Goal: Task Accomplishment & Management: Use online tool/utility

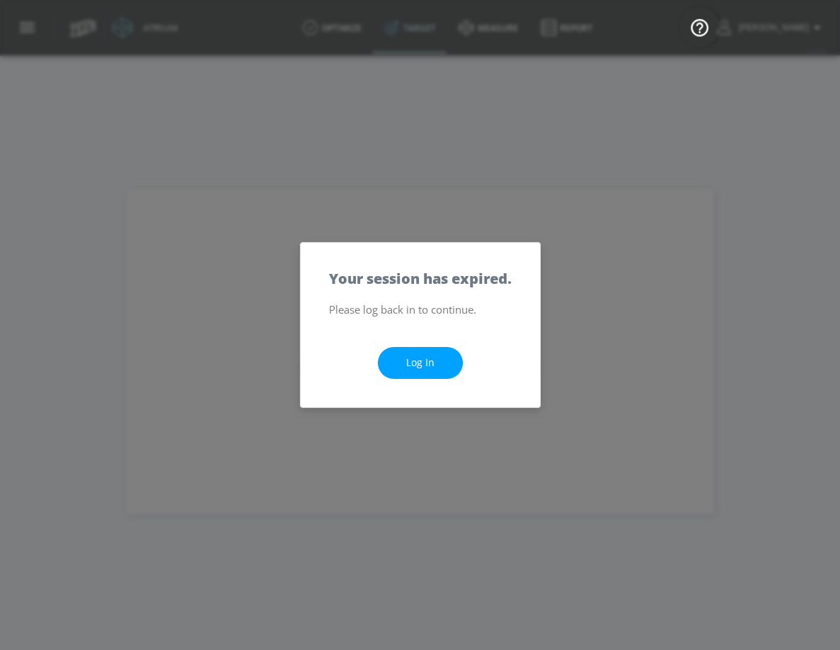
click at [469, 389] on div "Log In" at bounding box center [421, 362] width 240 height 89
click at [428, 353] on link "Log In" at bounding box center [420, 363] width 85 height 32
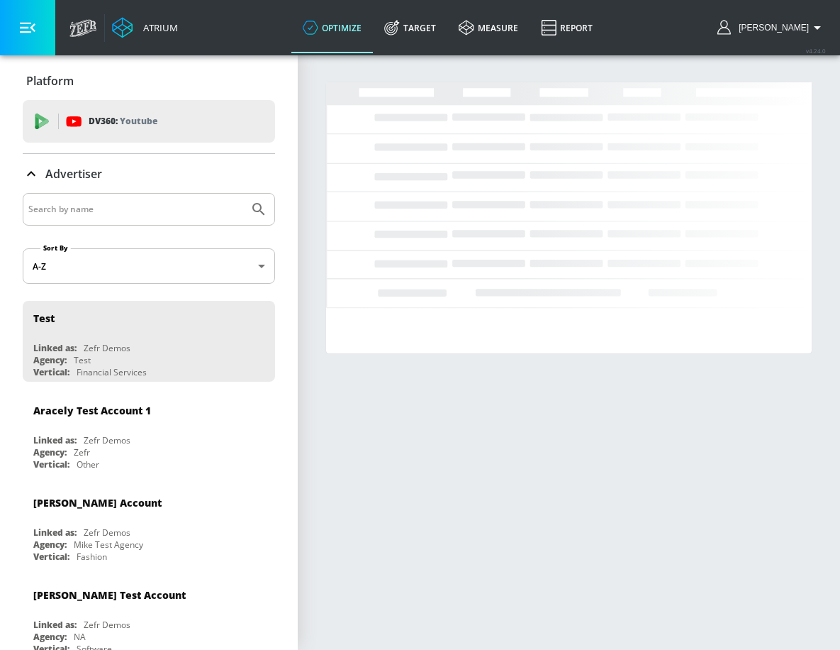
click at [17, 29] on button "button" at bounding box center [27, 27] width 55 height 55
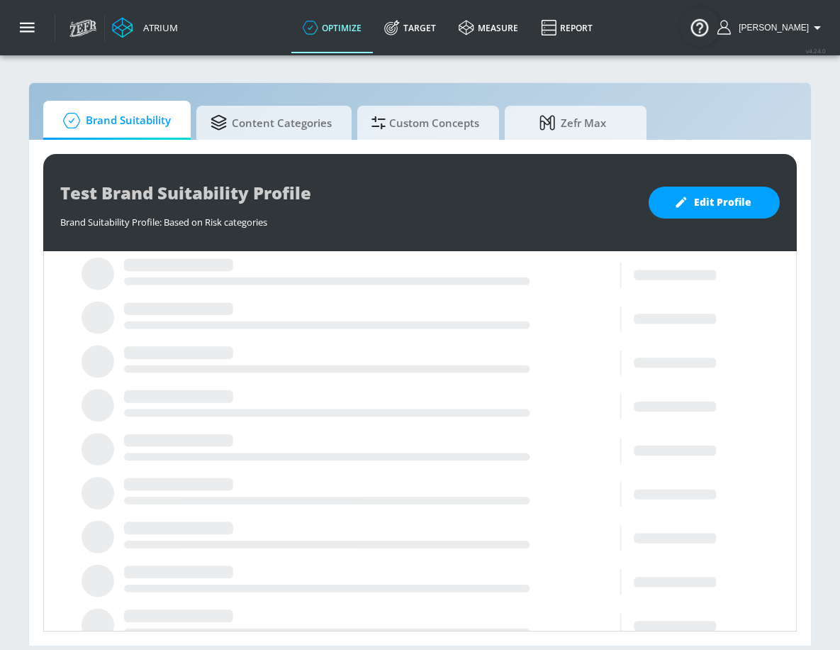
drag, startPoint x: 292, startPoint y: 117, endPoint x: 451, endPoint y: 140, distance: 160.5
click at [293, 117] on span "Content Categories" at bounding box center [271, 123] width 121 height 34
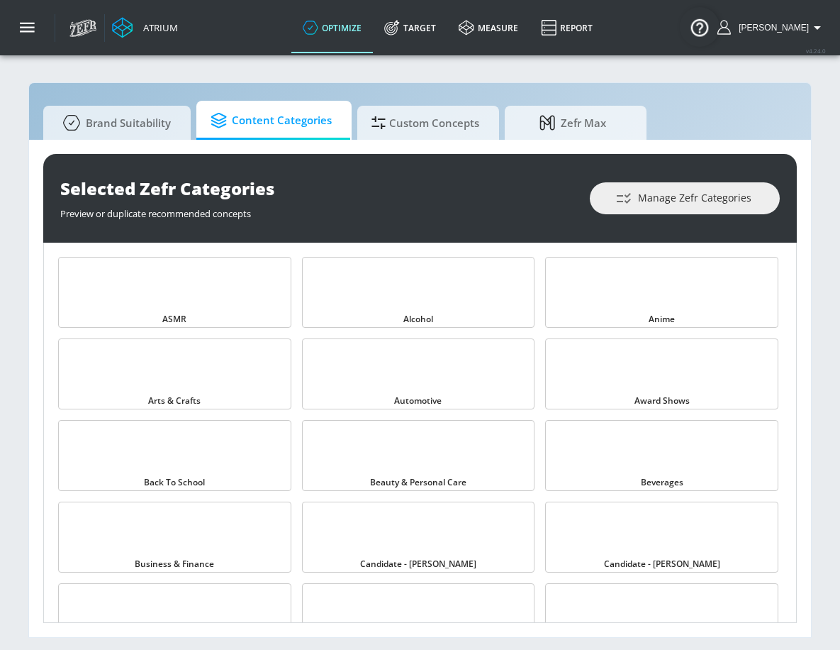
click at [451, 140] on div "Selected Zefr Categories Preview or duplicate recommended concepts Manage Zefr …" at bounding box center [420, 388] width 782 height 497
click at [459, 126] on span "Custom Concepts" at bounding box center [426, 121] width 108 height 34
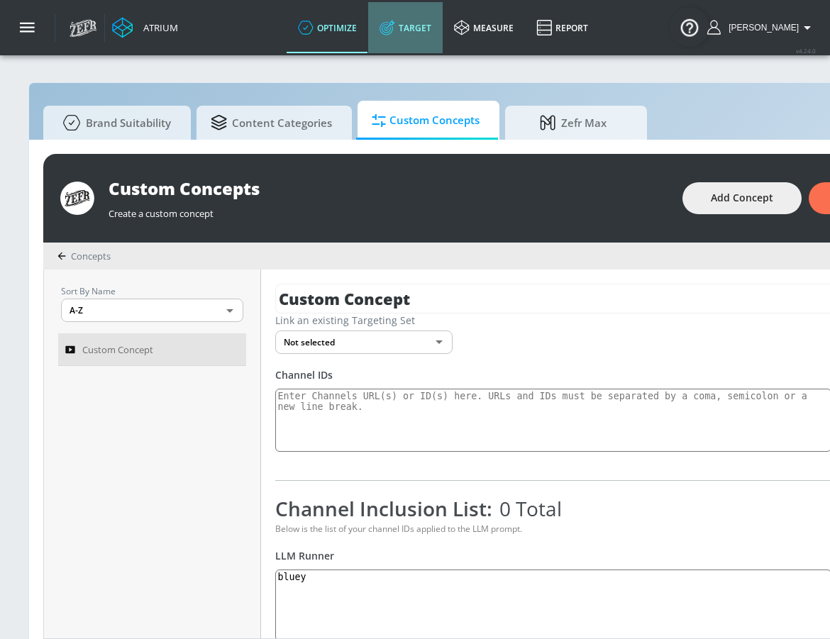
click at [395, 24] on icon at bounding box center [387, 28] width 16 height 16
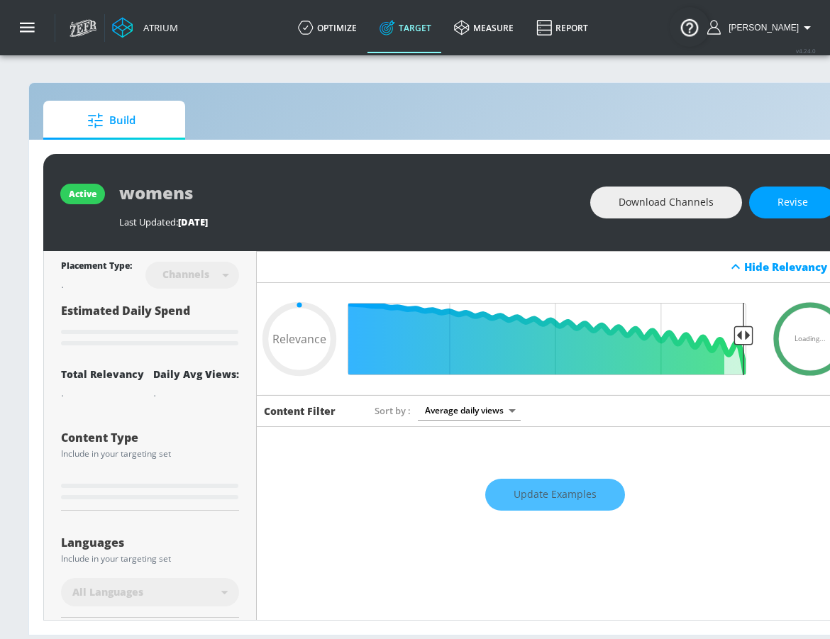
type input "0.05"
click at [341, 17] on link "optimize" at bounding box center [327, 27] width 82 height 51
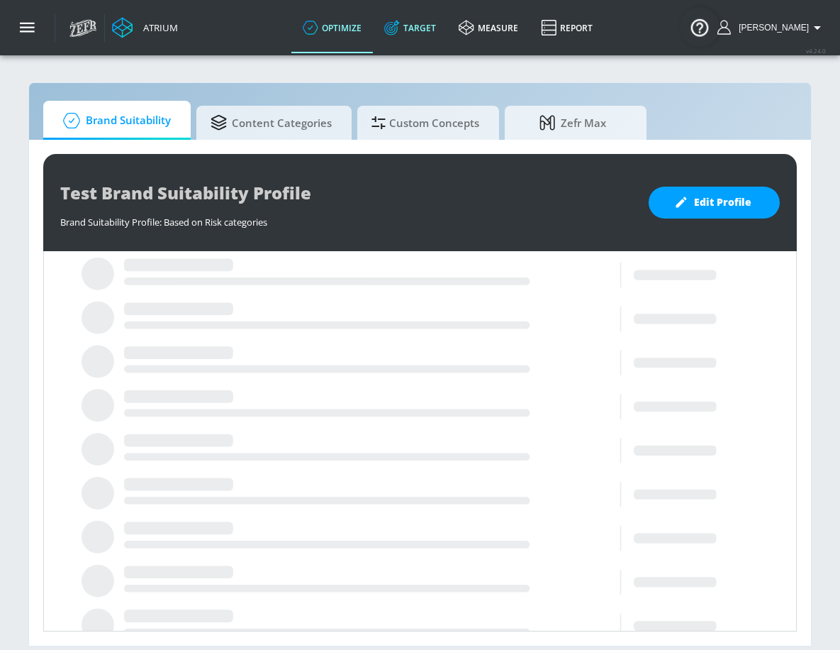
click at [433, 31] on link "Target" at bounding box center [410, 27] width 74 height 51
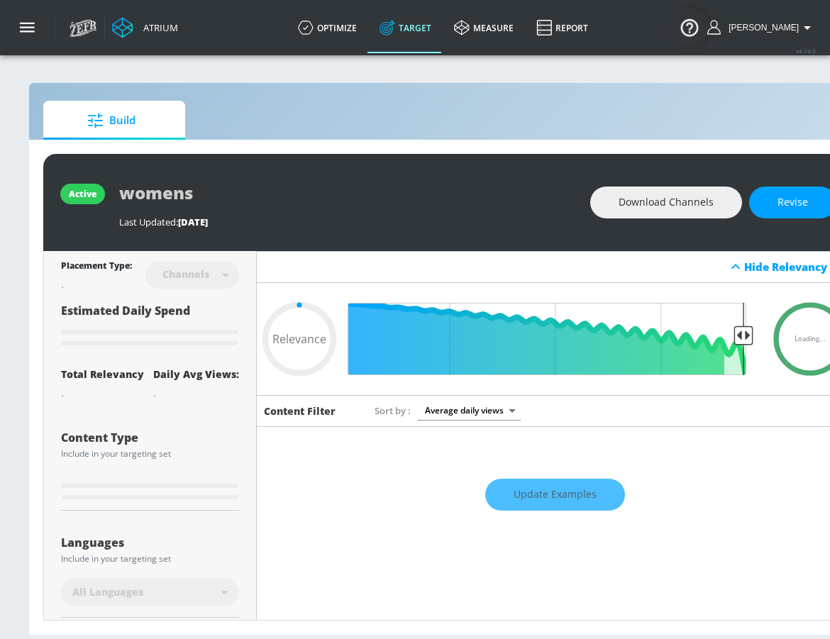
type input "0.6"
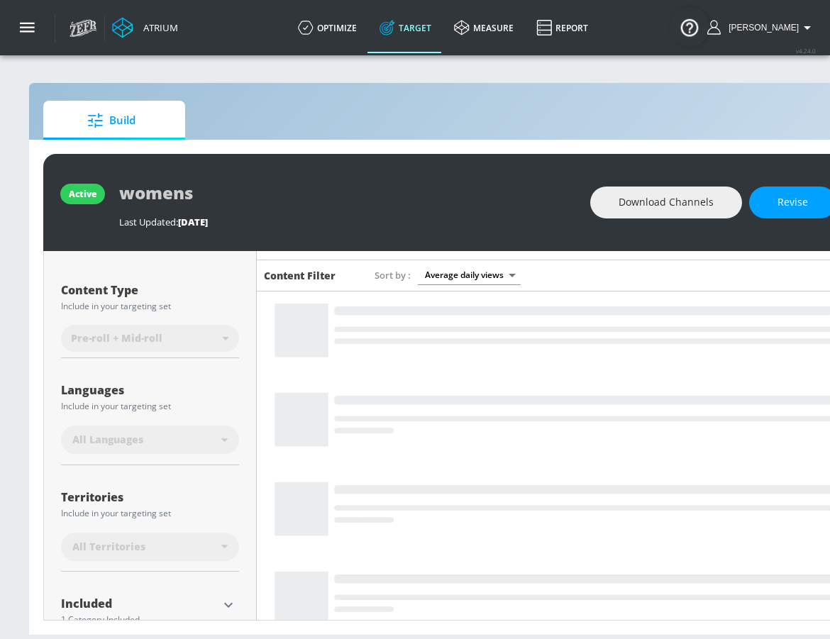
scroll to position [2, 0]
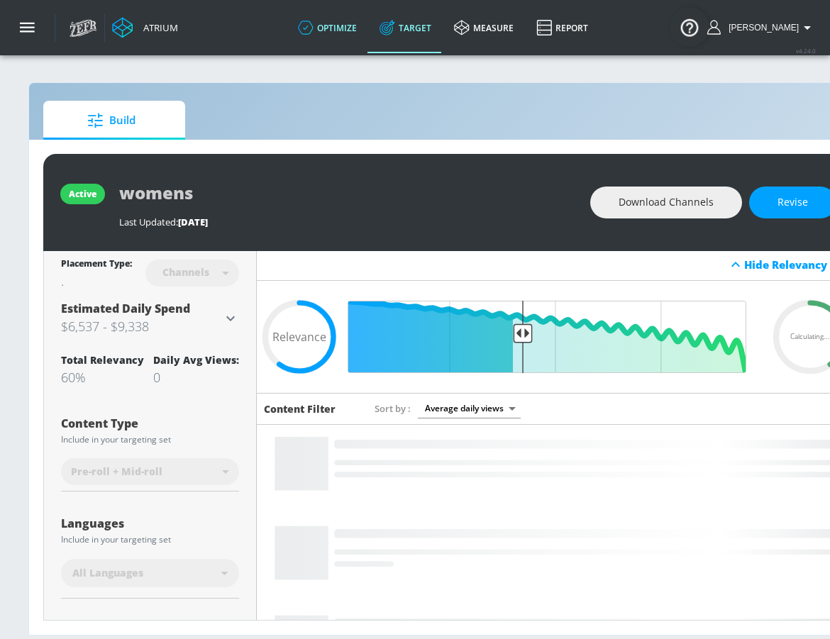
click at [358, 30] on link "optimize" at bounding box center [327, 27] width 82 height 51
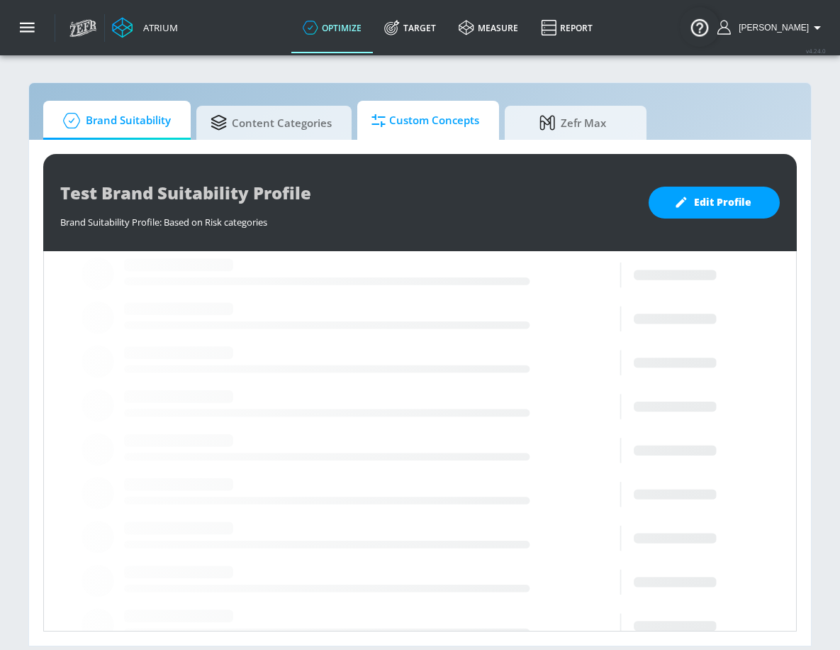
click at [425, 121] on span "Custom Concepts" at bounding box center [426, 121] width 108 height 34
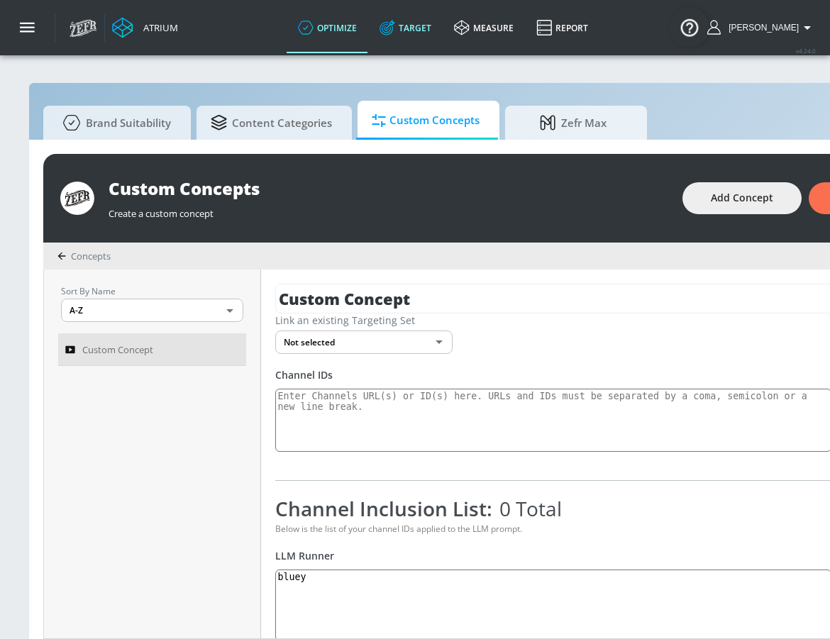
click at [436, 41] on link "Target" at bounding box center [405, 27] width 74 height 51
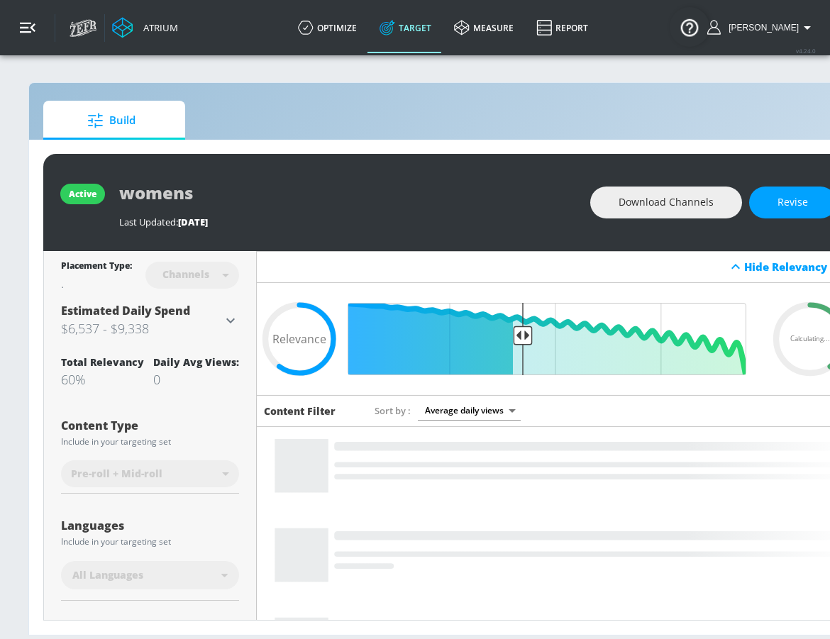
click at [33, 24] on icon "button" at bounding box center [28, 28] width 16 height 11
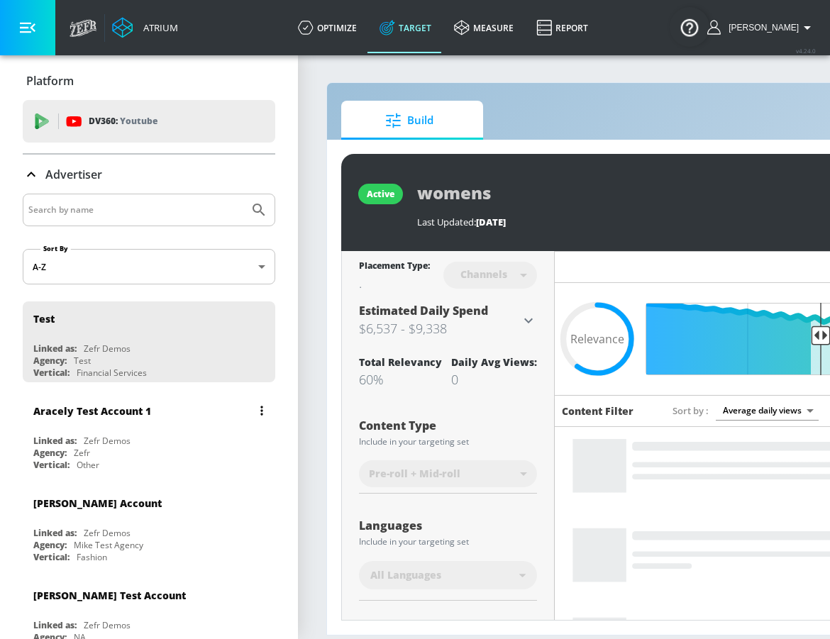
click at [132, 422] on div "Aracely Test Account 1" at bounding box center [152, 411] width 238 height 34
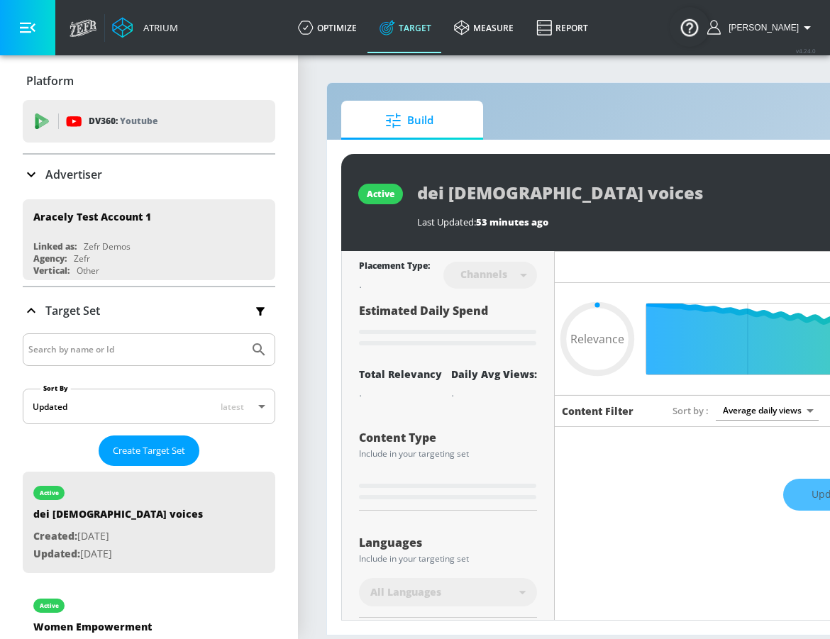
type input "0.6"
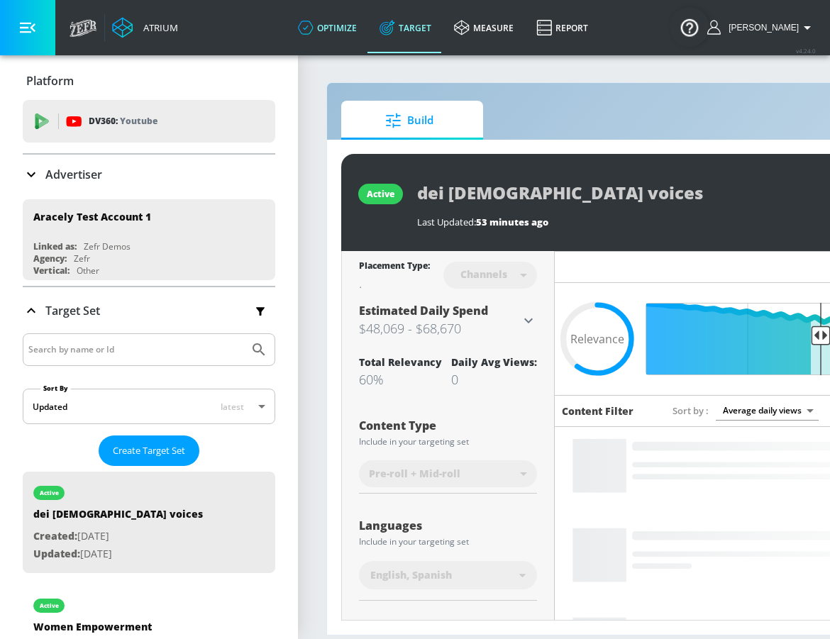
click at [344, 39] on link "optimize" at bounding box center [327, 27] width 82 height 51
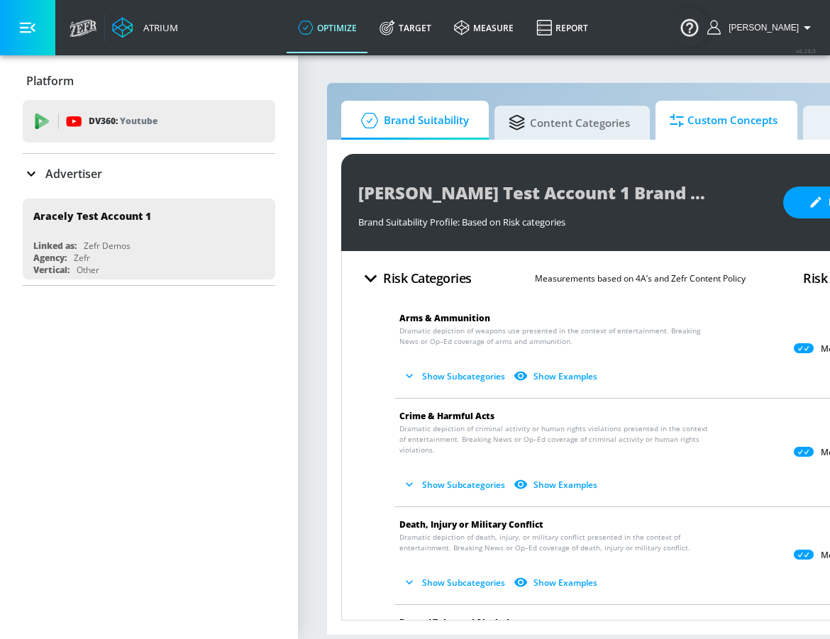
click at [710, 132] on span "Custom Concepts" at bounding box center [723, 121] width 108 height 34
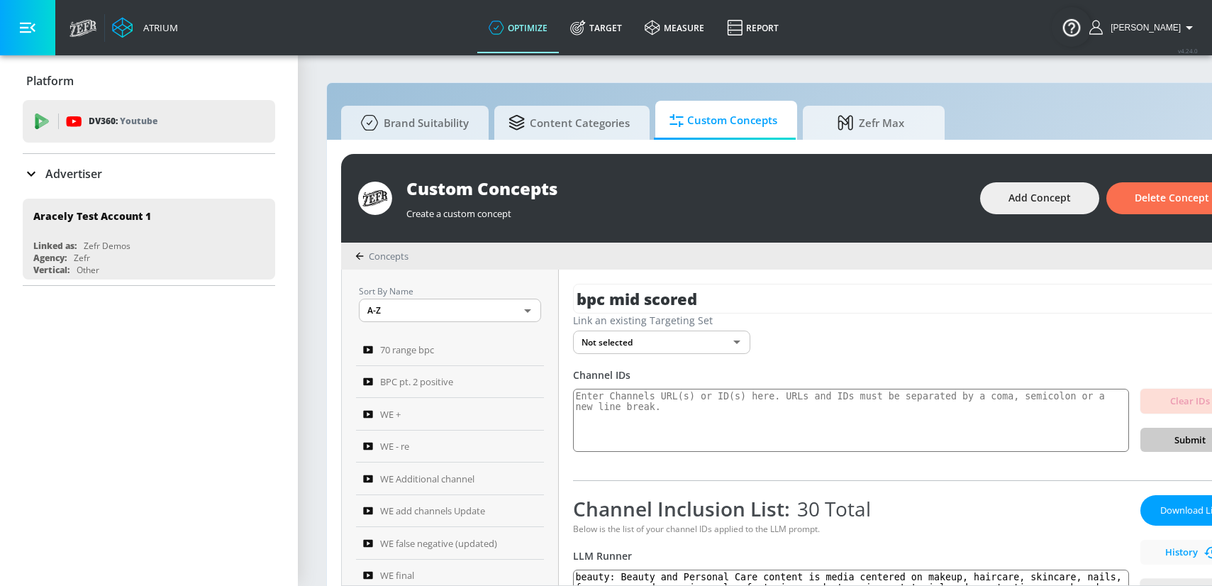
click at [29, 34] on icon "button" at bounding box center [28, 28] width 16 height 16
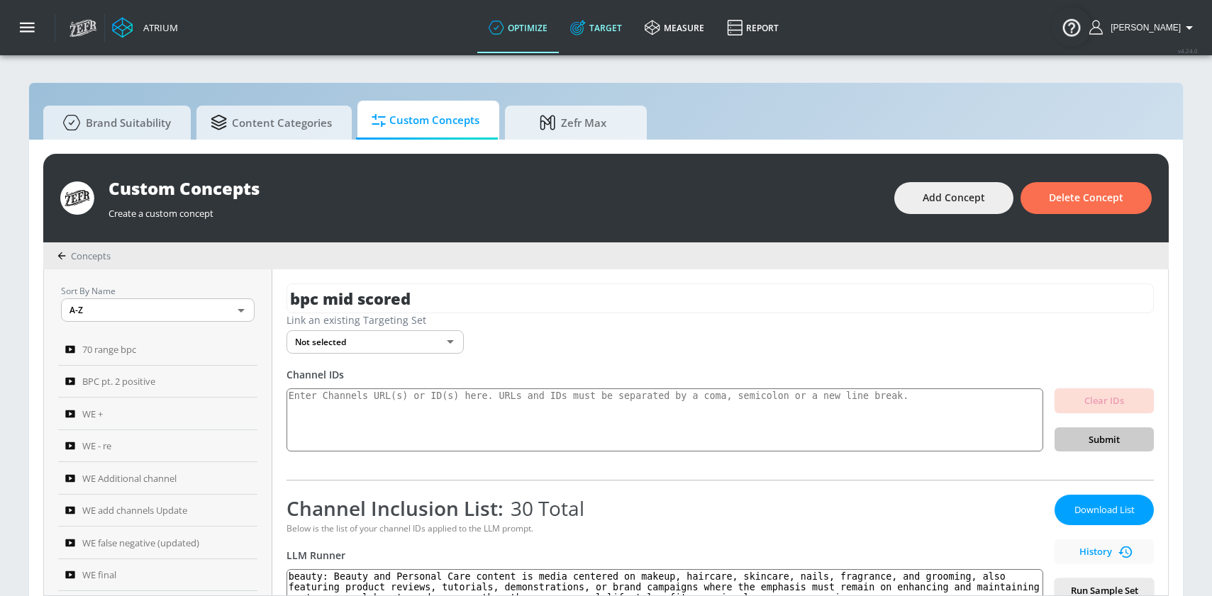
click at [633, 28] on link "Target" at bounding box center [596, 27] width 74 height 51
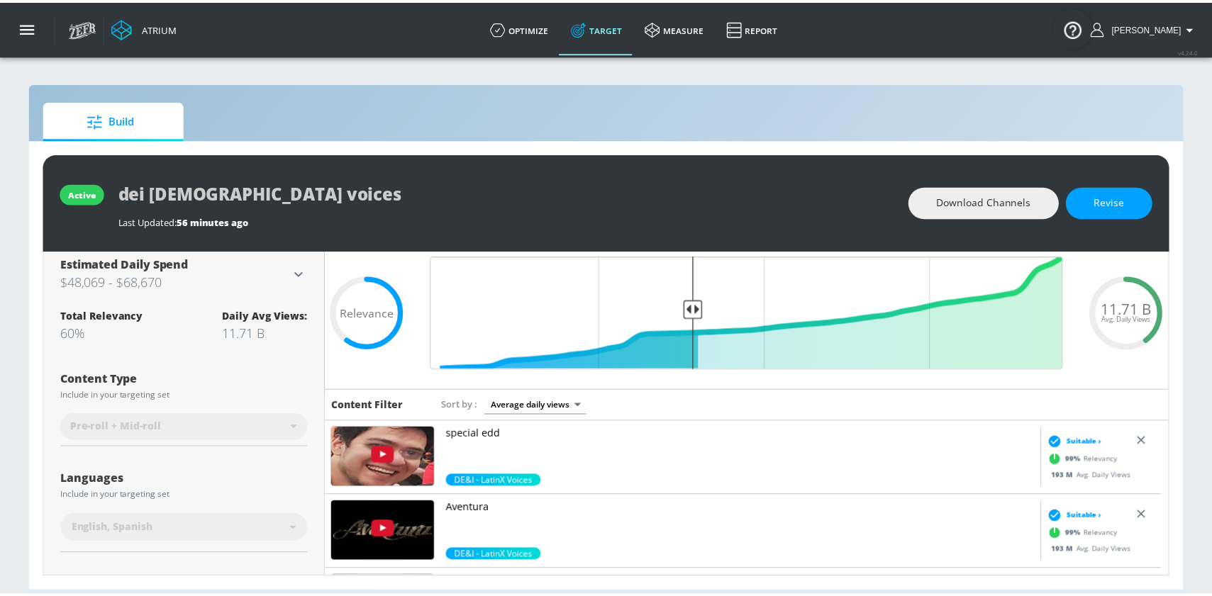
scroll to position [45, 0]
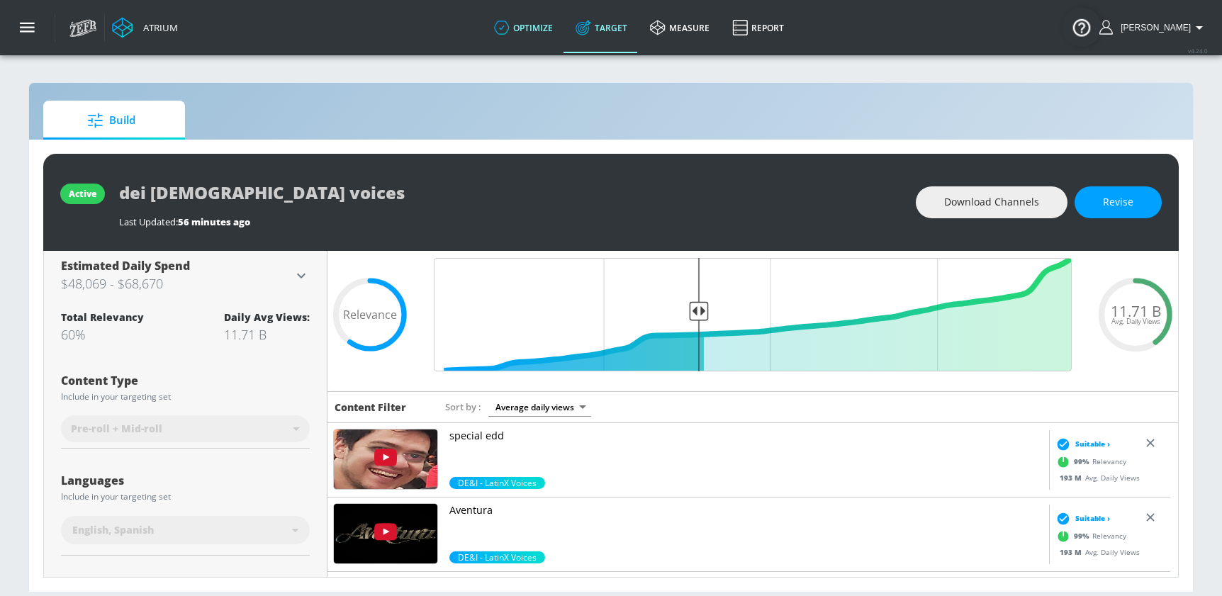
click at [564, 34] on link "optimize" at bounding box center [524, 27] width 82 height 51
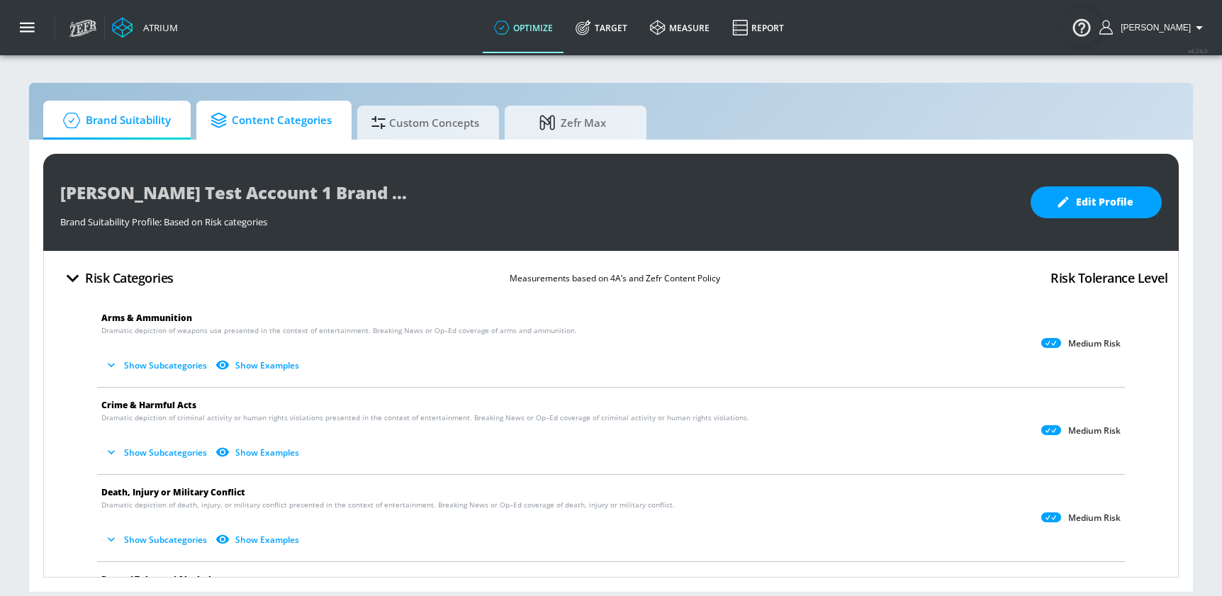
click at [287, 130] on span "Content Categories" at bounding box center [271, 121] width 121 height 34
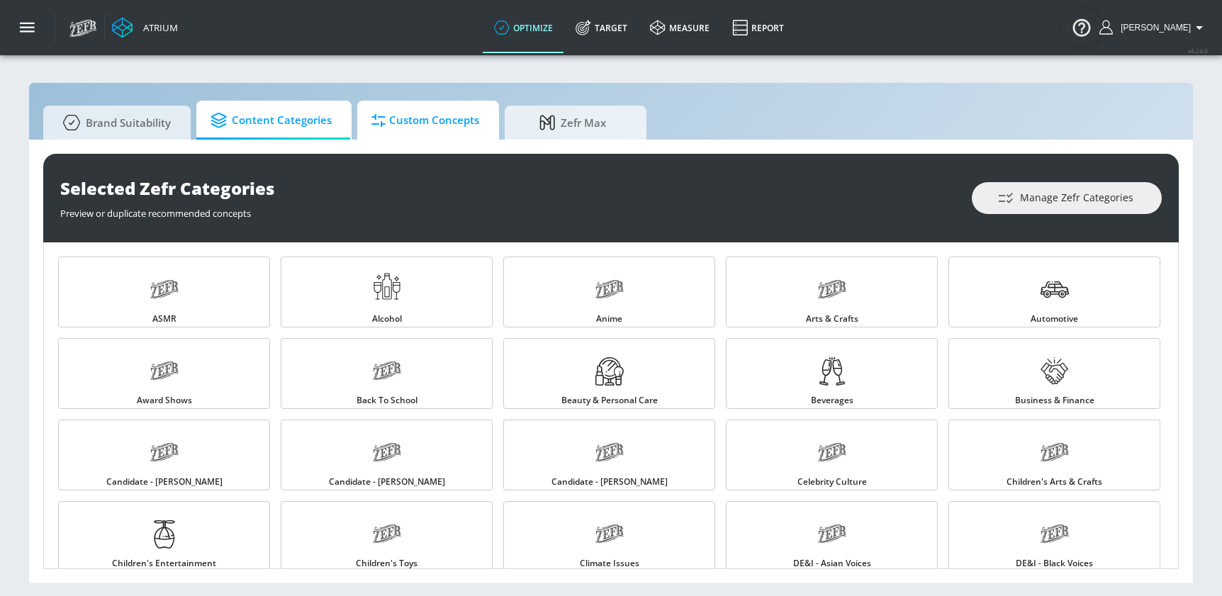
click at [410, 121] on span "Custom Concepts" at bounding box center [426, 121] width 108 height 34
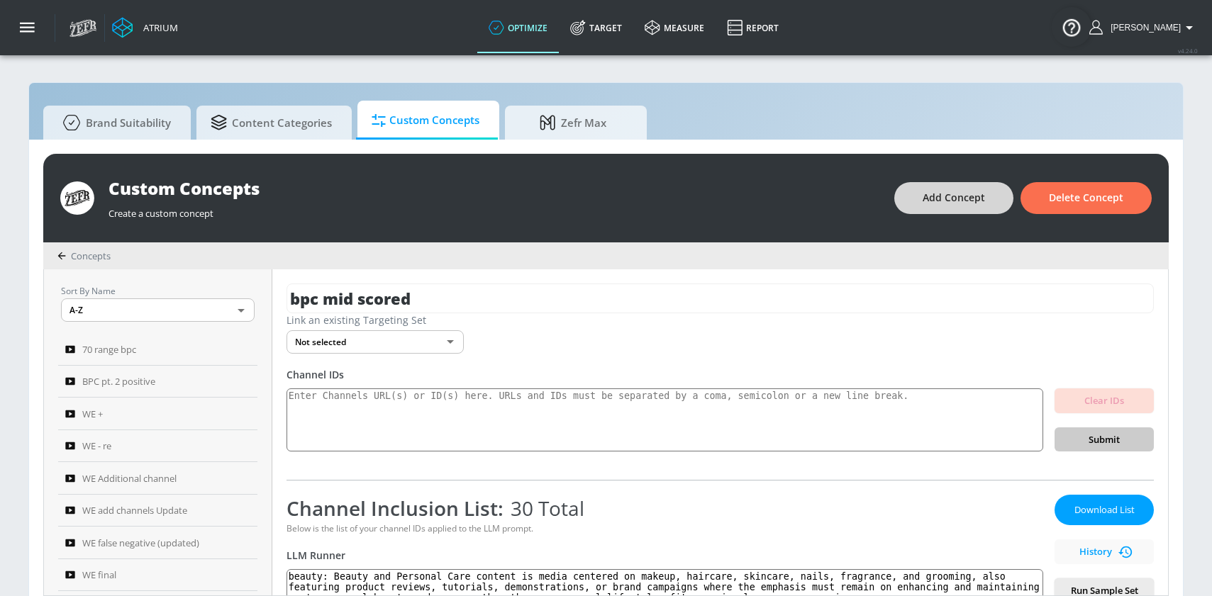
click at [829, 195] on span "Add Concept" at bounding box center [953, 198] width 62 height 18
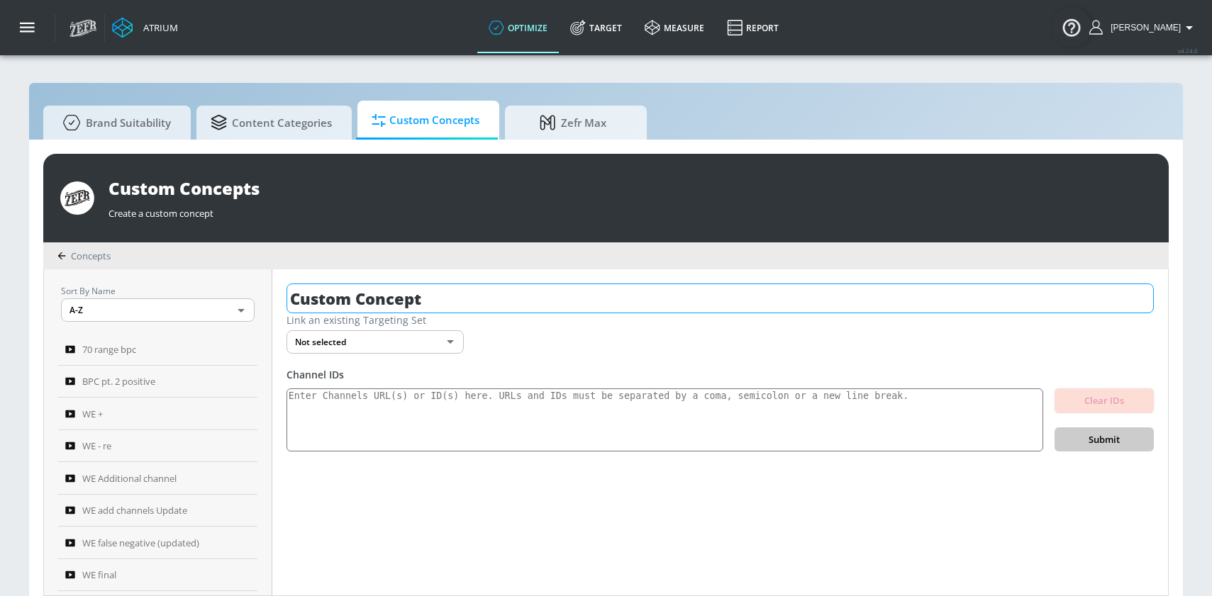
click at [578, 293] on input "Custom Concept" at bounding box center [719, 299] width 867 height 30
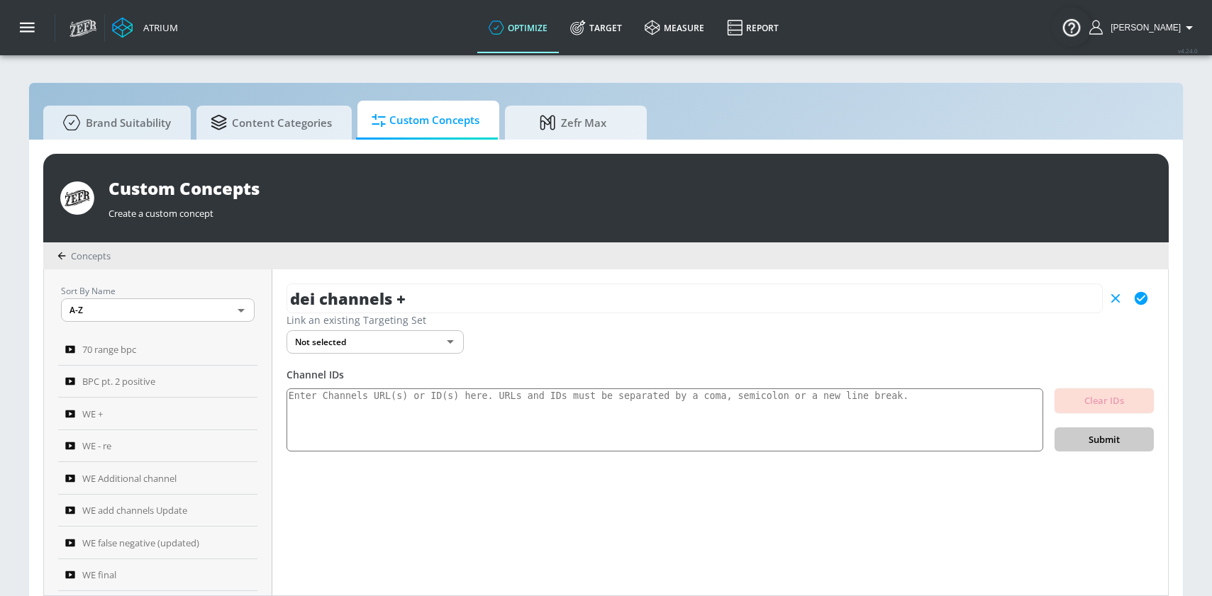
type input "dei channels +"
click at [829, 299] on button "button" at bounding box center [1141, 299] width 26 height 26
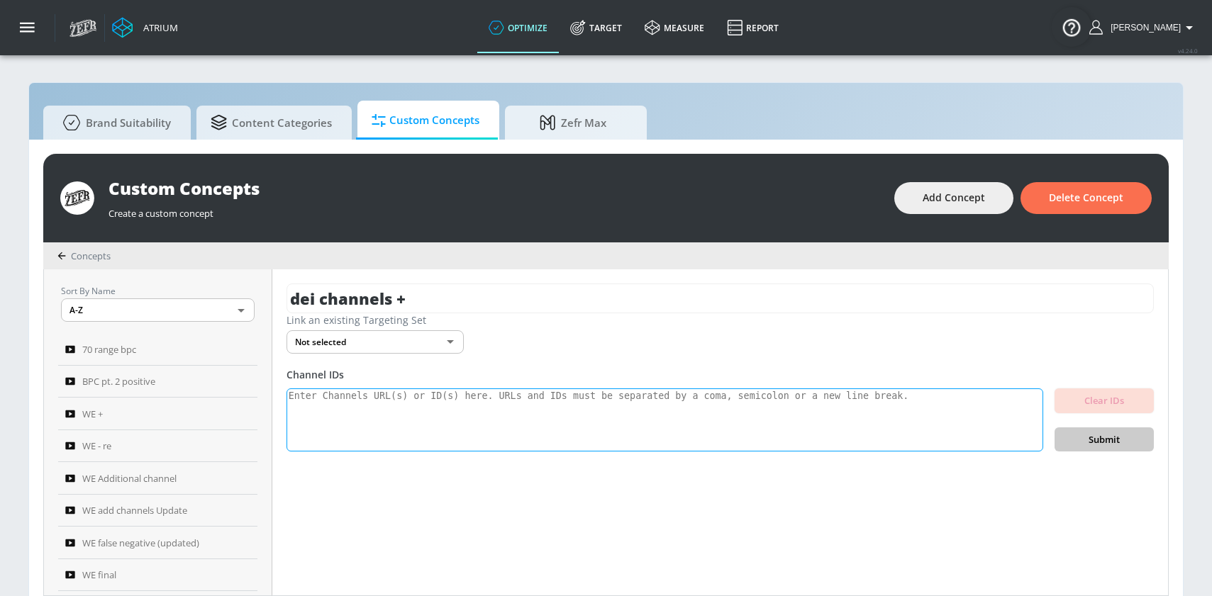
click at [409, 396] on textarea at bounding box center [664, 421] width 757 height 64
paste textarea "UCcayHjMycets5olfY6cRNSA UCqR_VtJoWSwIfCK2TWb48_g UCvgiOxycmiAeH-aeqf40jNQ UCu5…"
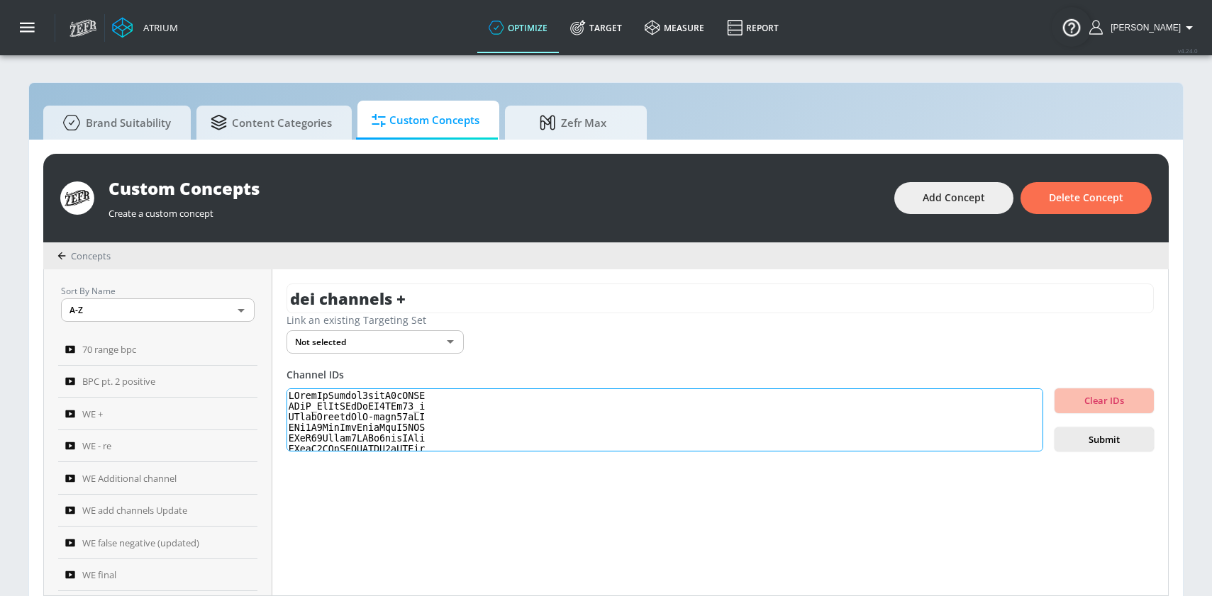
scroll to position [472, 0]
type textarea "UCcayHjMycets5olfY6cRNSA UCqR_VtJoWSwIfCK2TWb48_g UCvgiOxycmiAeH-aeqf40jNQ UCu5…"
click at [829, 438] on span "Submit" at bounding box center [1104, 440] width 77 height 16
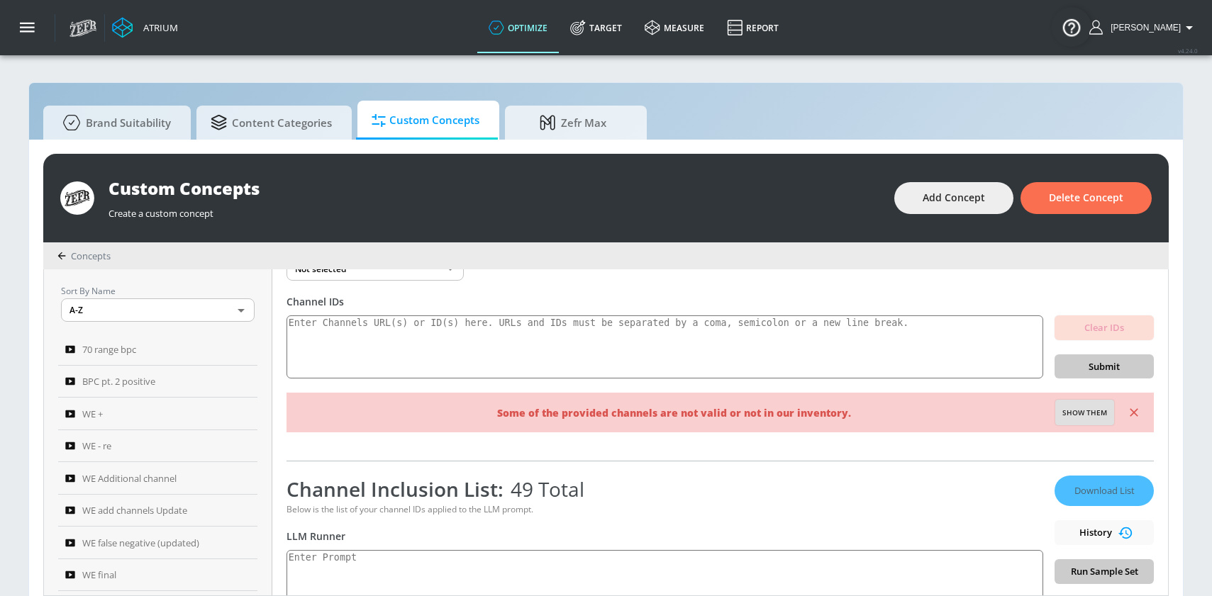
scroll to position [96, 0]
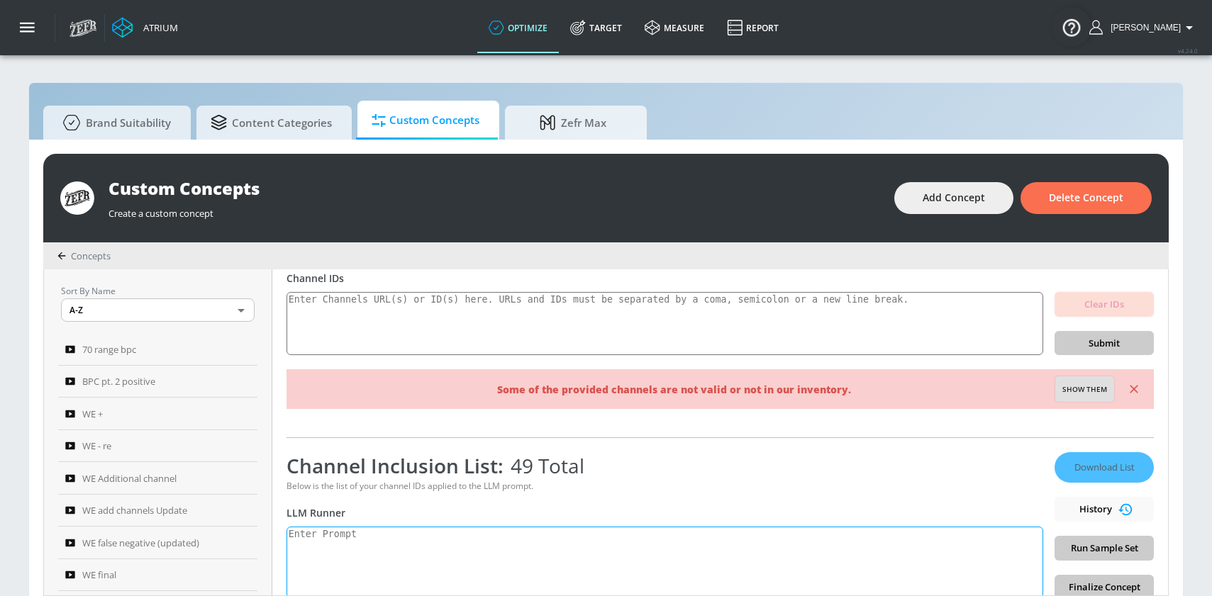
click at [358, 542] on textarea at bounding box center [664, 563] width 757 height 72
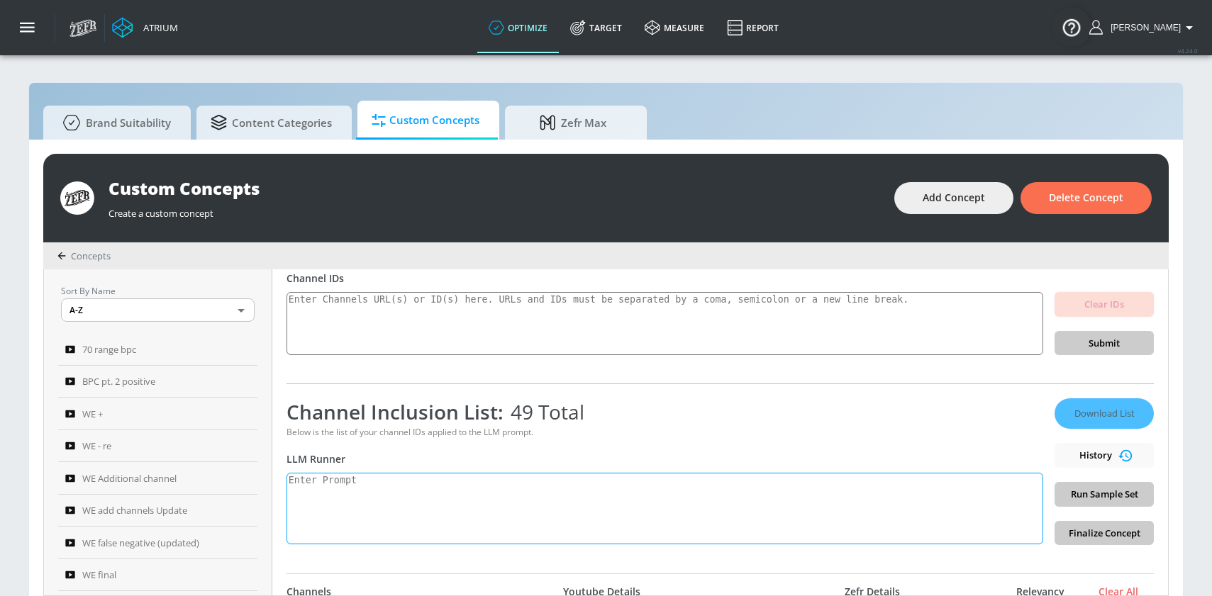
click at [362, 489] on textarea at bounding box center [664, 509] width 757 height 72
paste textarea ""latinx": "Content that uplifts the diverse experiences, culture, or contempora…"
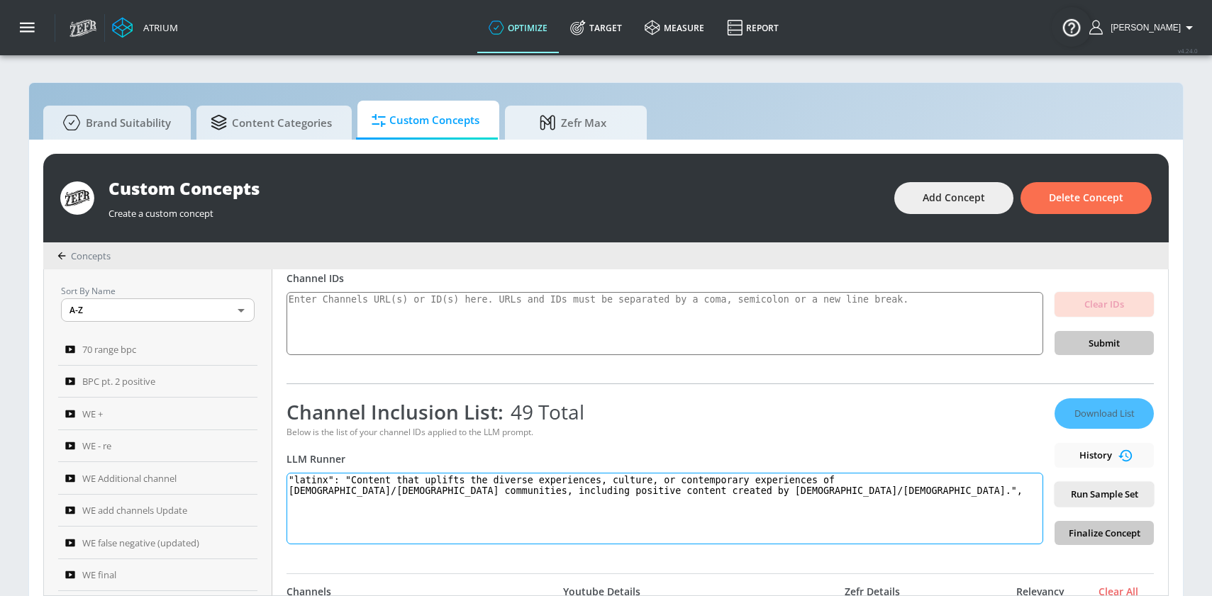
click at [340, 476] on textarea ""latinx": "Content that uplifts the diverse experiences, culture, or contempora…" at bounding box center [664, 509] width 757 height 72
click at [303, 477] on textarea ""latinx: "Content that uplifts the diverse experiences, culture, or contemporar…" at bounding box center [664, 509] width 757 height 72
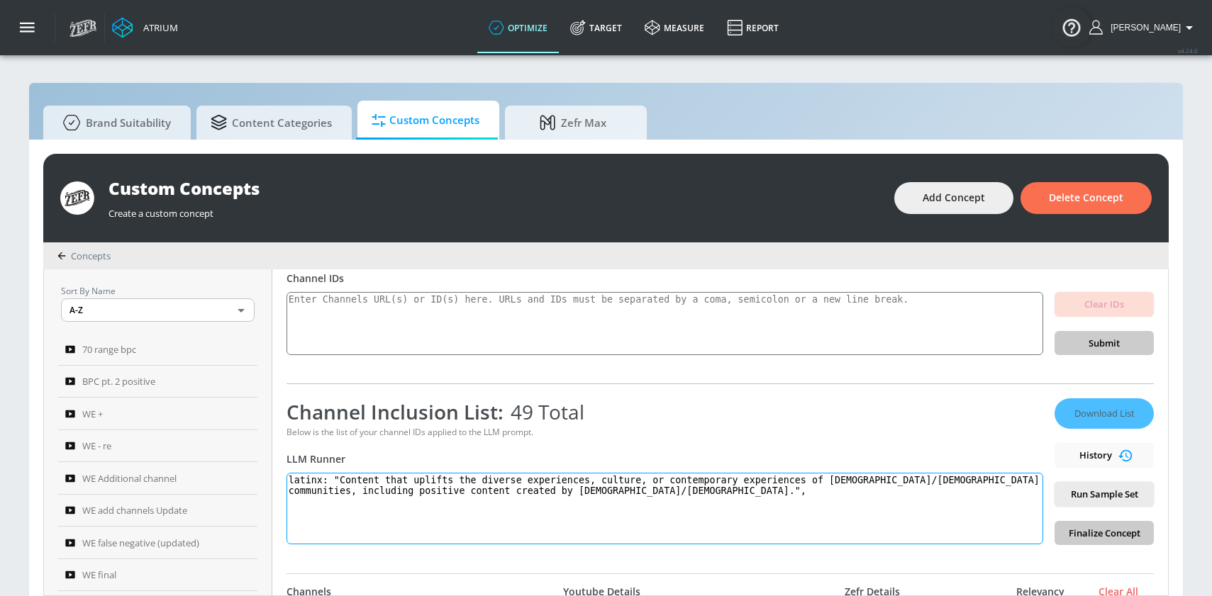
click at [349, 479] on textarea "latinx: "Content that uplifts the diverse experiences, culture, or contemporary…" at bounding box center [664, 509] width 757 height 72
click at [628, 494] on textarea "latinx: Content that uplifts the diverse experiences, culture, or contemporary …" at bounding box center [664, 509] width 757 height 72
type textarea "latinx: Content that uplifts the diverse experiences, culture, or contemporary …"
click at [829, 495] on span "Run Sample Set" at bounding box center [1104, 494] width 77 height 16
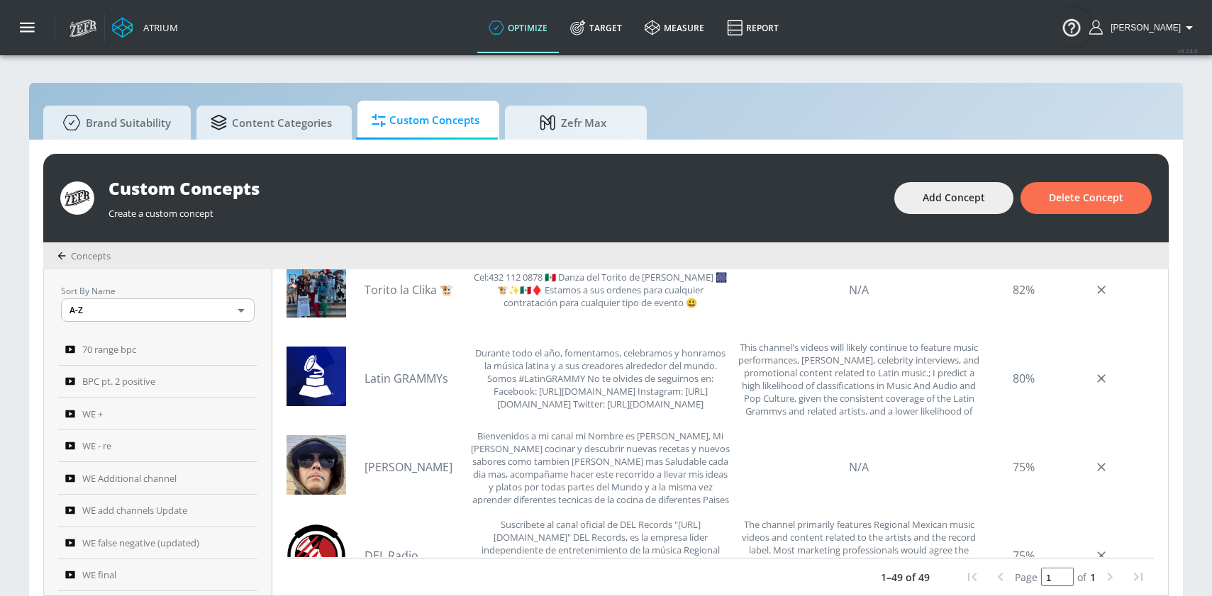
scroll to position [0, 0]
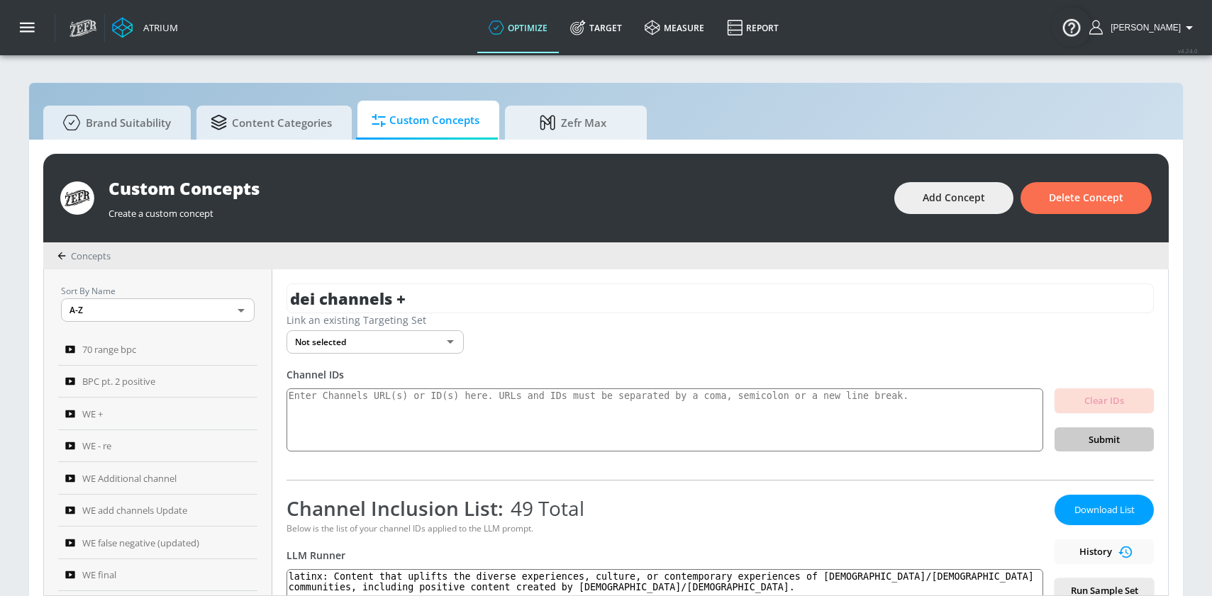
click at [829, 514] on span "Download List" at bounding box center [1104, 510] width 71 height 16
click at [829, 48] on div "Atrium optimize Target measure Report optimize Target measure Report v 4.24.0 […" at bounding box center [636, 27] width 1149 height 55
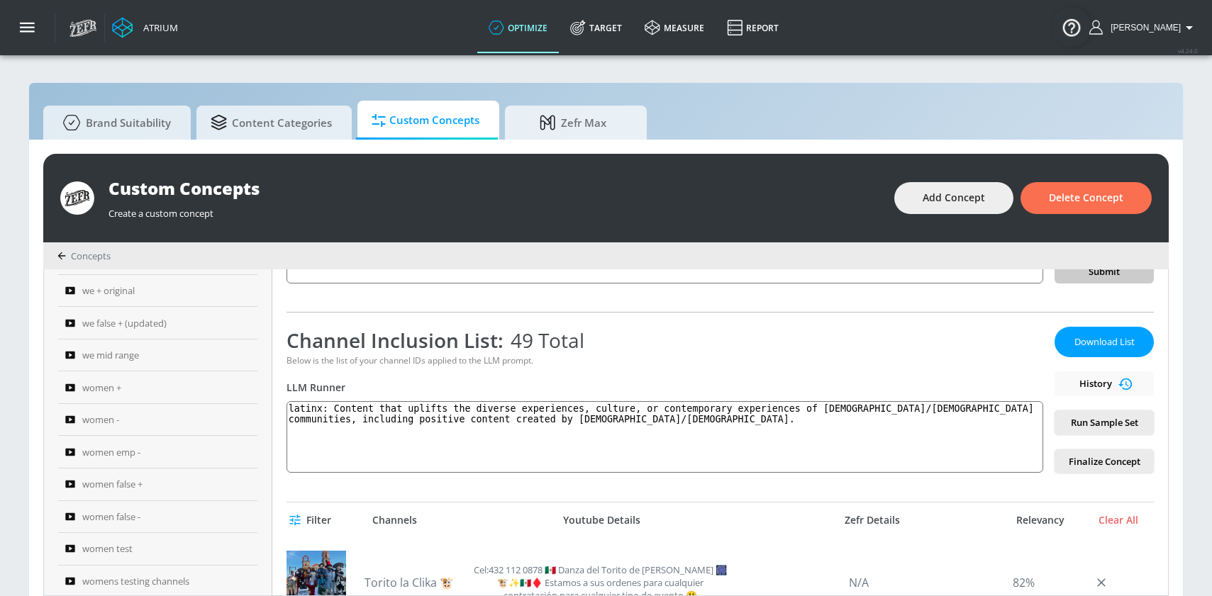
scroll to position [1430, 0]
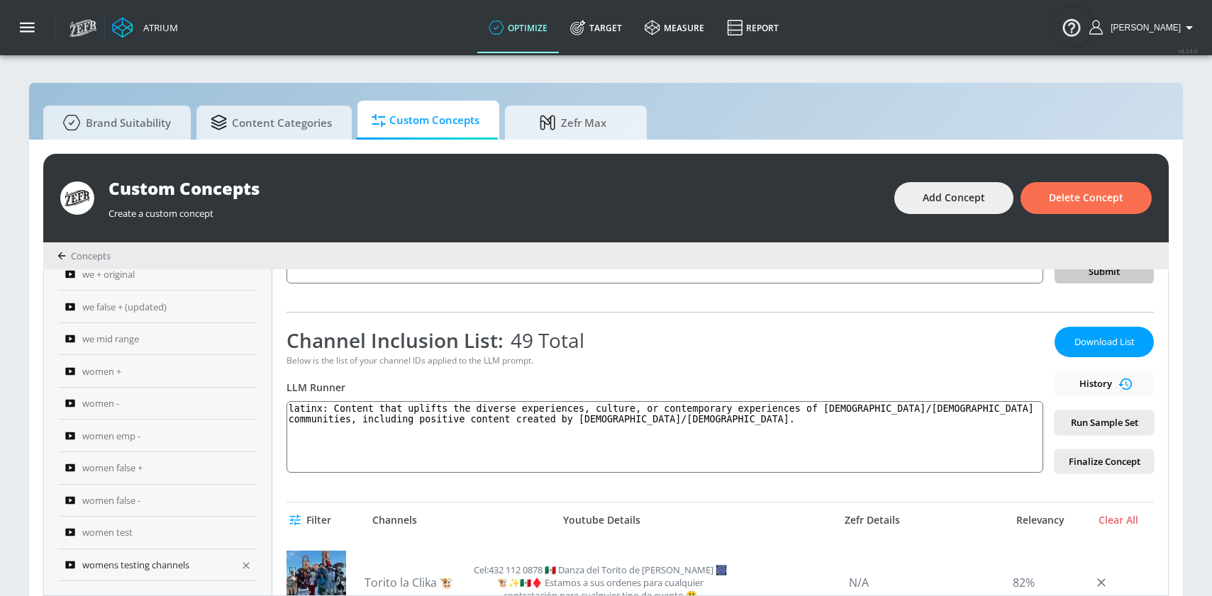
click at [243, 565] on icon "button" at bounding box center [246, 566] width 6 height 6
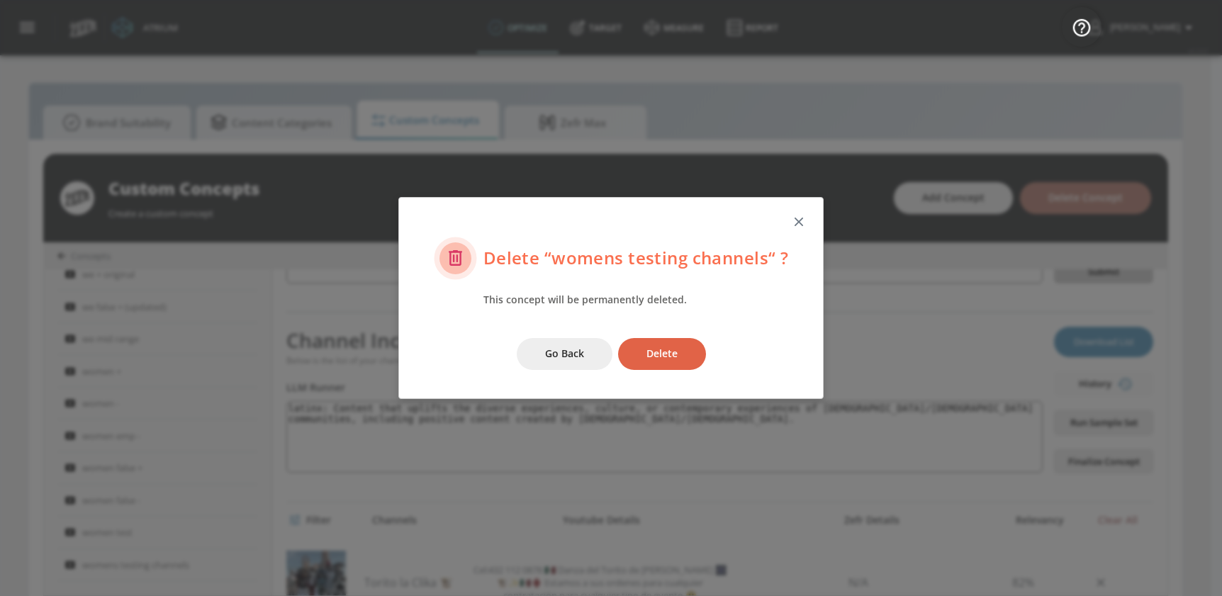
click at [666, 353] on span "Delete" at bounding box center [662, 354] width 31 height 18
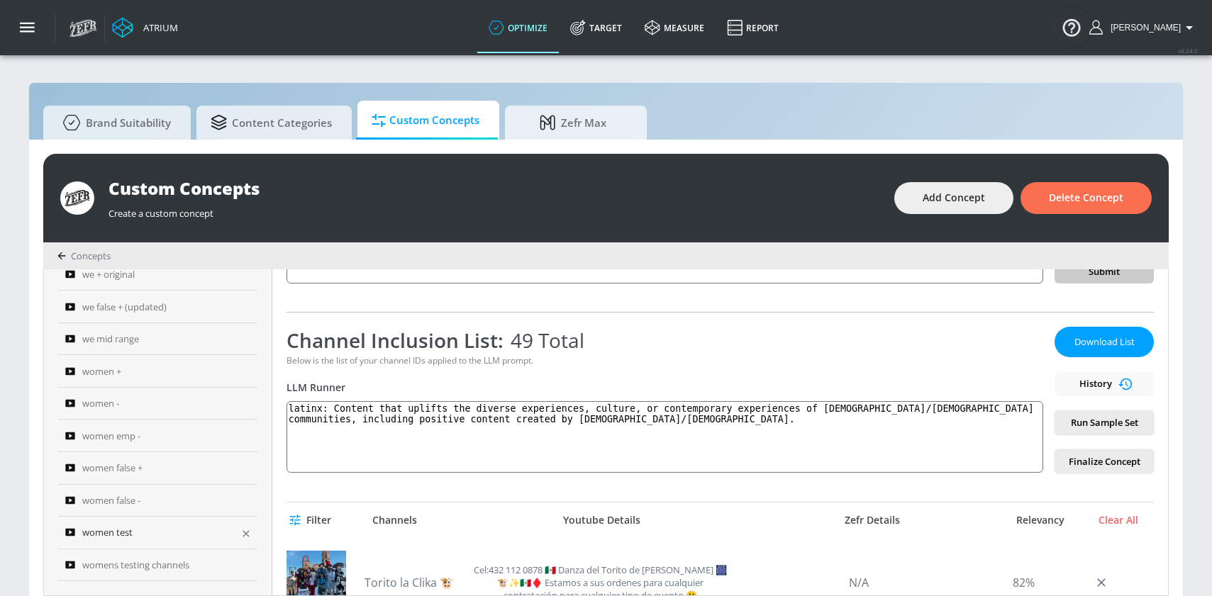
scroll to position [1398, 0]
click at [243, 567] on icon "button" at bounding box center [245, 565] width 11 height 11
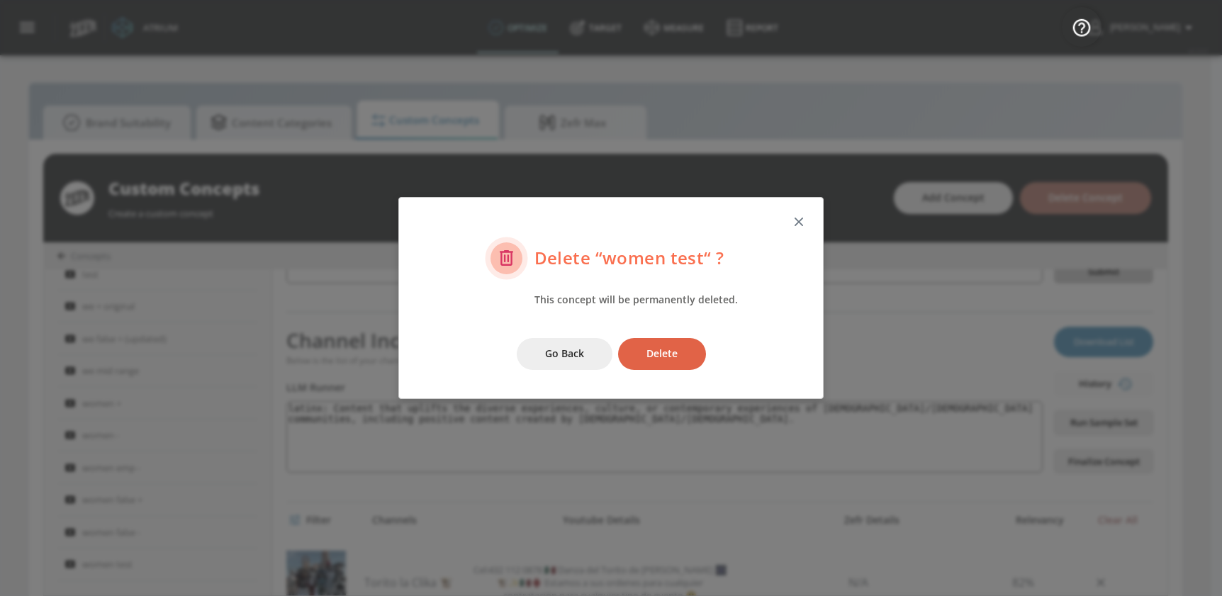
click at [660, 354] on span "Delete" at bounding box center [662, 354] width 31 height 18
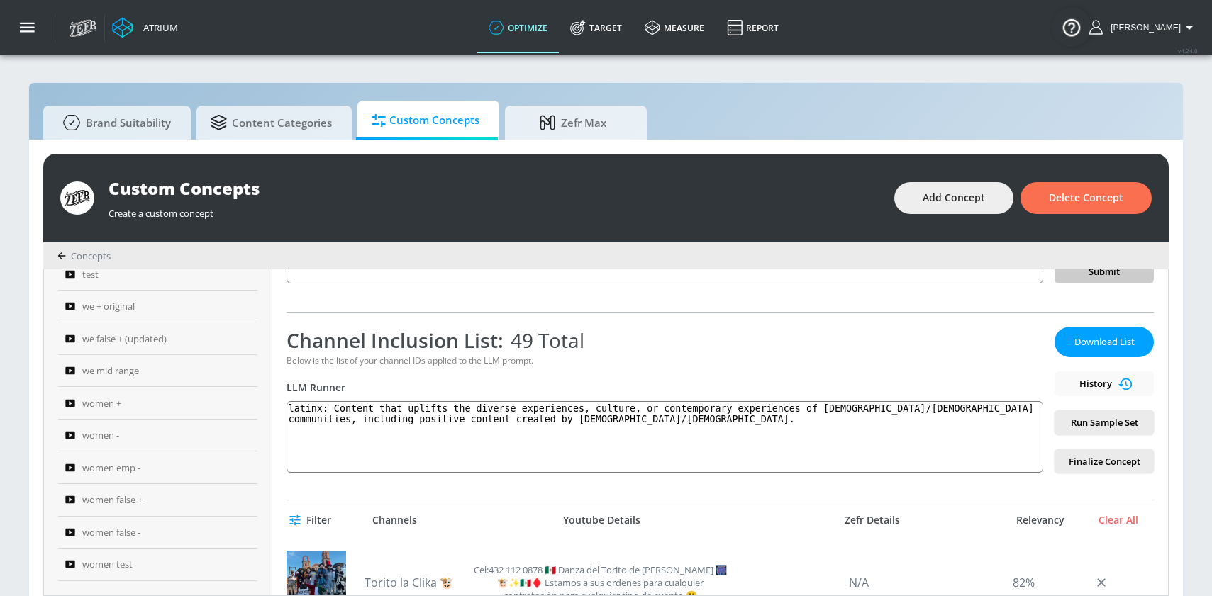
scroll to position [1366, 0]
click at [240, 566] on icon "button" at bounding box center [245, 565] width 11 height 11
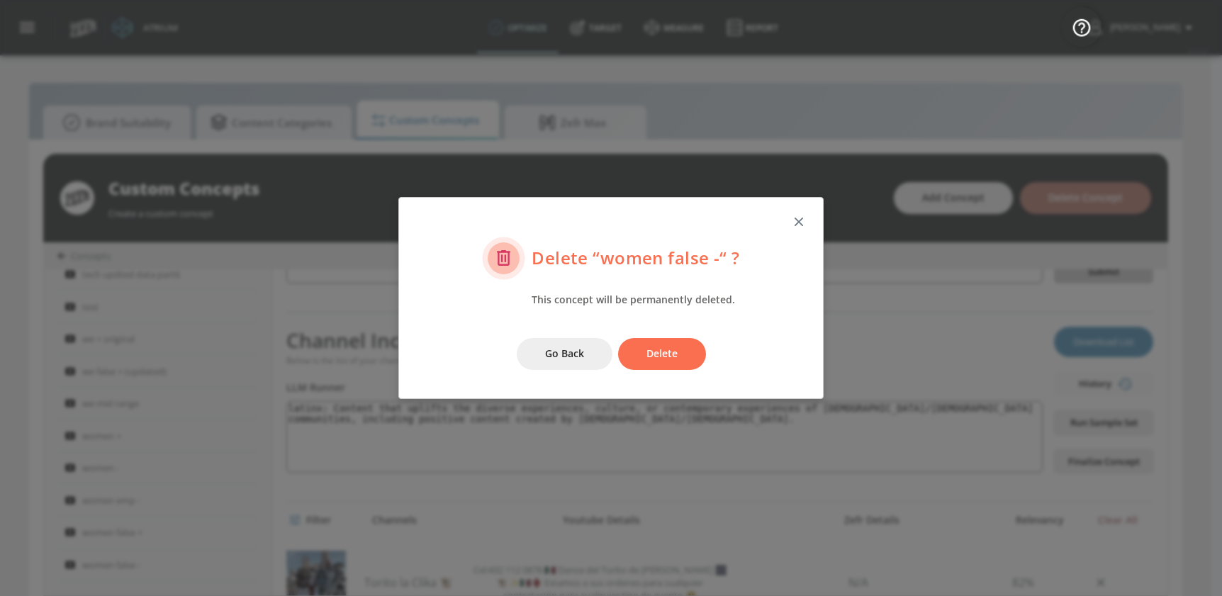
click at [657, 357] on span "Delete" at bounding box center [662, 354] width 31 height 18
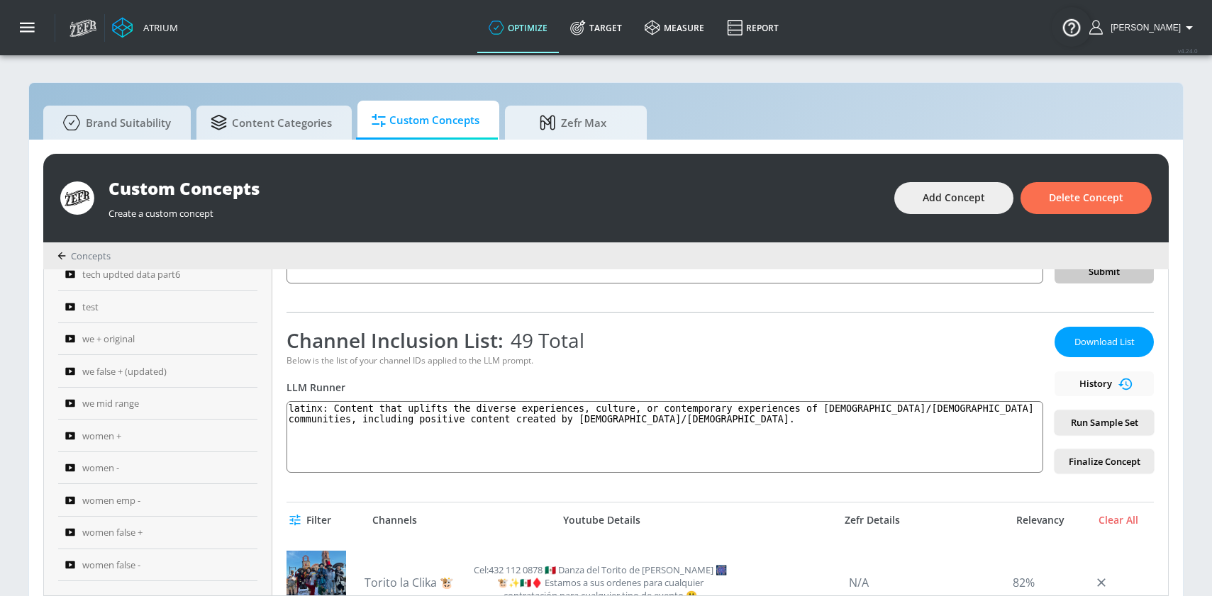
scroll to position [1334, 0]
click at [240, 562] on icon "button" at bounding box center [245, 565] width 11 height 11
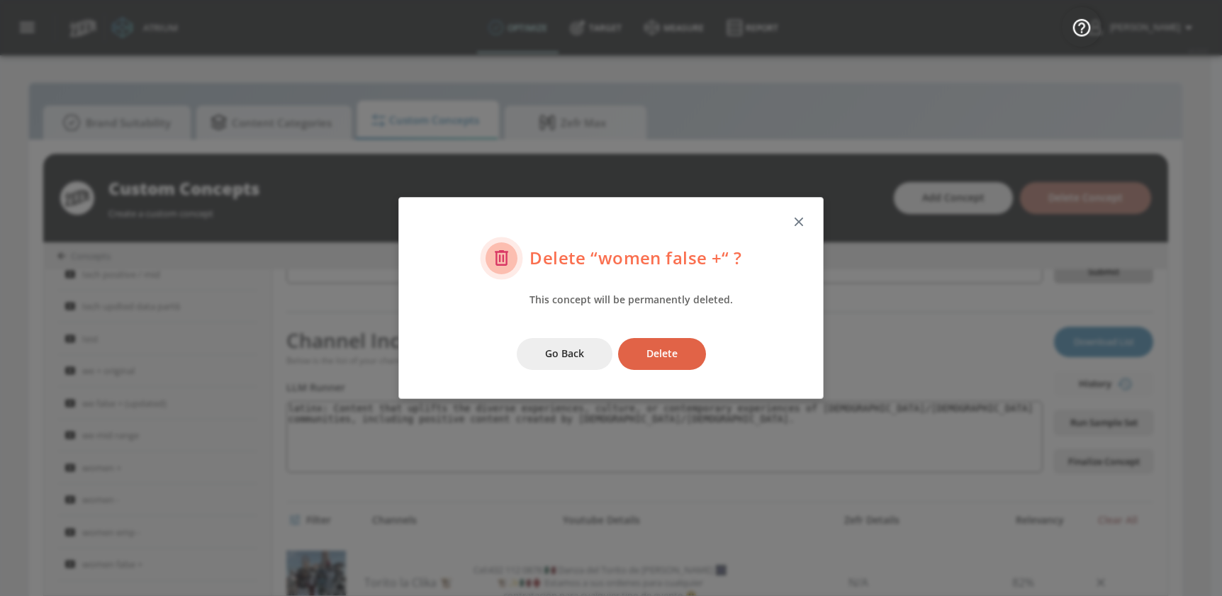
click at [650, 354] on span "Delete" at bounding box center [662, 354] width 31 height 18
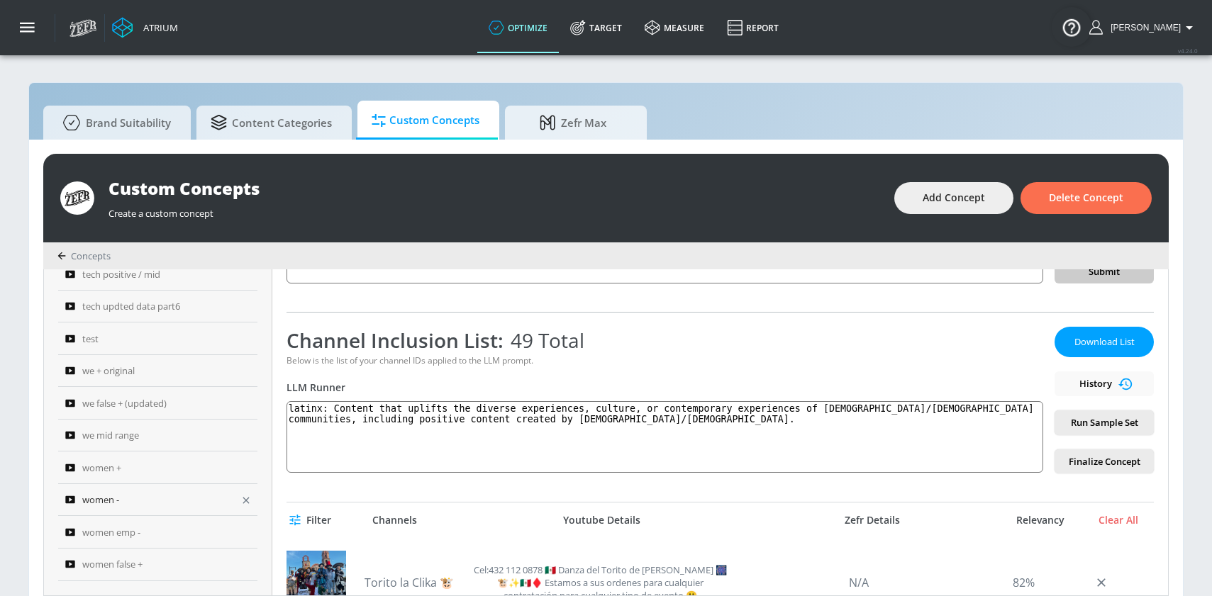
scroll to position [1301, 0]
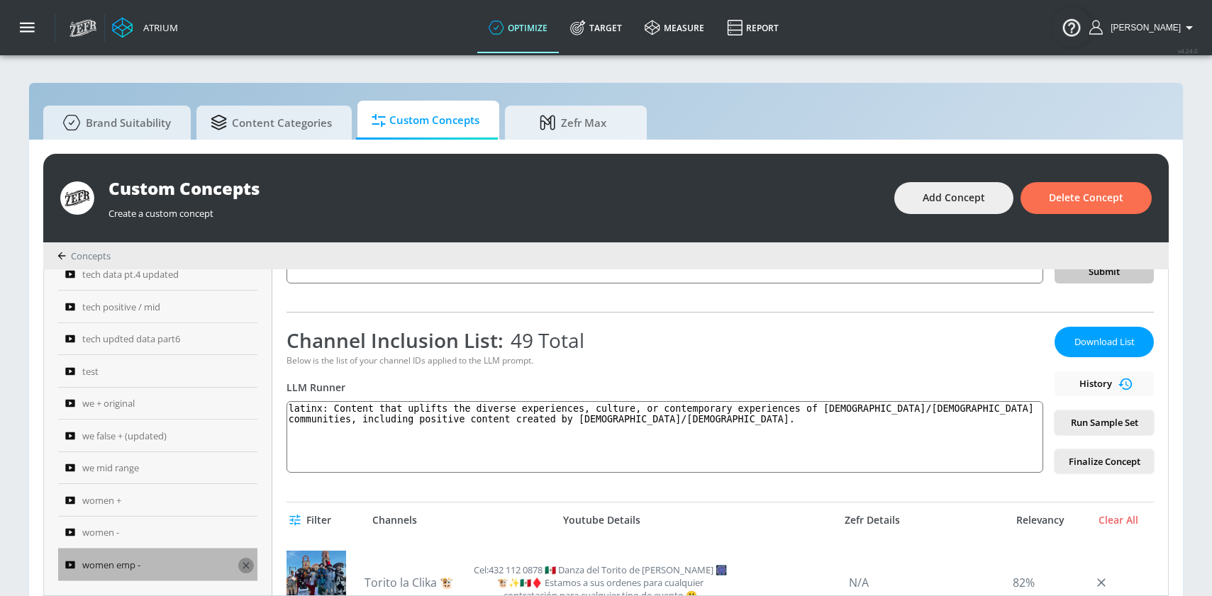
click at [246, 562] on icon "button" at bounding box center [245, 565] width 11 height 11
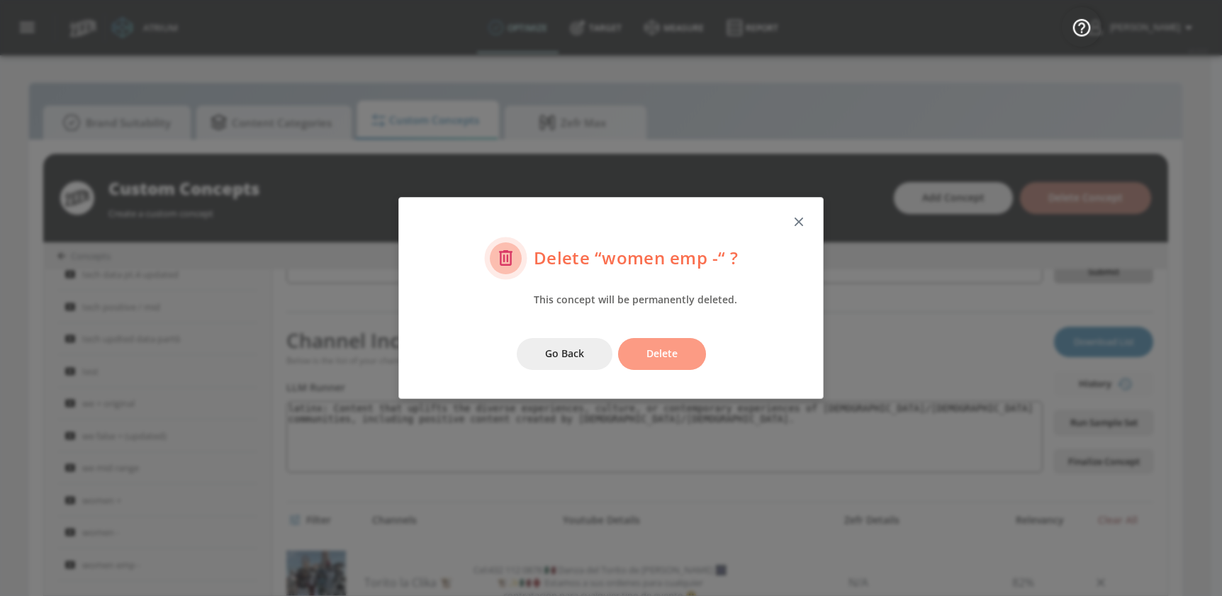
drag, startPoint x: 696, startPoint y: 355, endPoint x: 683, endPoint y: 363, distance: 15.0
click at [695, 355] on button "Delete" at bounding box center [662, 354] width 88 height 32
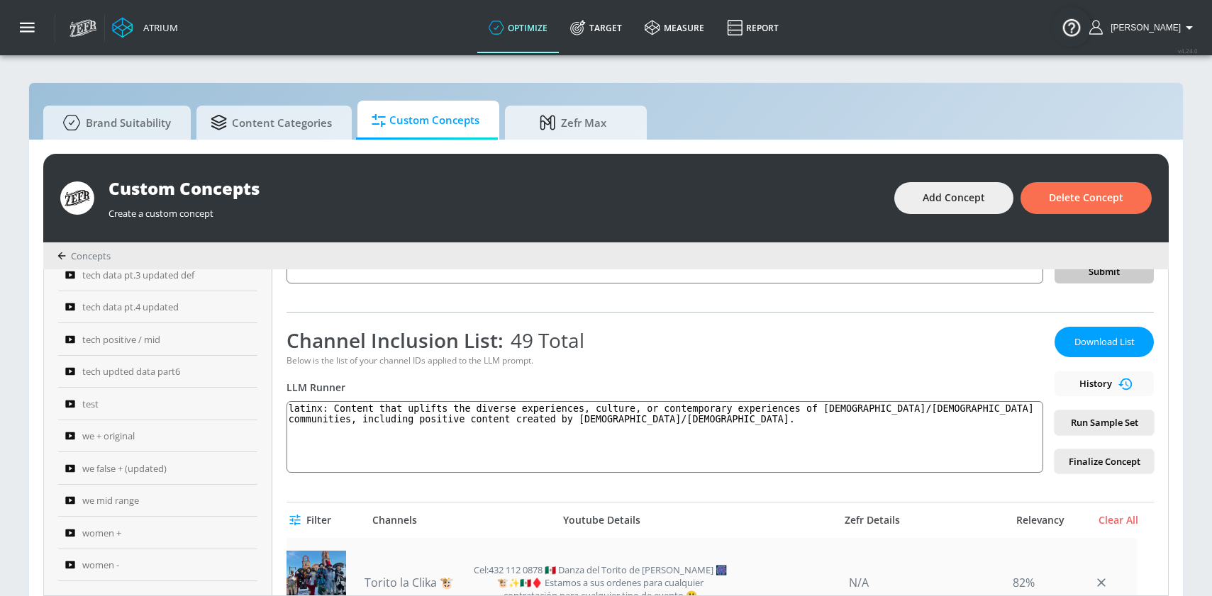
scroll to position [1269, 0]
click at [243, 564] on icon "button" at bounding box center [246, 566] width 6 height 6
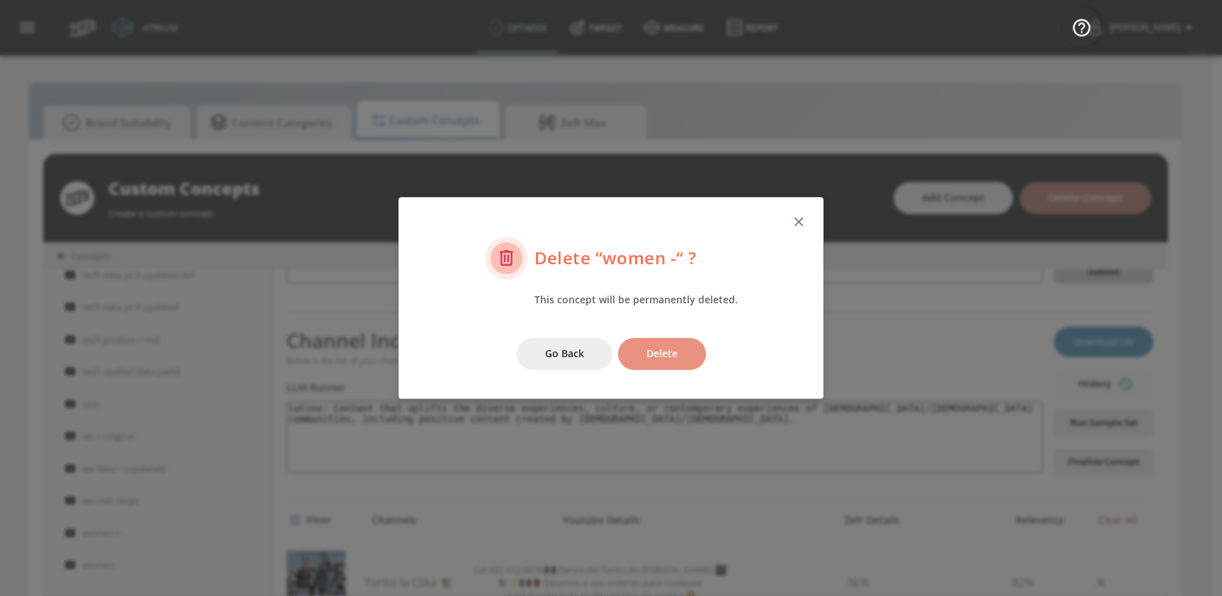
click at [642, 349] on button "Delete" at bounding box center [662, 354] width 88 height 32
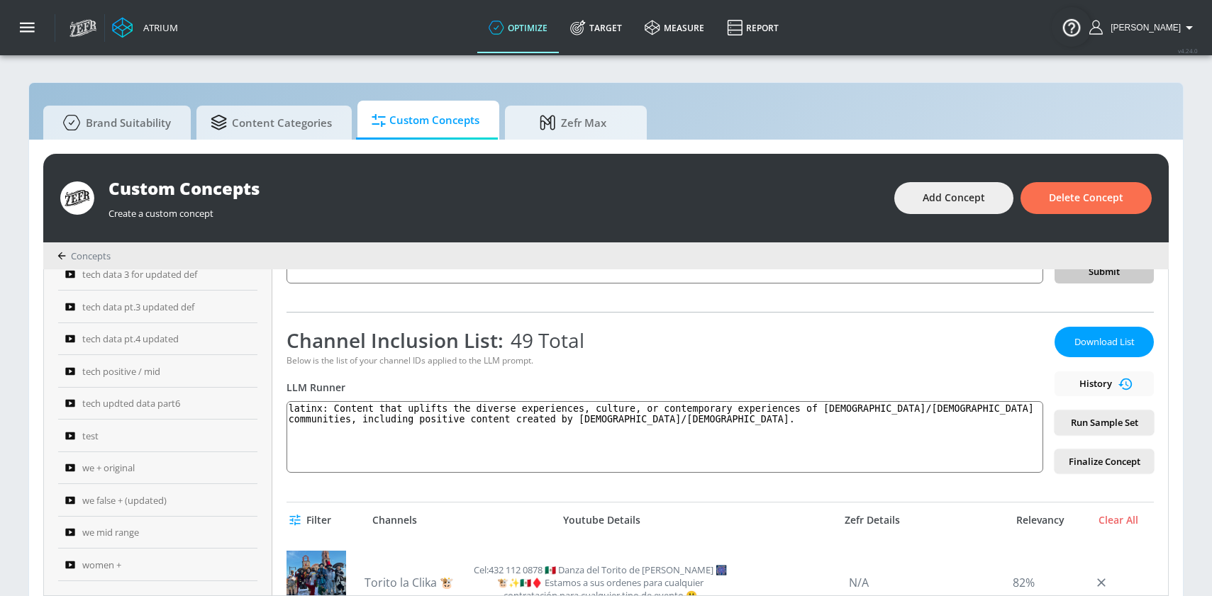
scroll to position [1237, 0]
click at [243, 564] on icon "button" at bounding box center [246, 566] width 6 height 6
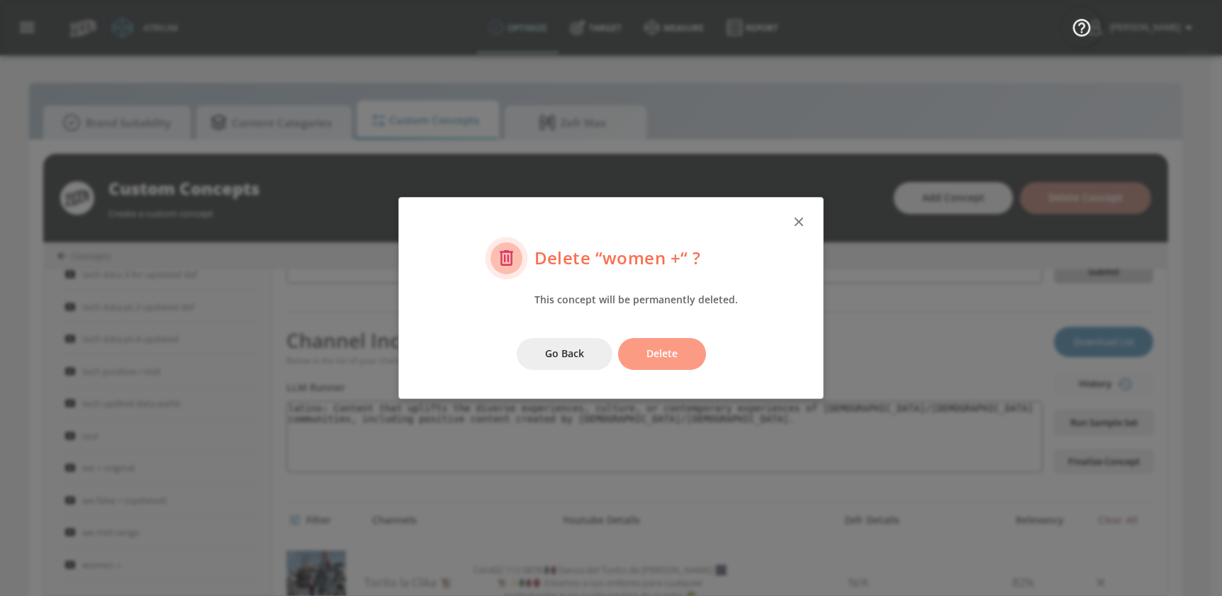
click at [668, 359] on span "Delete" at bounding box center [662, 354] width 31 height 18
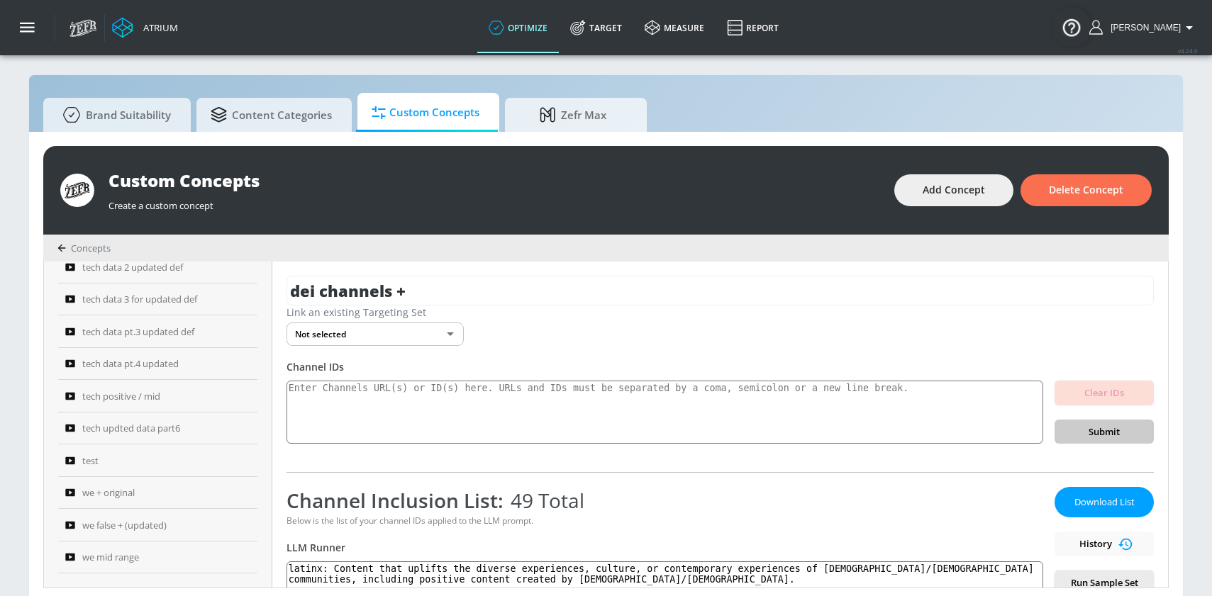
scroll to position [15, 0]
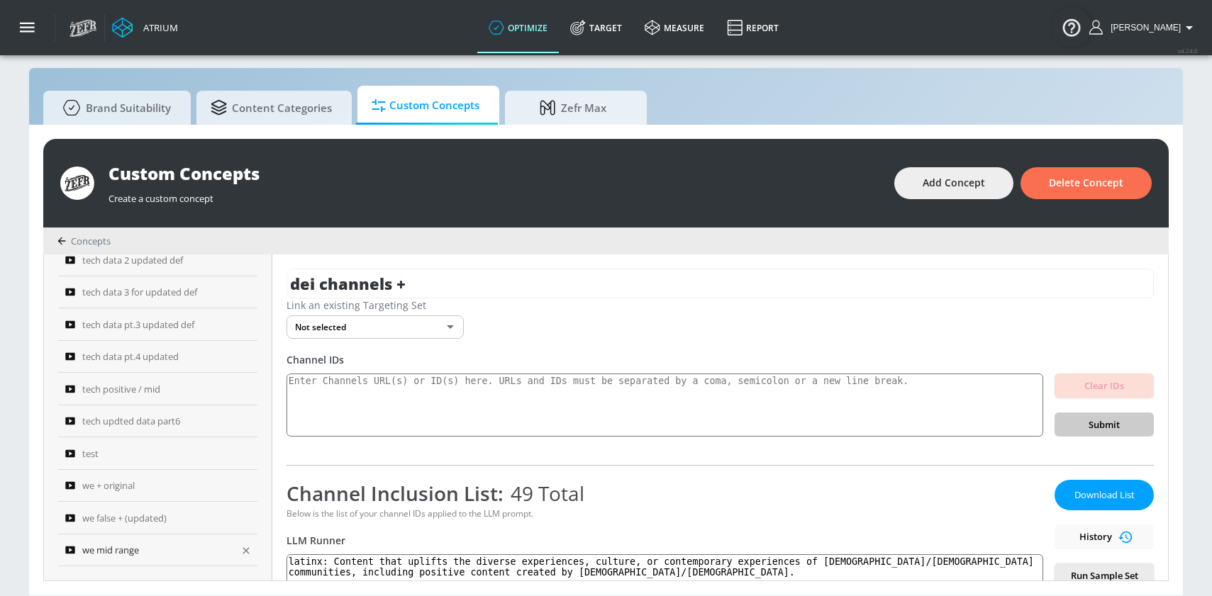
click at [245, 547] on icon "button" at bounding box center [245, 550] width 11 height 11
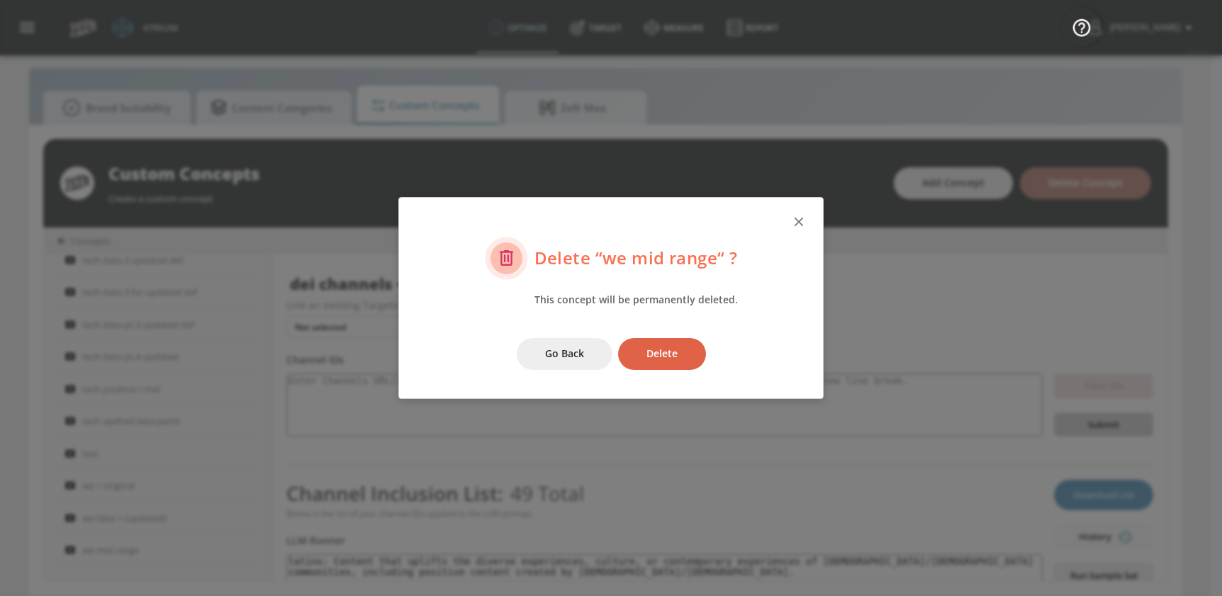
click at [657, 357] on span "Delete" at bounding box center [662, 354] width 31 height 18
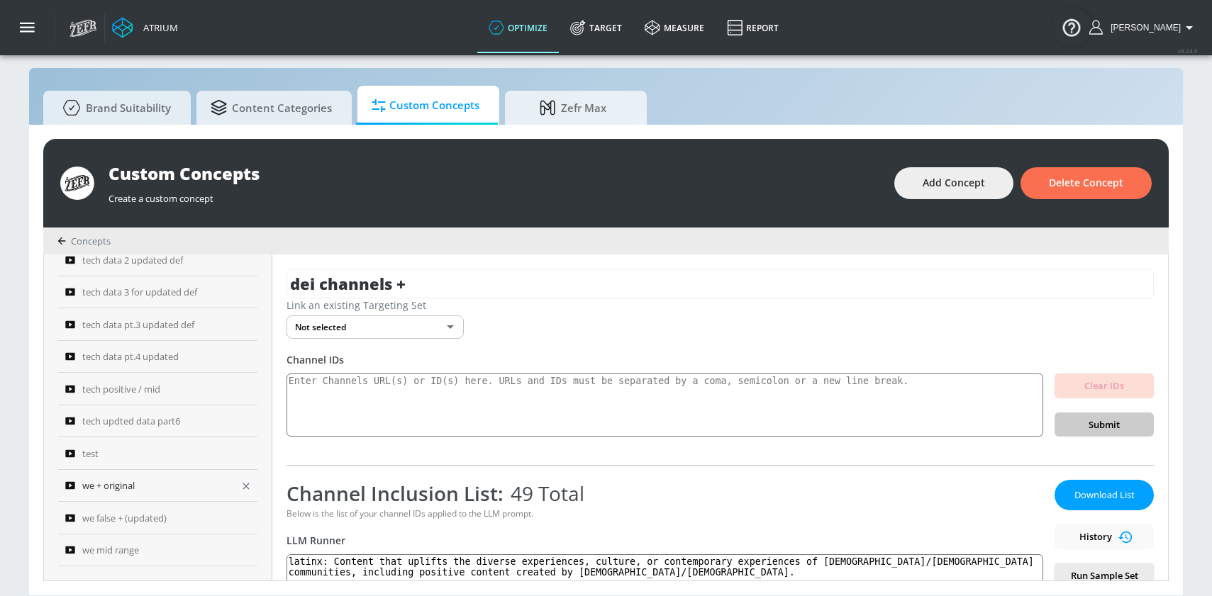
scroll to position [1172, 0]
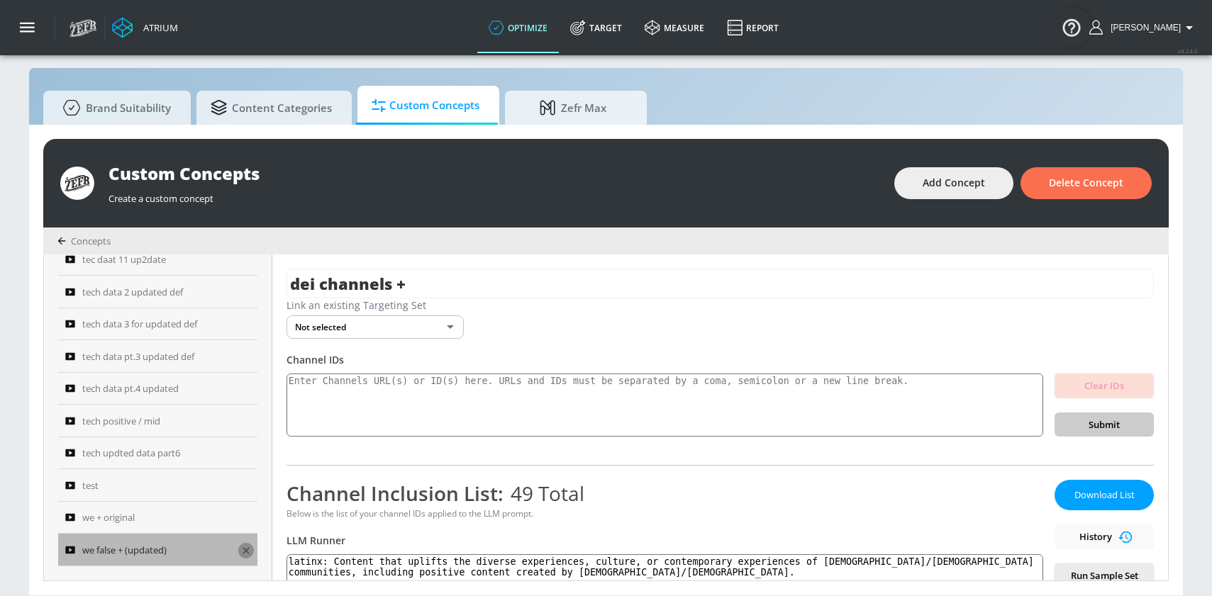
click at [241, 552] on icon "button" at bounding box center [245, 550] width 11 height 11
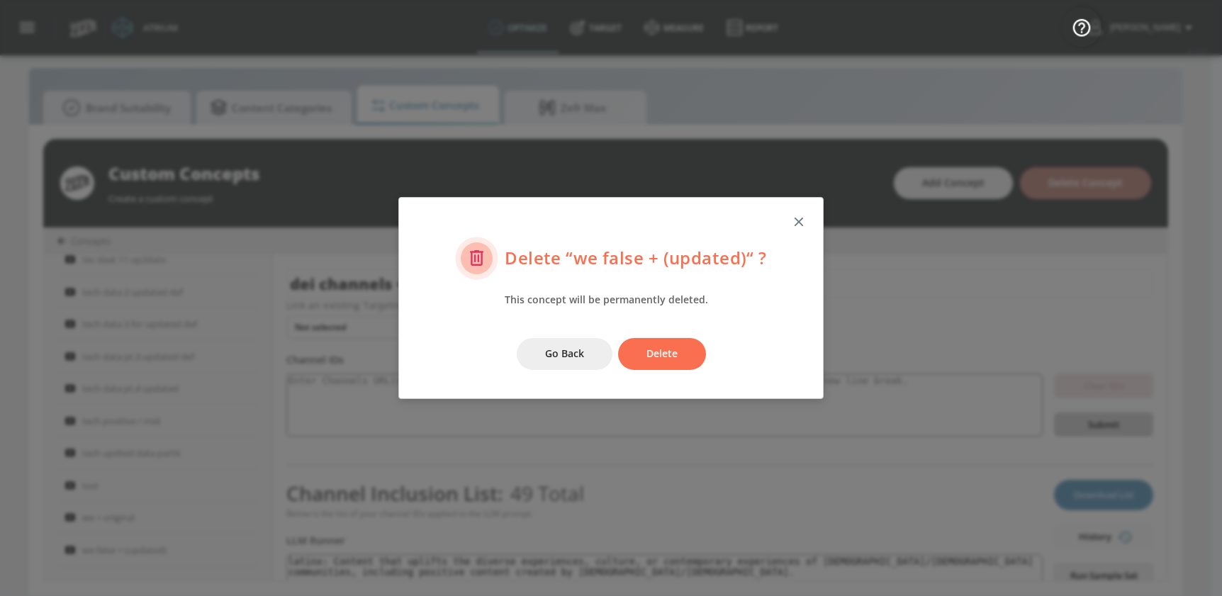
click at [632, 350] on button "Delete" at bounding box center [662, 354] width 88 height 32
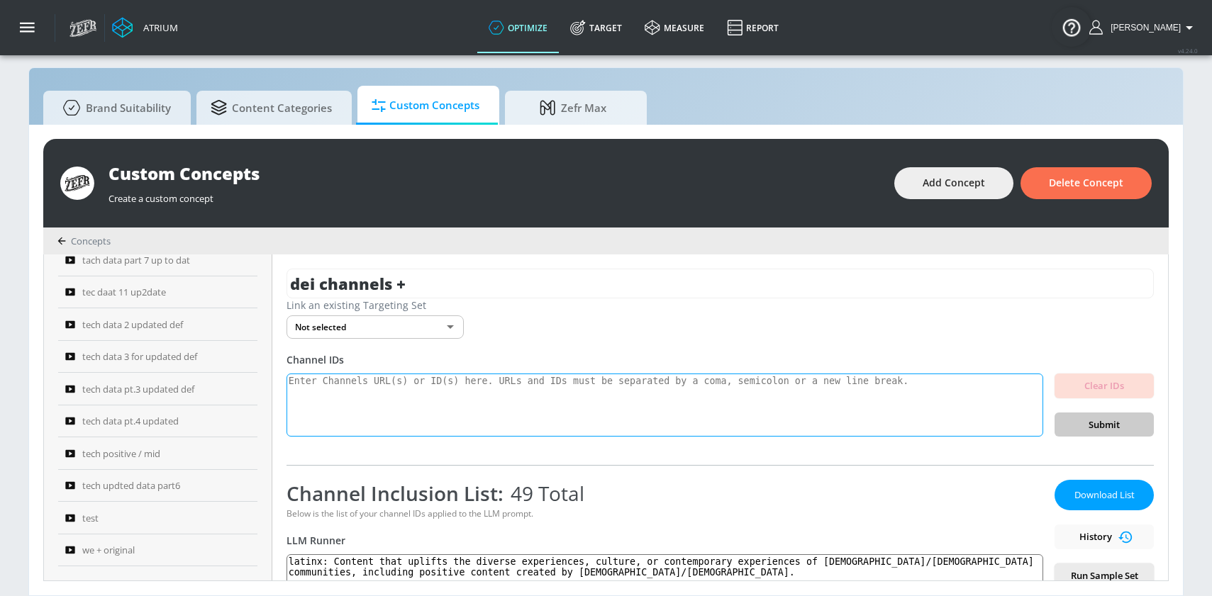
scroll to position [1139, 0]
click at [240, 552] on icon "button" at bounding box center [245, 550] width 11 height 11
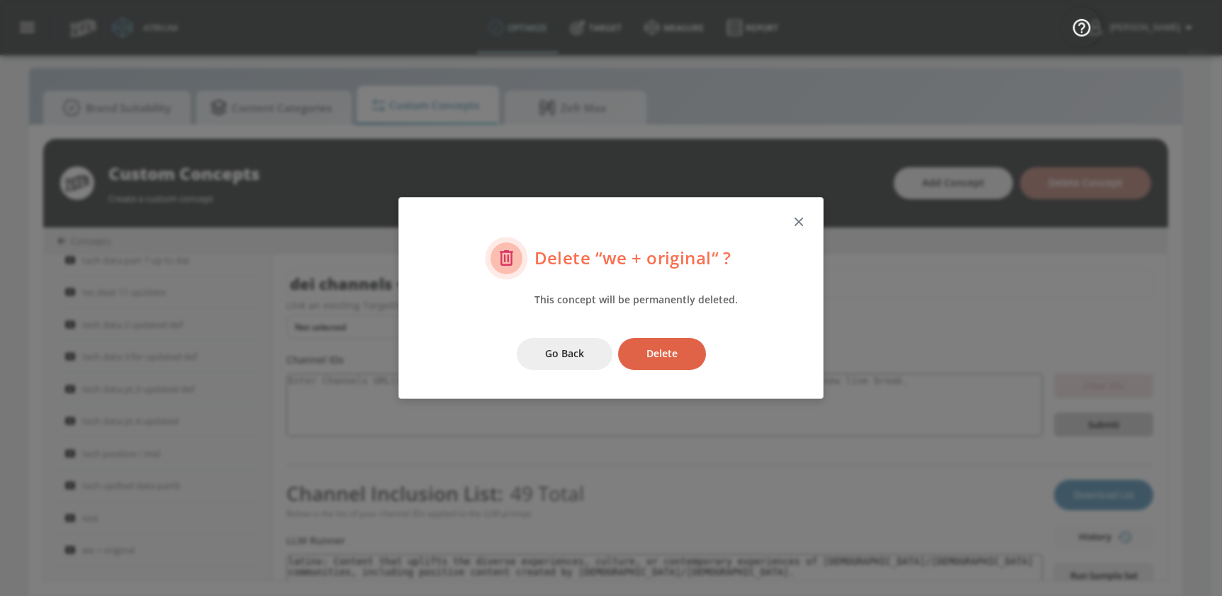
click at [650, 363] on button "Delete" at bounding box center [662, 354] width 88 height 32
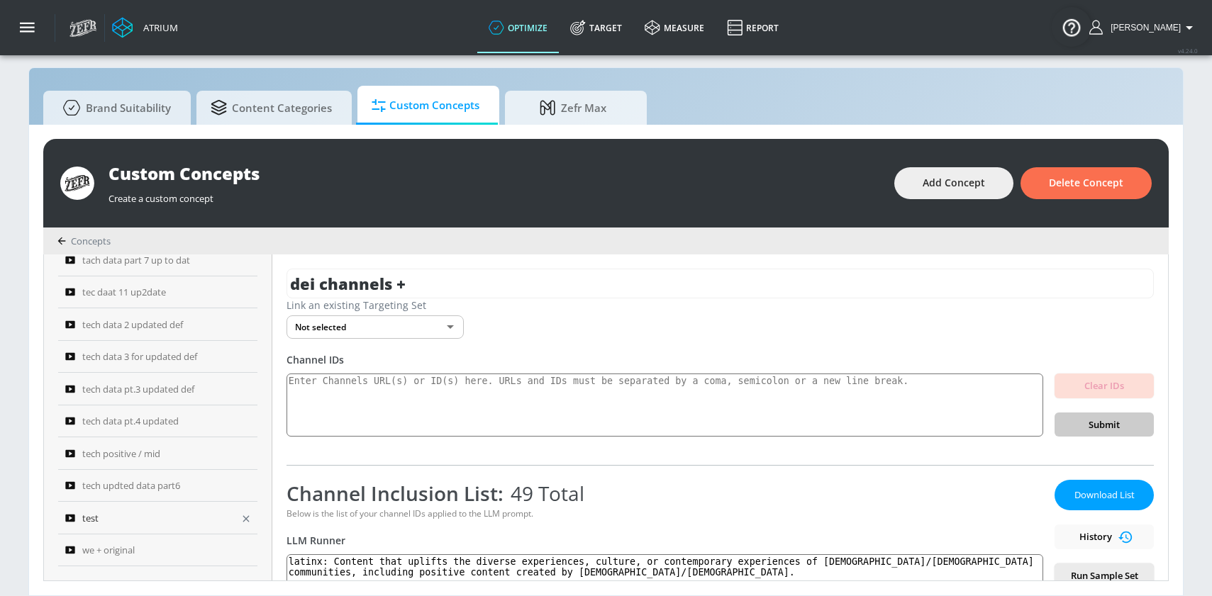
scroll to position [1108, 0]
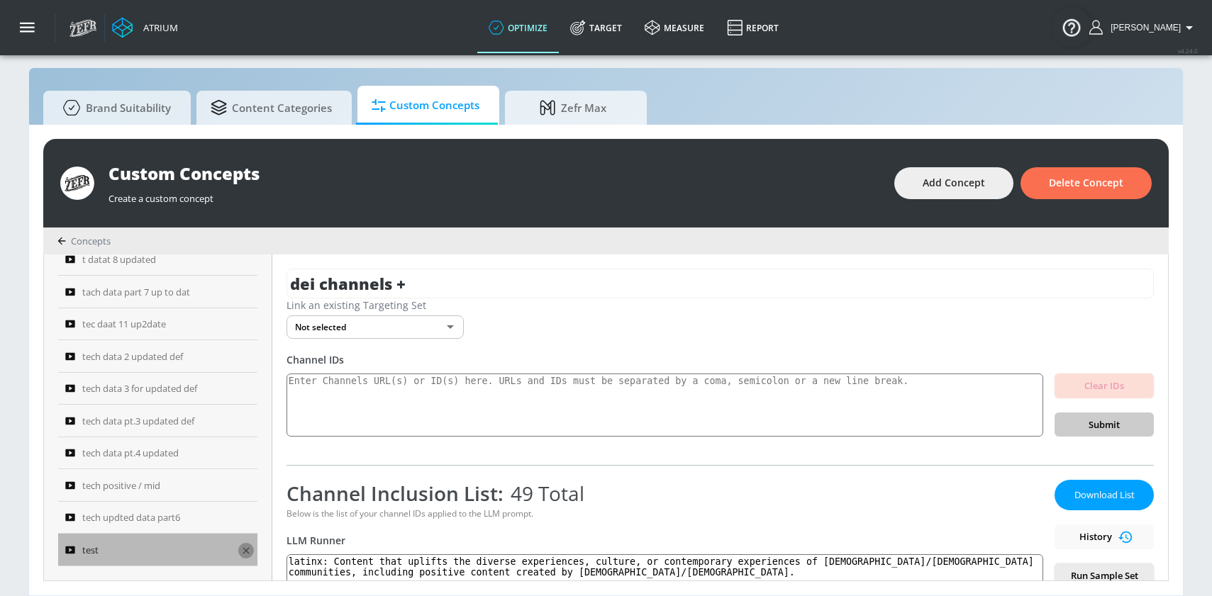
click at [240, 550] on icon "button" at bounding box center [245, 550] width 11 height 11
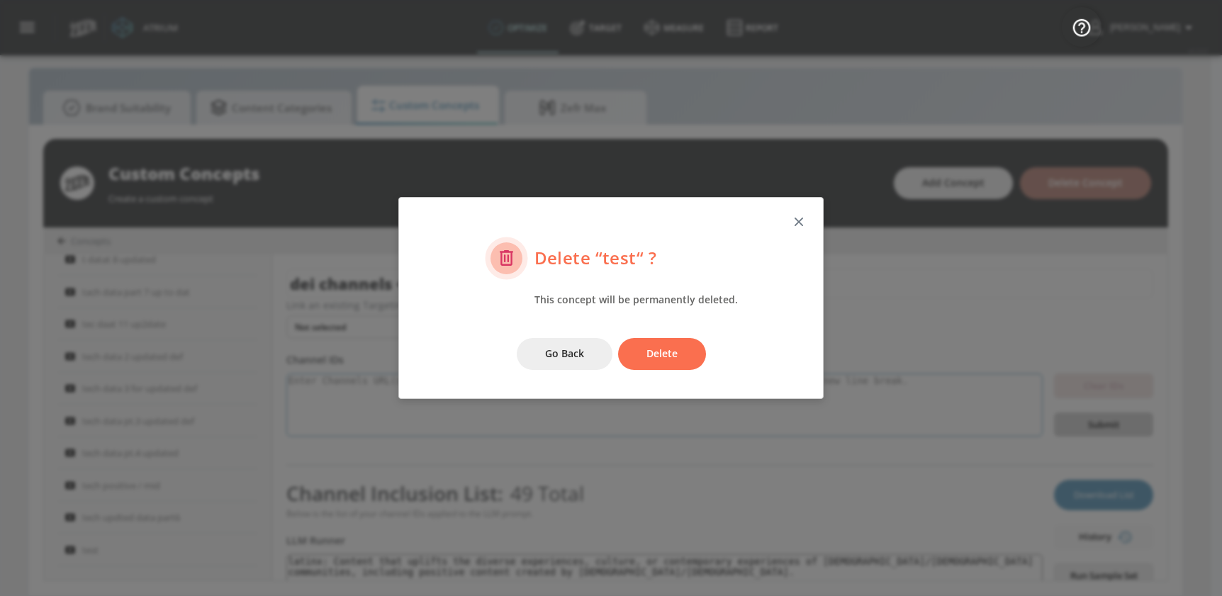
drag, startPoint x: 672, startPoint y: 365, endPoint x: 655, endPoint y: 373, distance: 18.7
click at [671, 365] on button "Delete" at bounding box center [662, 354] width 88 height 32
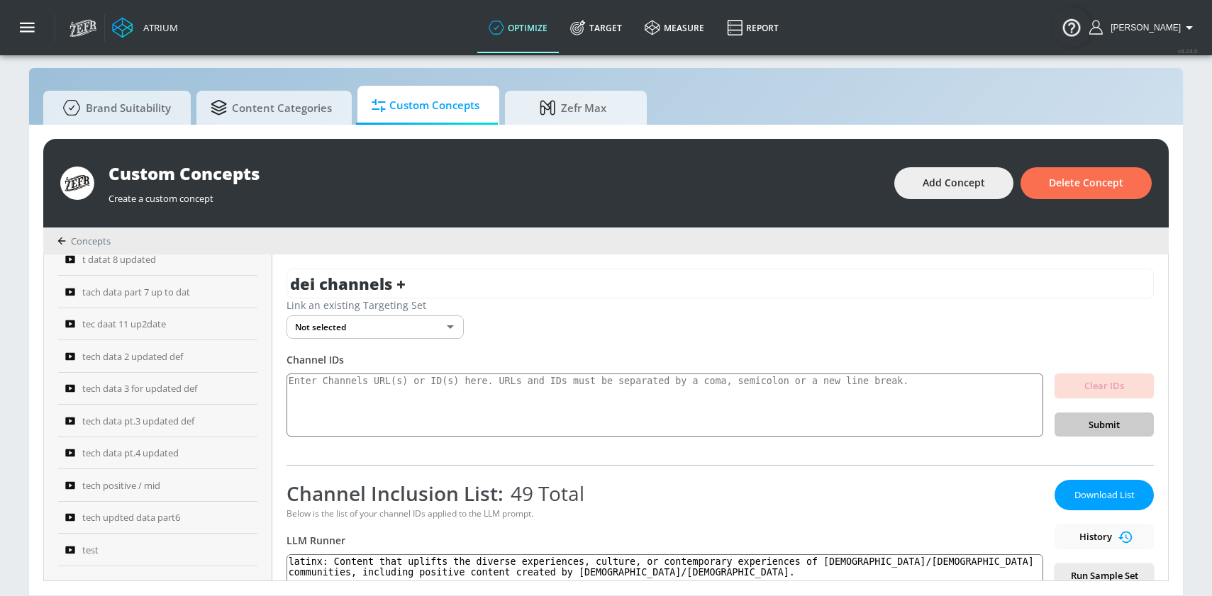
scroll to position [1075, 0]
click at [243, 548] on icon "button" at bounding box center [245, 550] width 11 height 11
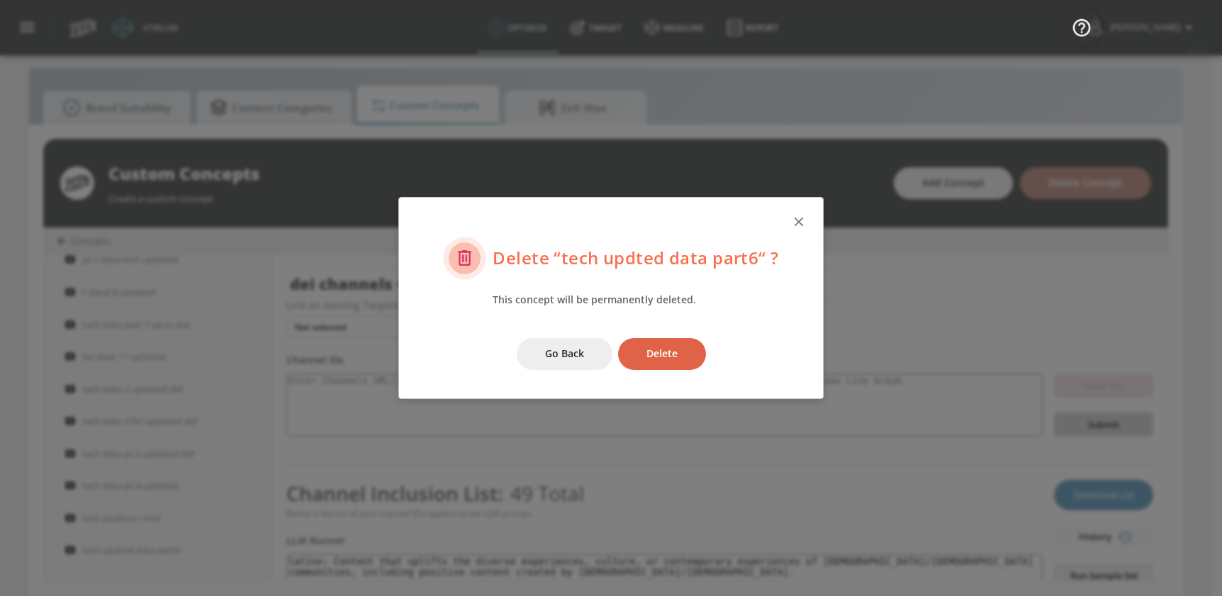
click at [645, 356] on button "Delete" at bounding box center [662, 354] width 88 height 32
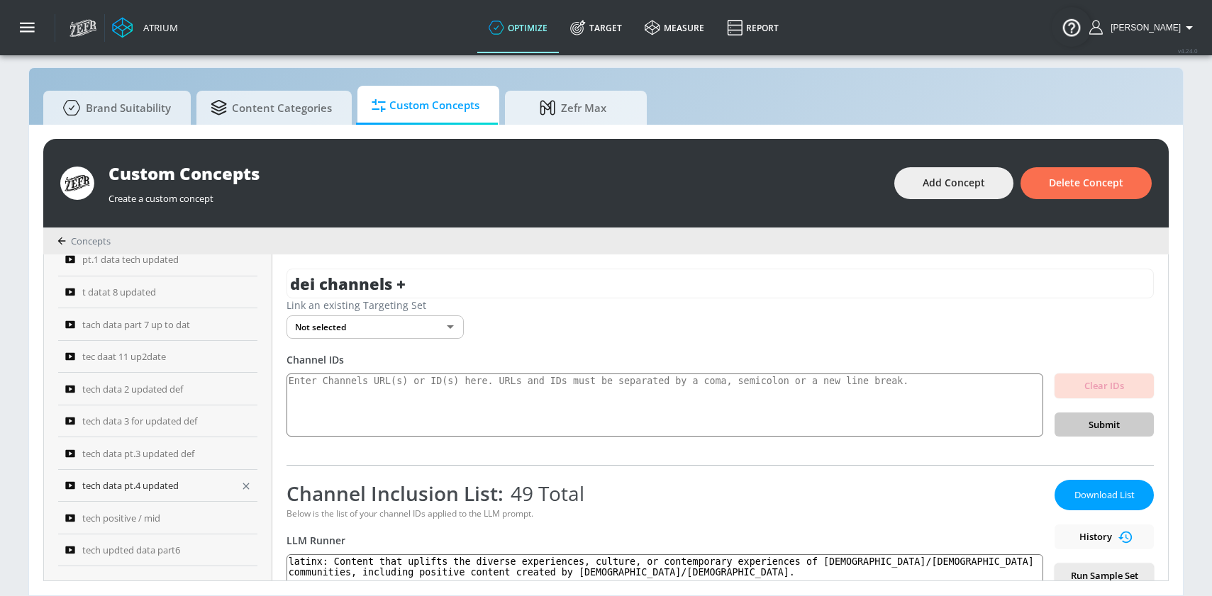
scroll to position [1043, 0]
click at [245, 548] on icon "button" at bounding box center [245, 550] width 11 height 11
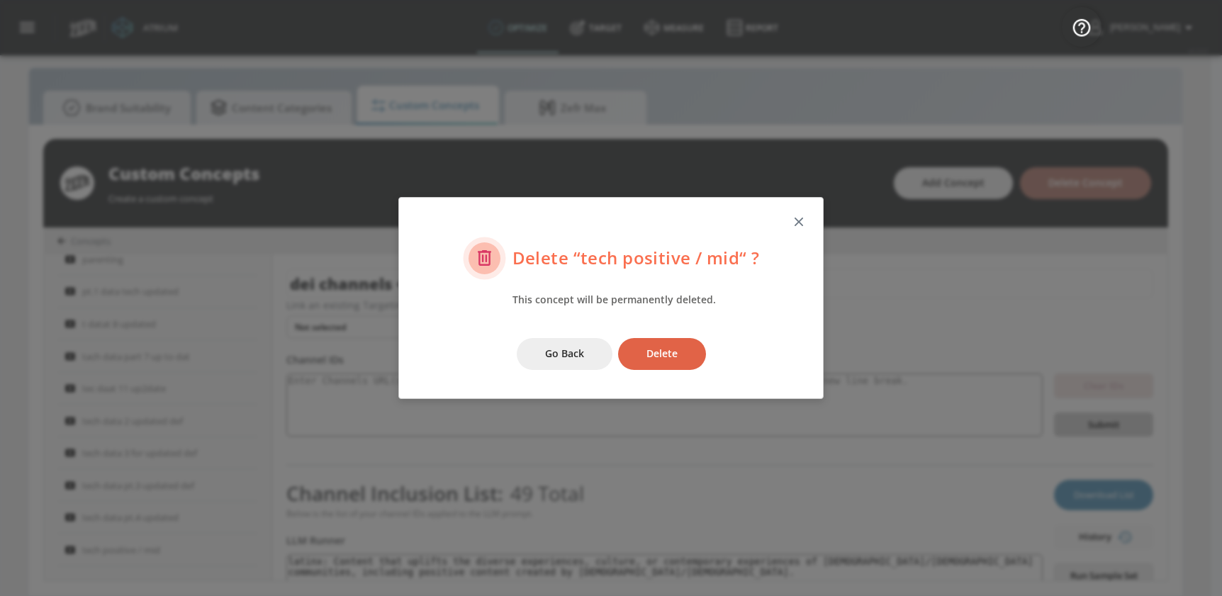
click at [645, 354] on button "Delete" at bounding box center [662, 354] width 88 height 32
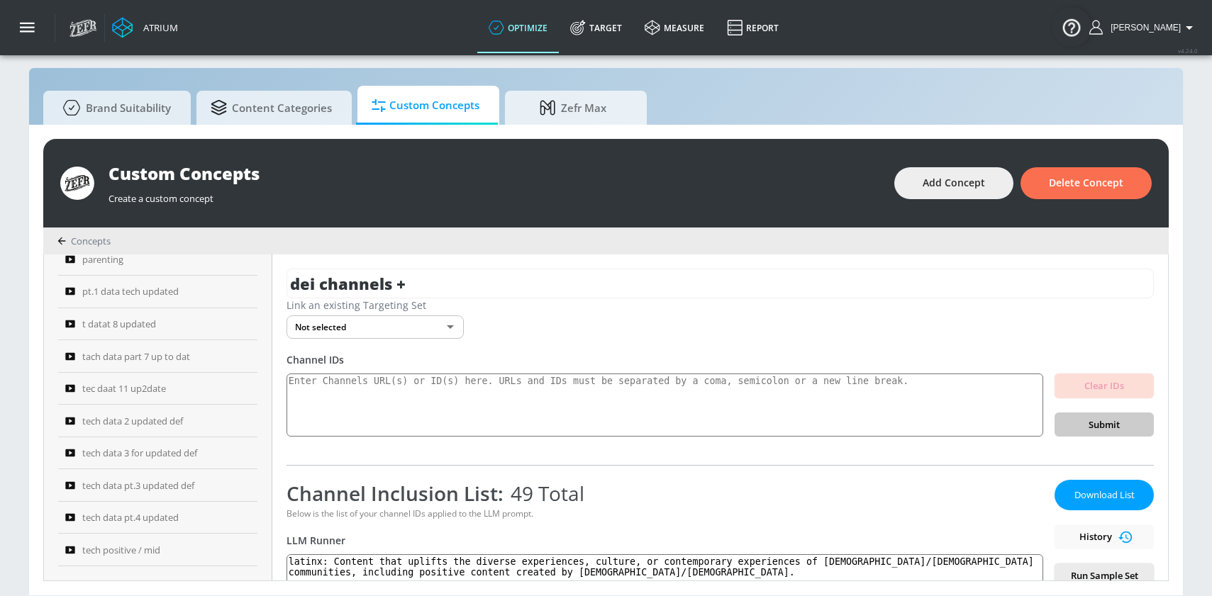
scroll to position [1010, 0]
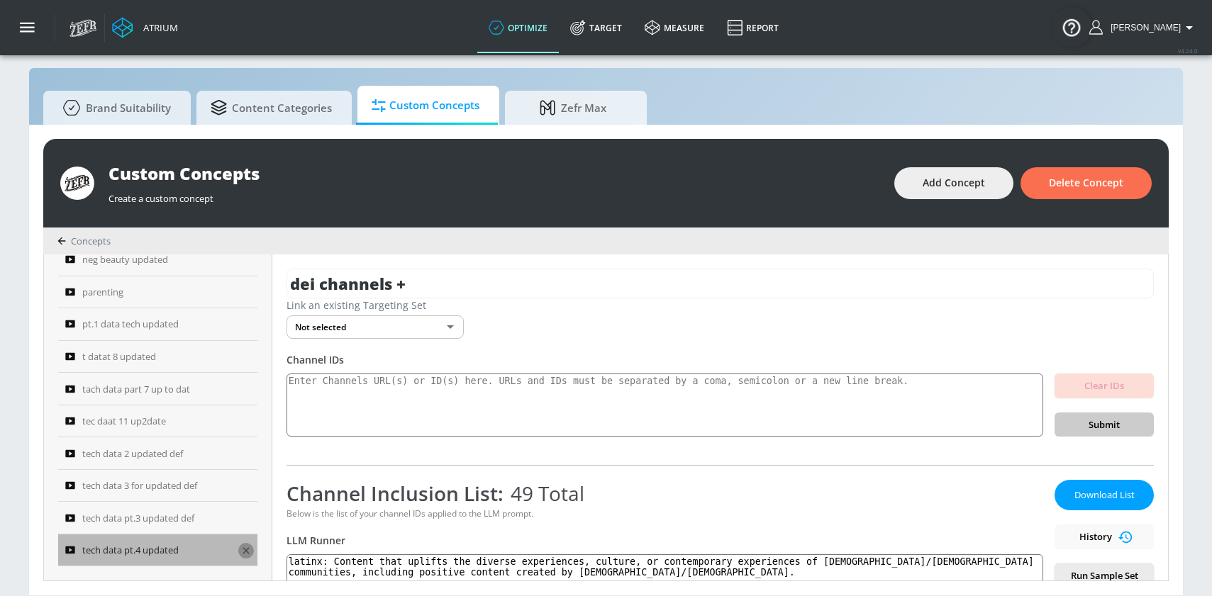
click at [247, 547] on icon "button" at bounding box center [245, 550] width 11 height 11
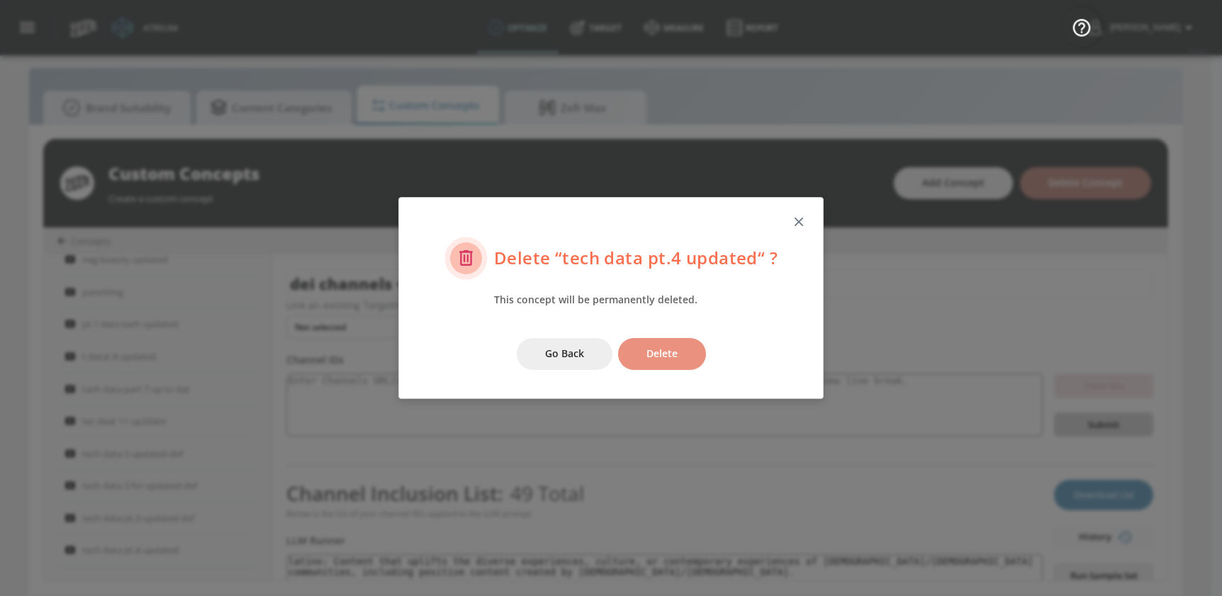
click at [651, 355] on span "Delete" at bounding box center [662, 354] width 31 height 18
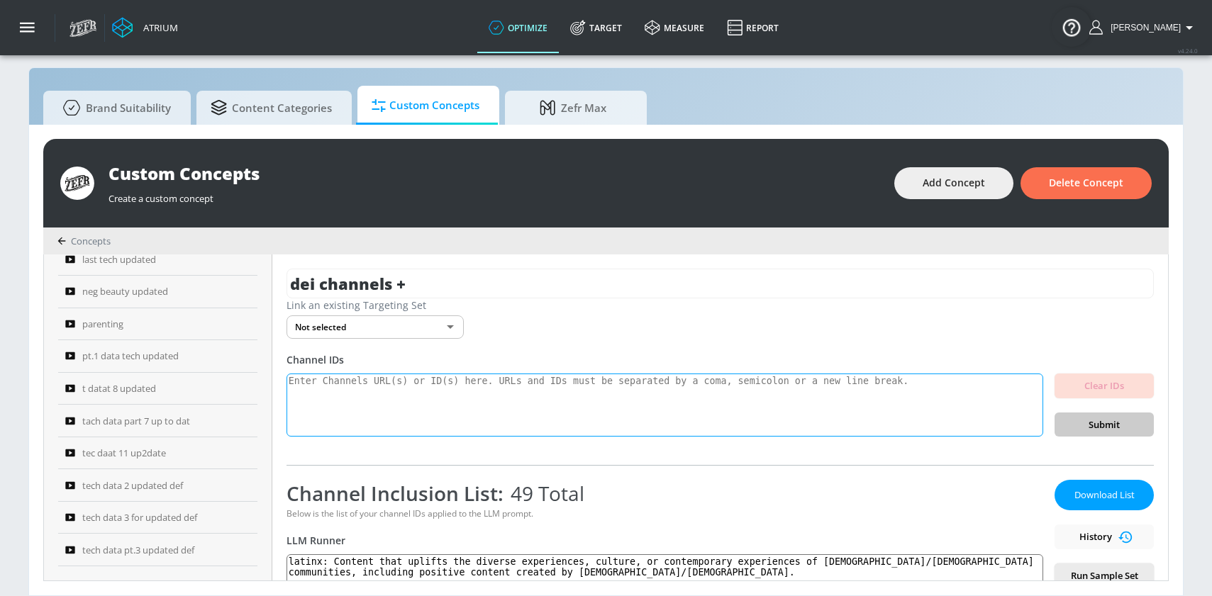
scroll to position [979, 0]
click at [247, 547] on icon "button" at bounding box center [245, 550] width 11 height 11
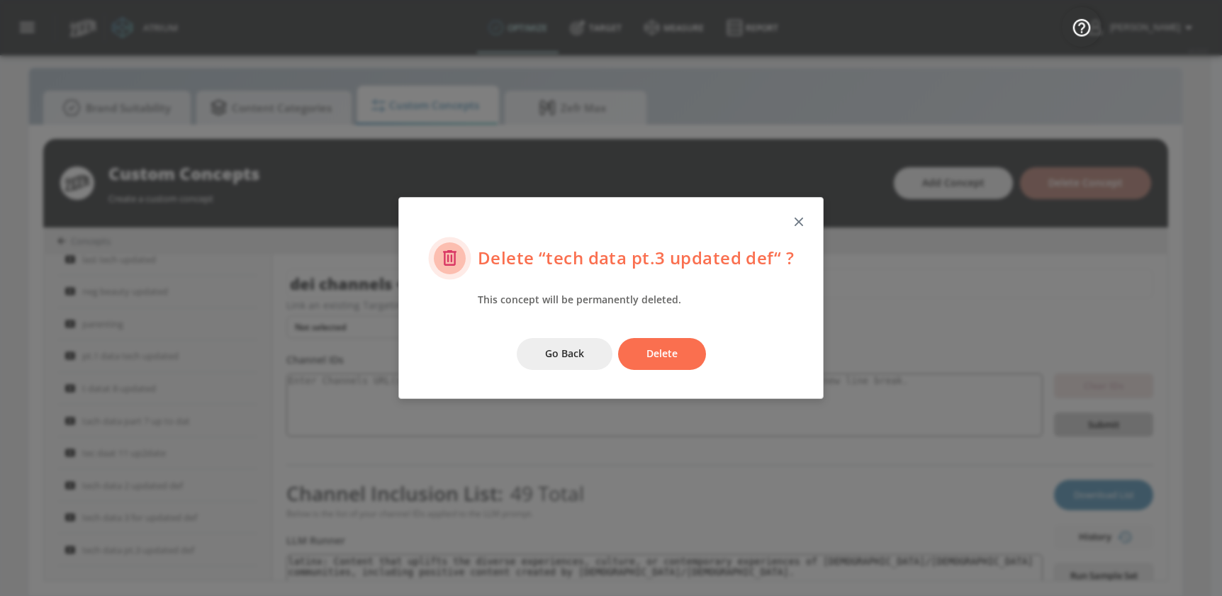
click at [653, 355] on span "Delete" at bounding box center [662, 354] width 31 height 18
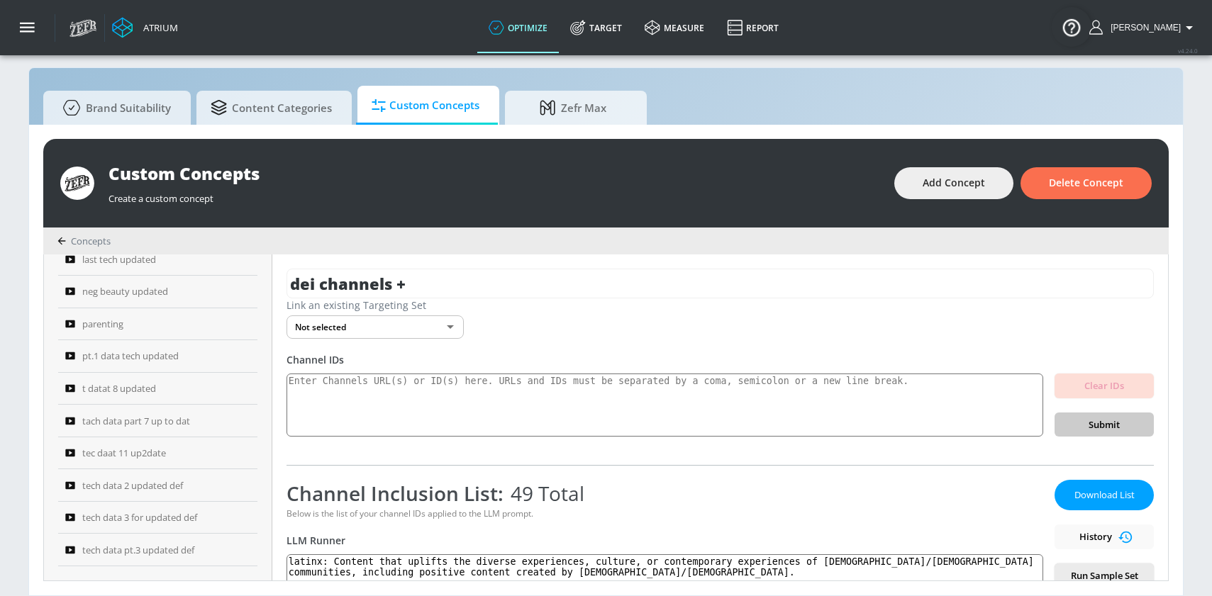
scroll to position [946, 0]
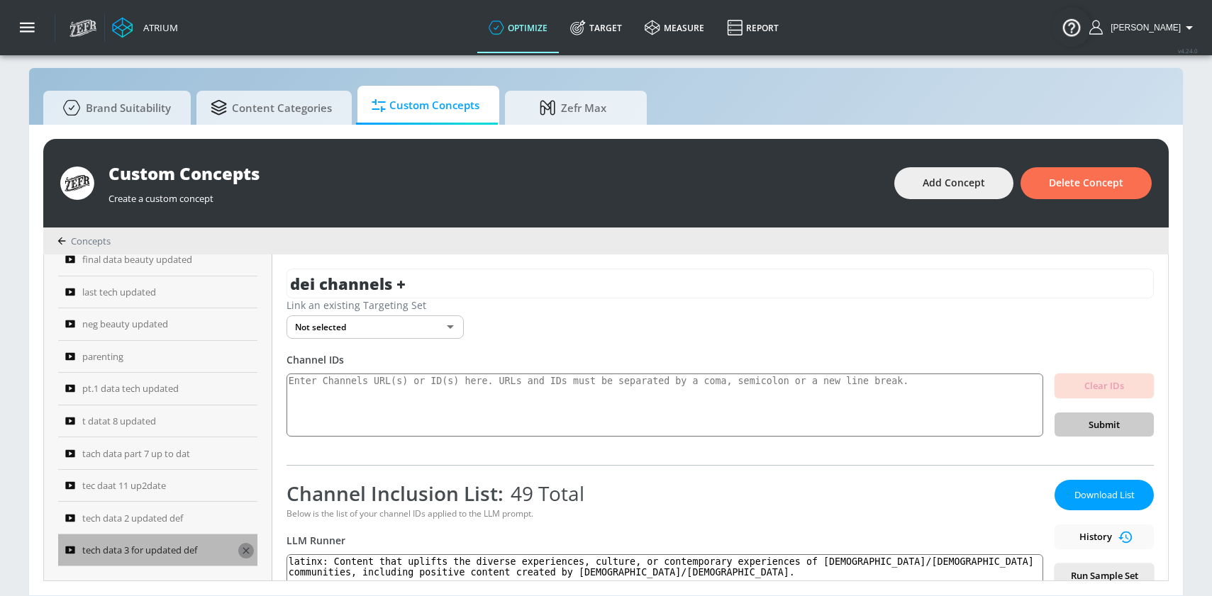
click at [248, 550] on button "button" at bounding box center [246, 551] width 16 height 16
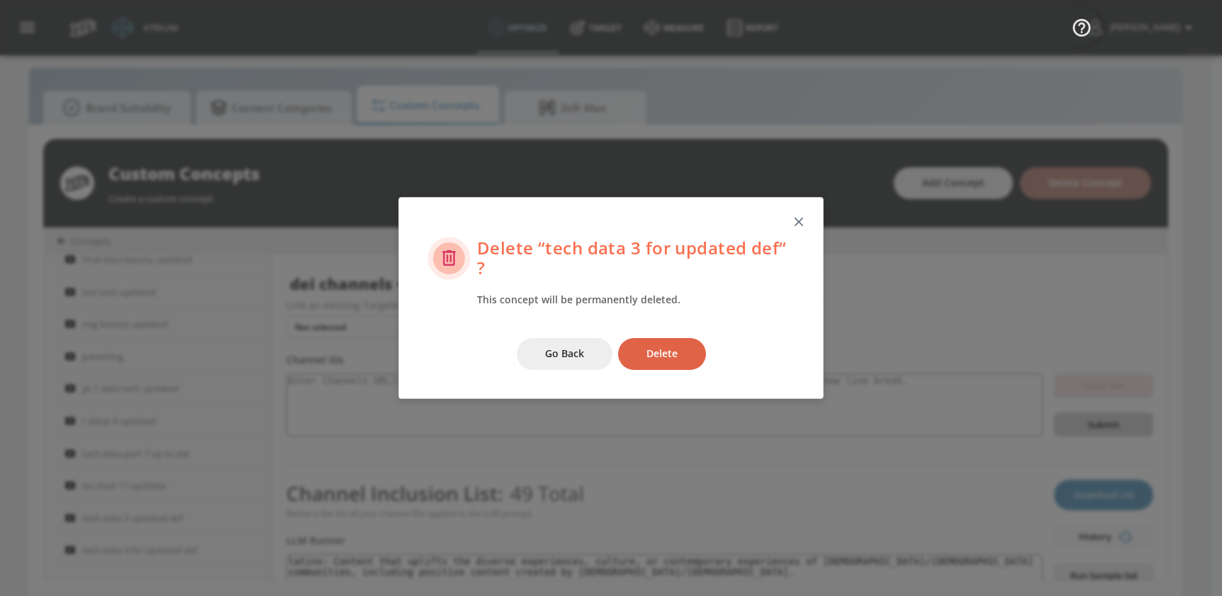
click at [657, 357] on span "Delete" at bounding box center [662, 354] width 31 height 18
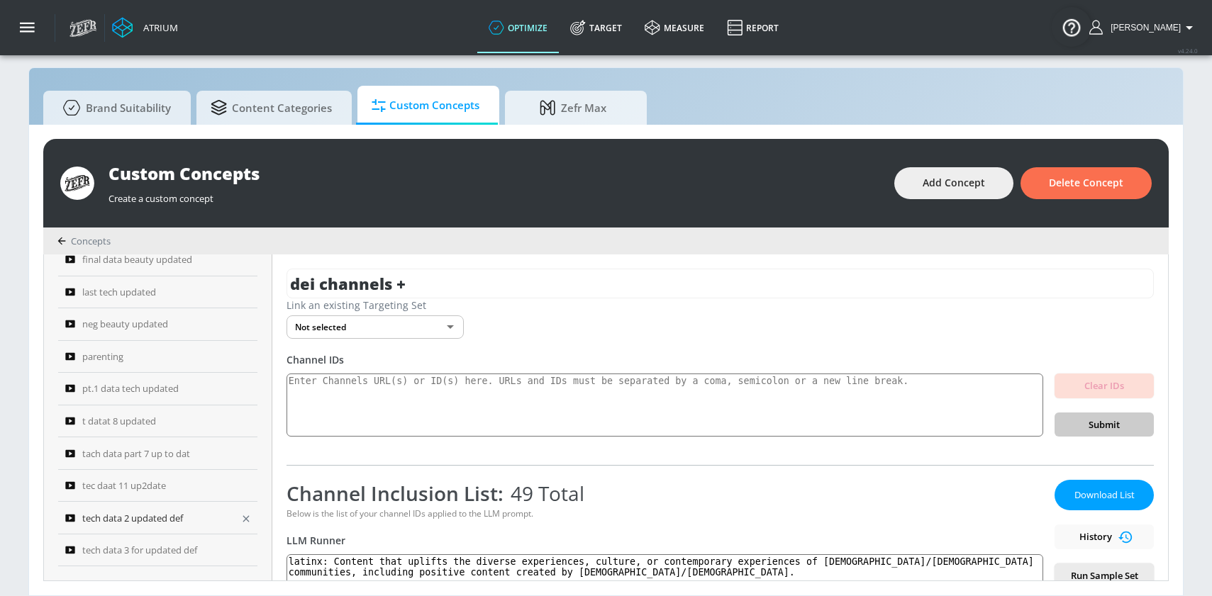
scroll to position [914, 0]
click at [242, 554] on icon "button" at bounding box center [245, 550] width 11 height 11
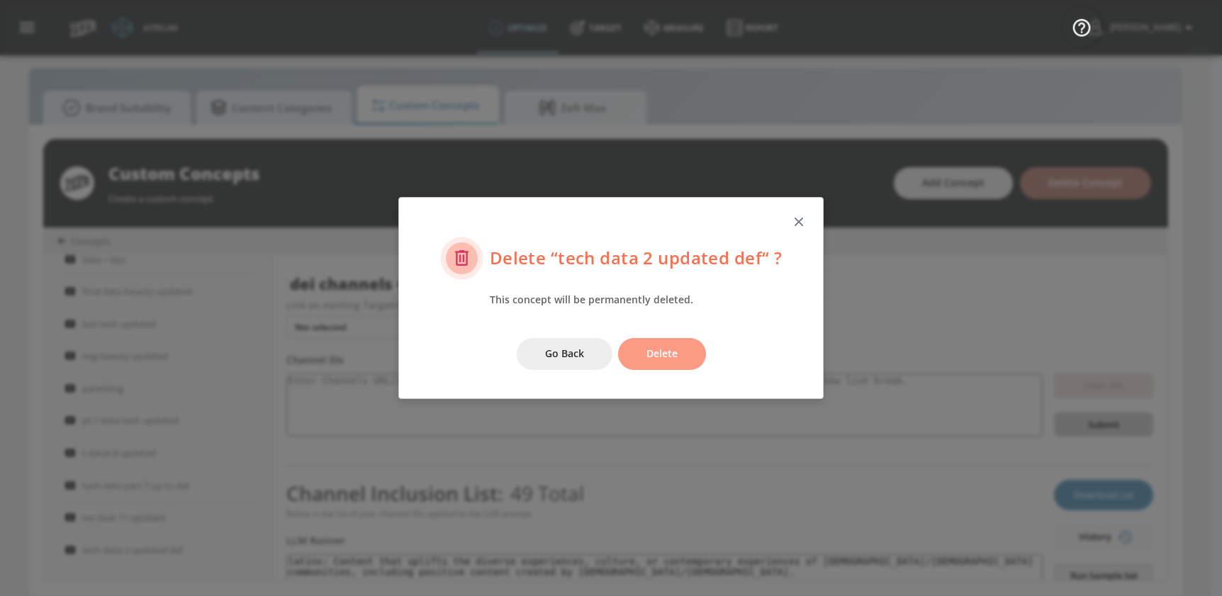
click at [650, 358] on span "Delete" at bounding box center [662, 354] width 31 height 18
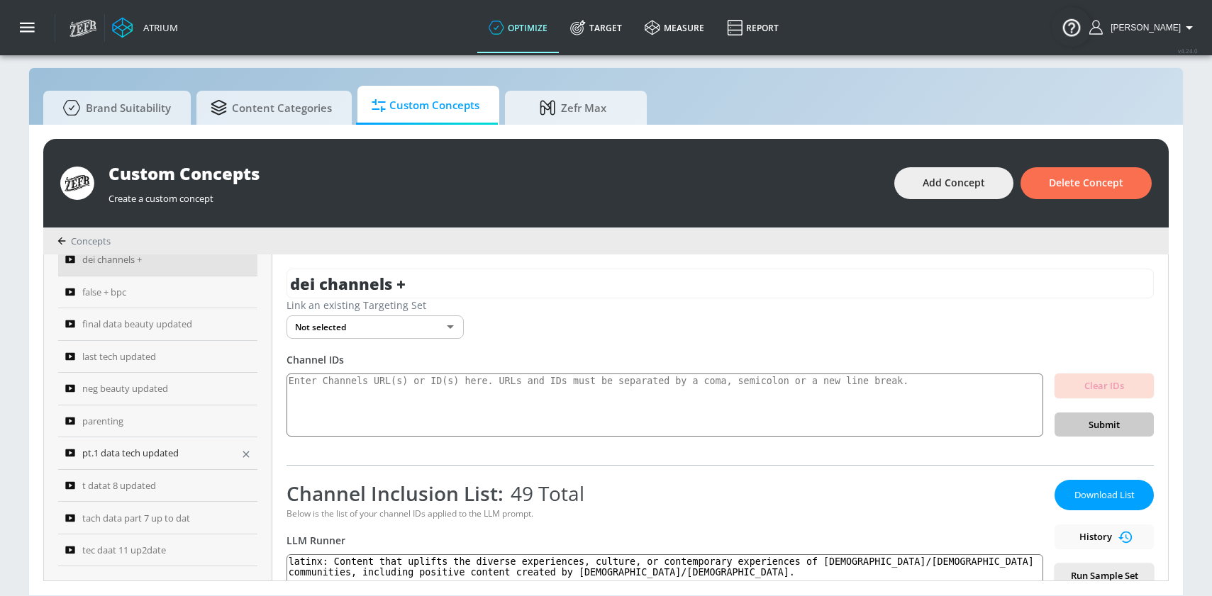
scroll to position [881, 0]
click at [243, 455] on icon "button" at bounding box center [246, 454] width 6 height 6
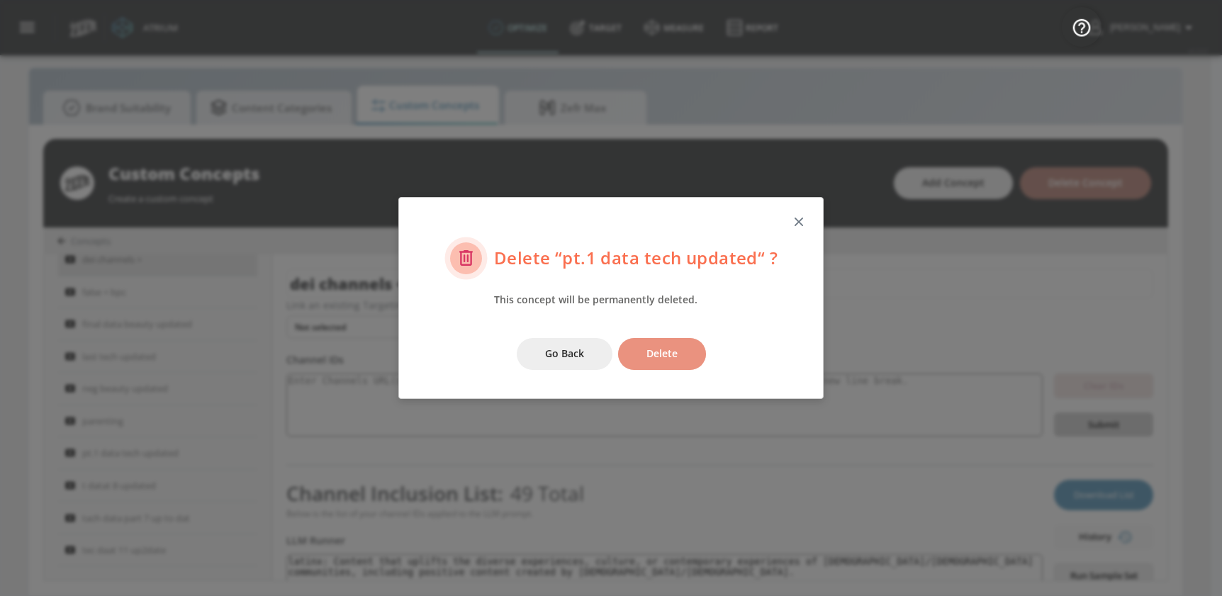
click at [644, 356] on button "Delete" at bounding box center [662, 354] width 88 height 32
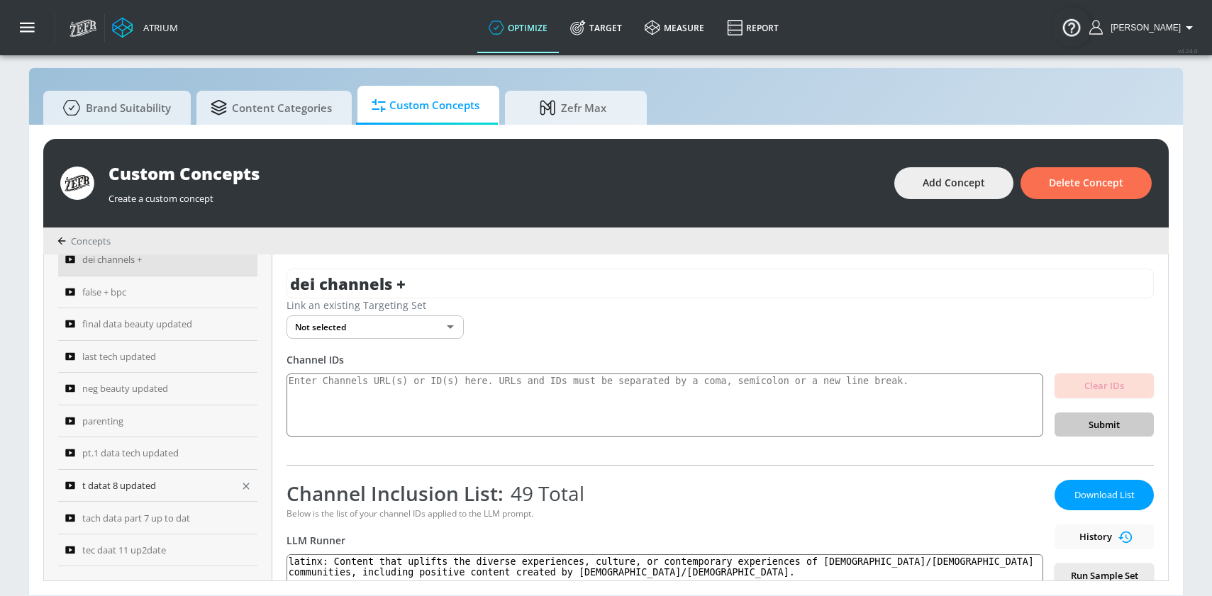
scroll to position [849, 0]
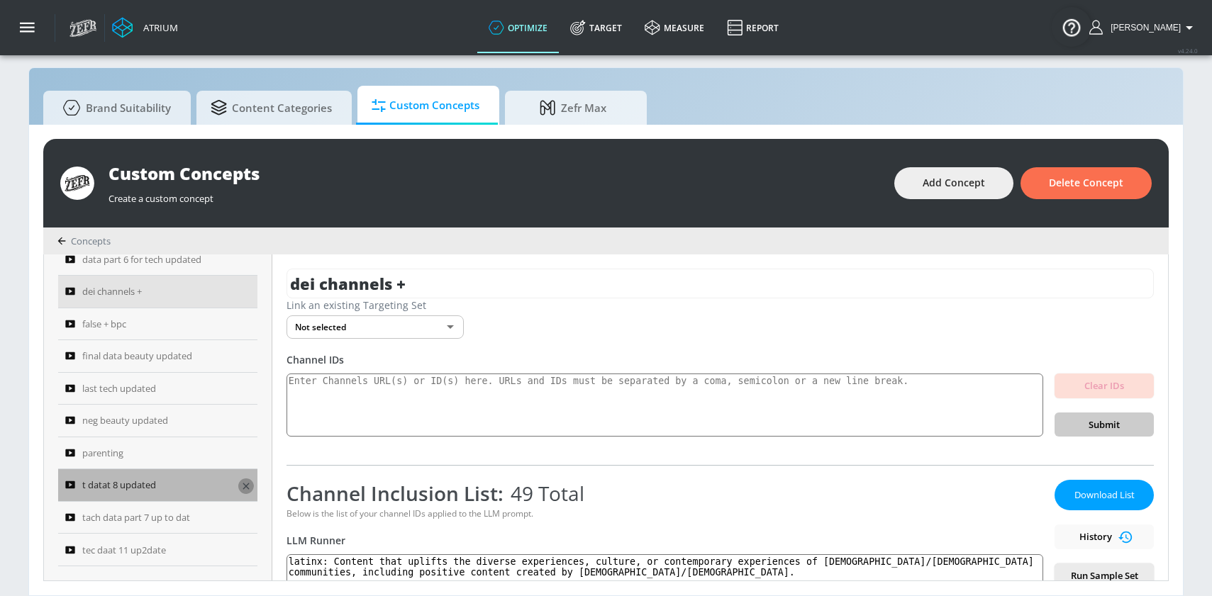
click at [243, 486] on icon "button" at bounding box center [245, 486] width 11 height 11
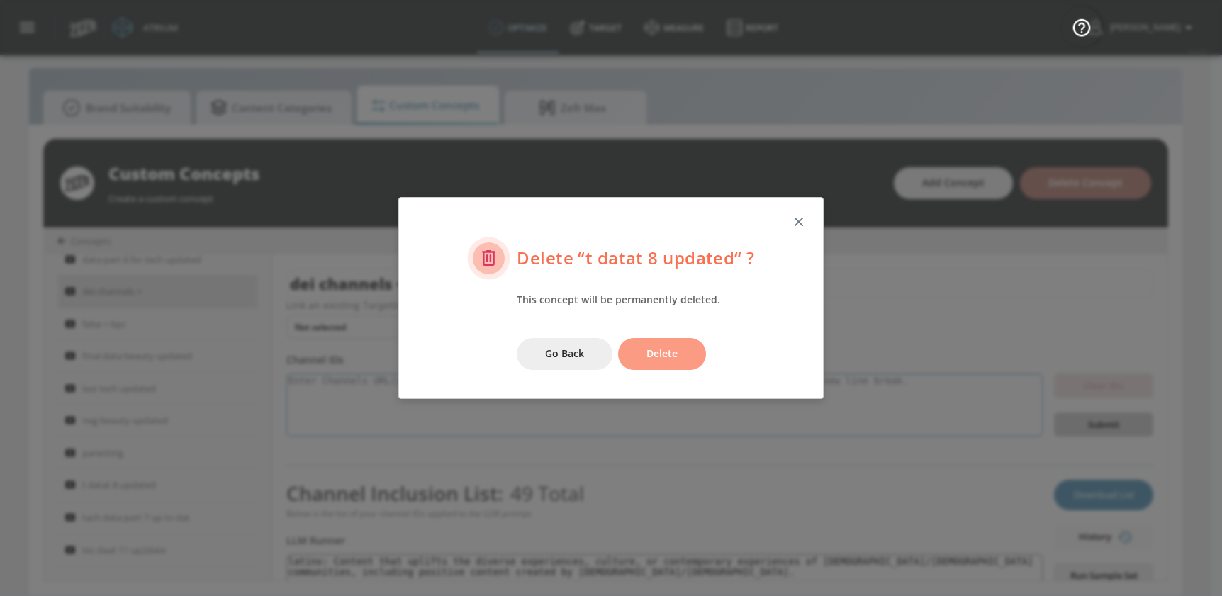
drag, startPoint x: 645, startPoint y: 351, endPoint x: 544, endPoint y: 414, distance: 119.4
click at [647, 352] on span "Delete" at bounding box center [662, 354] width 31 height 18
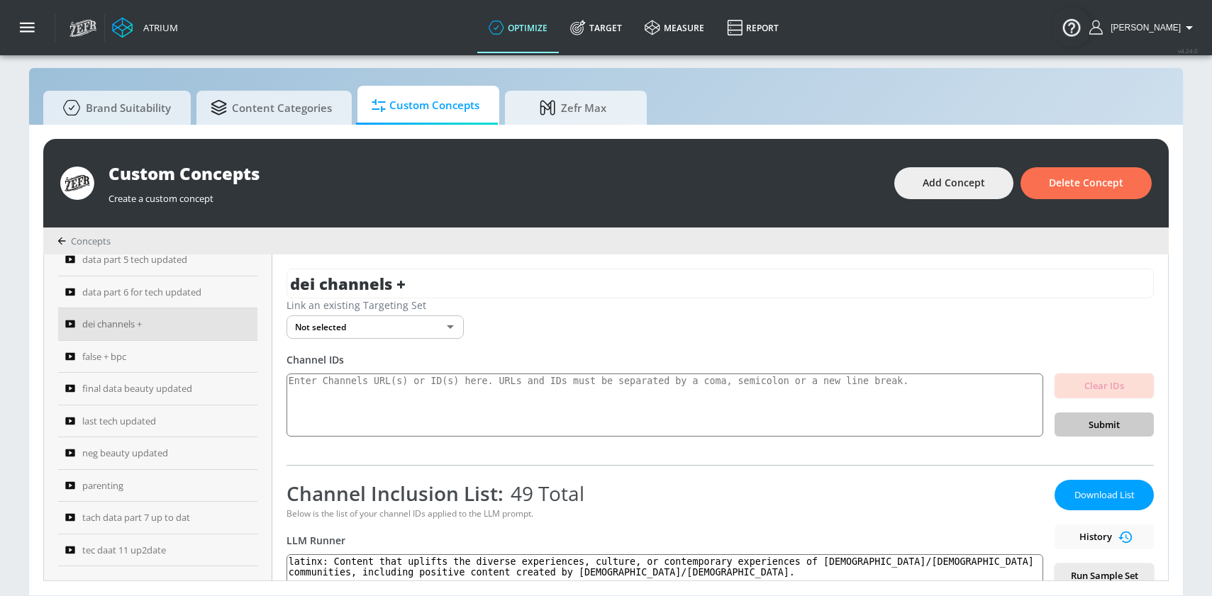
scroll to position [817, 0]
click at [243, 518] on icon "button" at bounding box center [246, 518] width 6 height 6
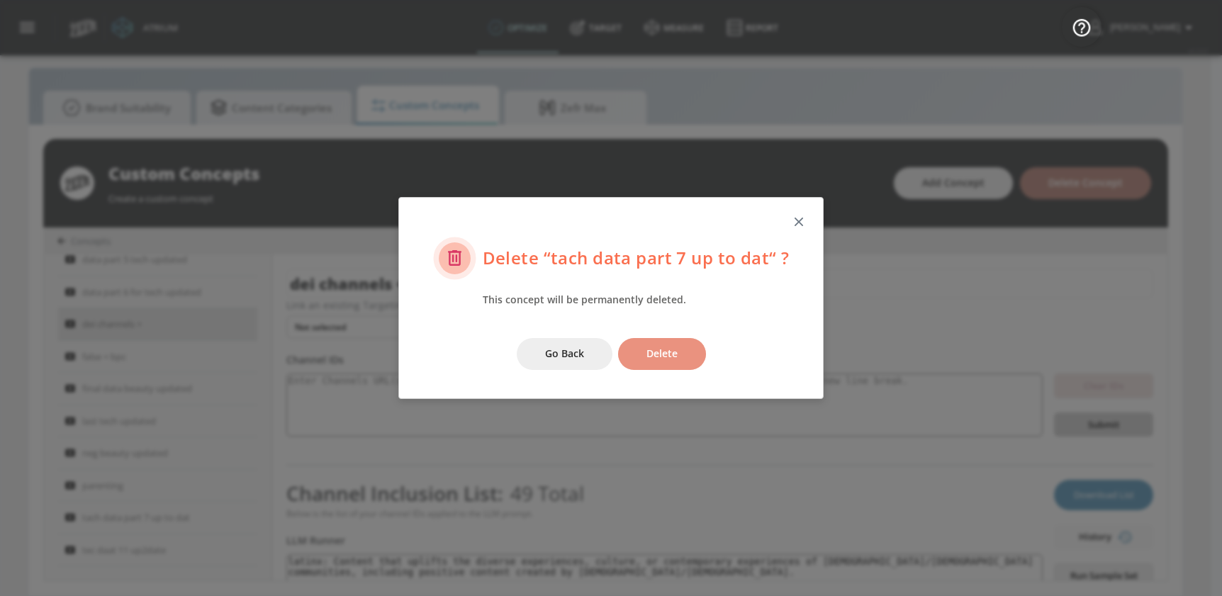
click at [669, 345] on span "Delete" at bounding box center [662, 354] width 31 height 18
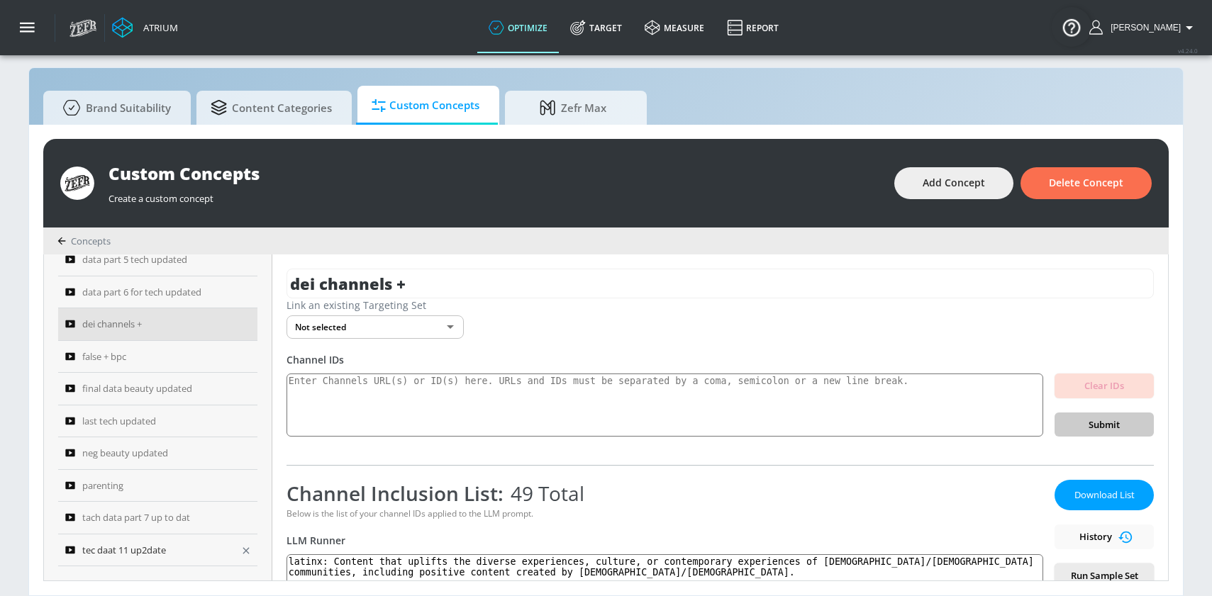
scroll to position [785, 0]
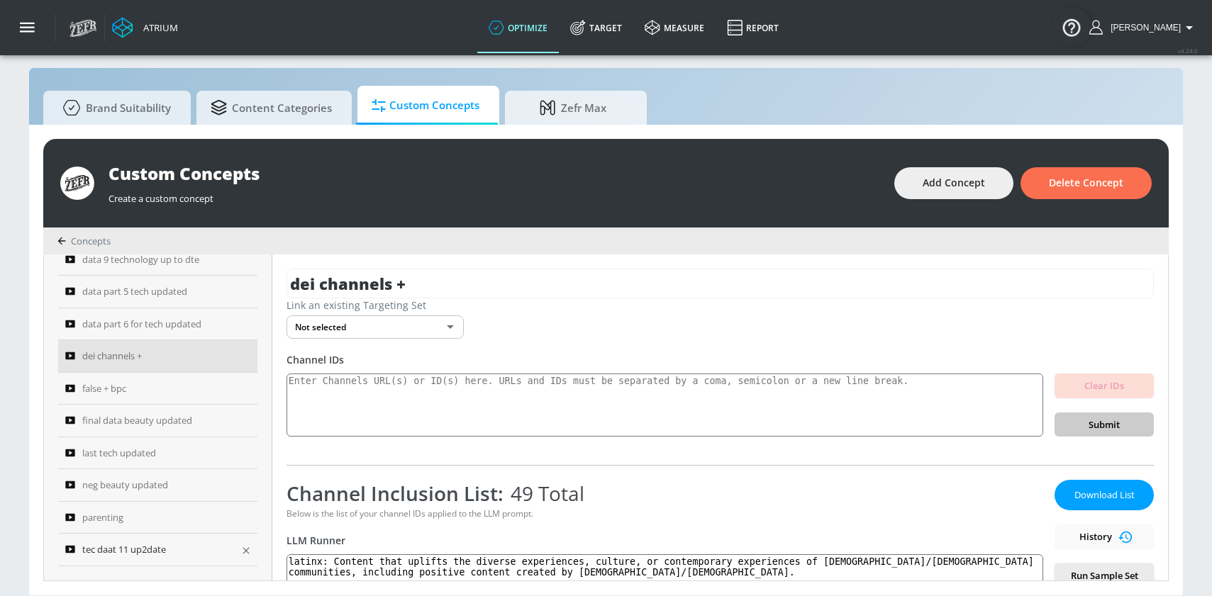
click at [243, 548] on icon "button" at bounding box center [246, 550] width 6 height 6
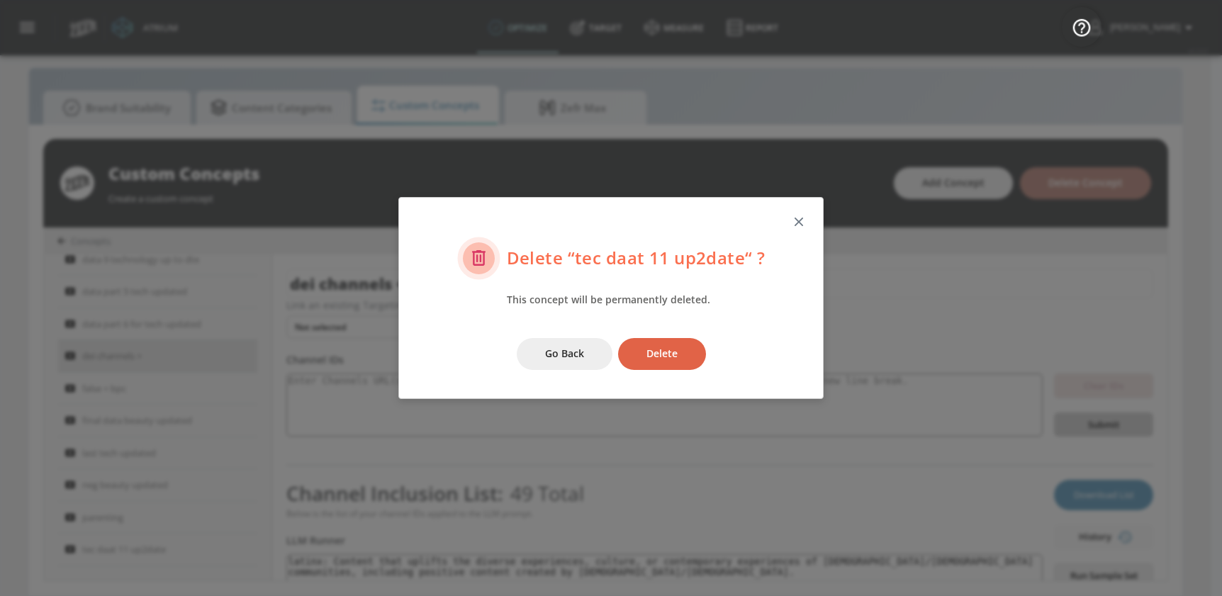
click at [631, 352] on button "Delete" at bounding box center [662, 354] width 88 height 32
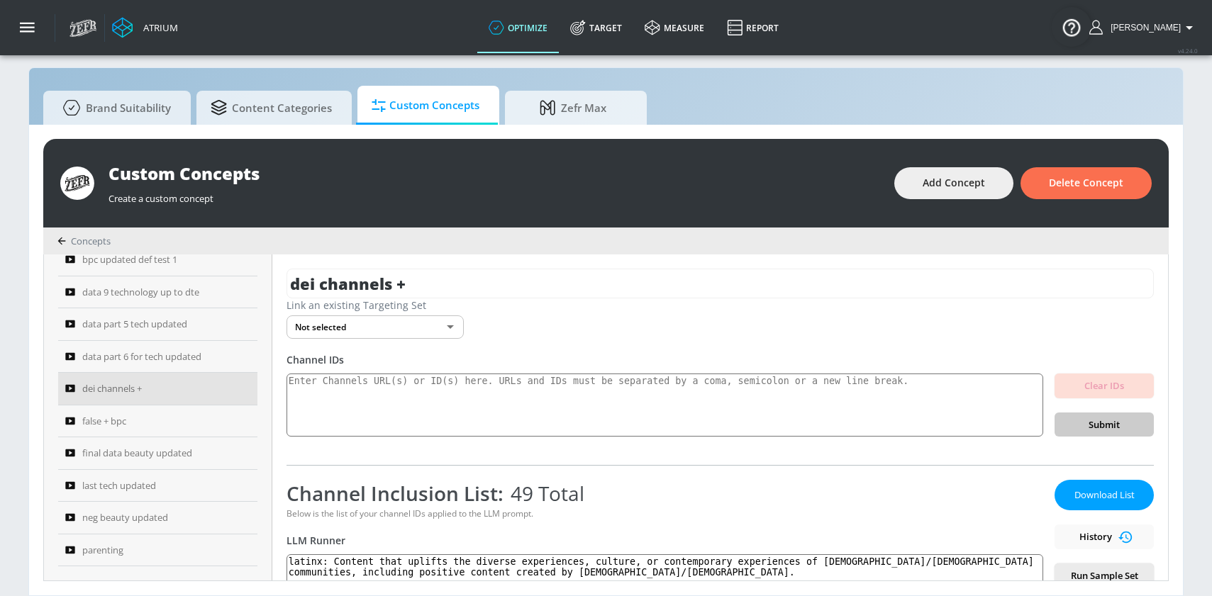
scroll to position [752, 0]
click at [240, 484] on icon "button" at bounding box center [245, 486] width 11 height 11
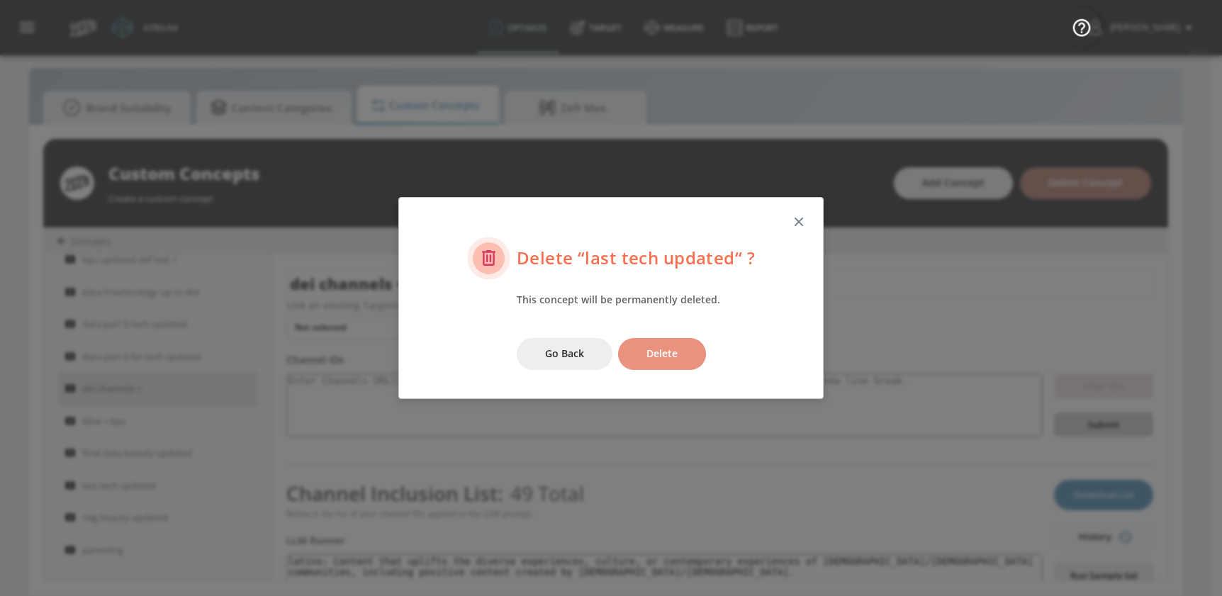
click at [630, 355] on button "Delete" at bounding box center [662, 354] width 88 height 32
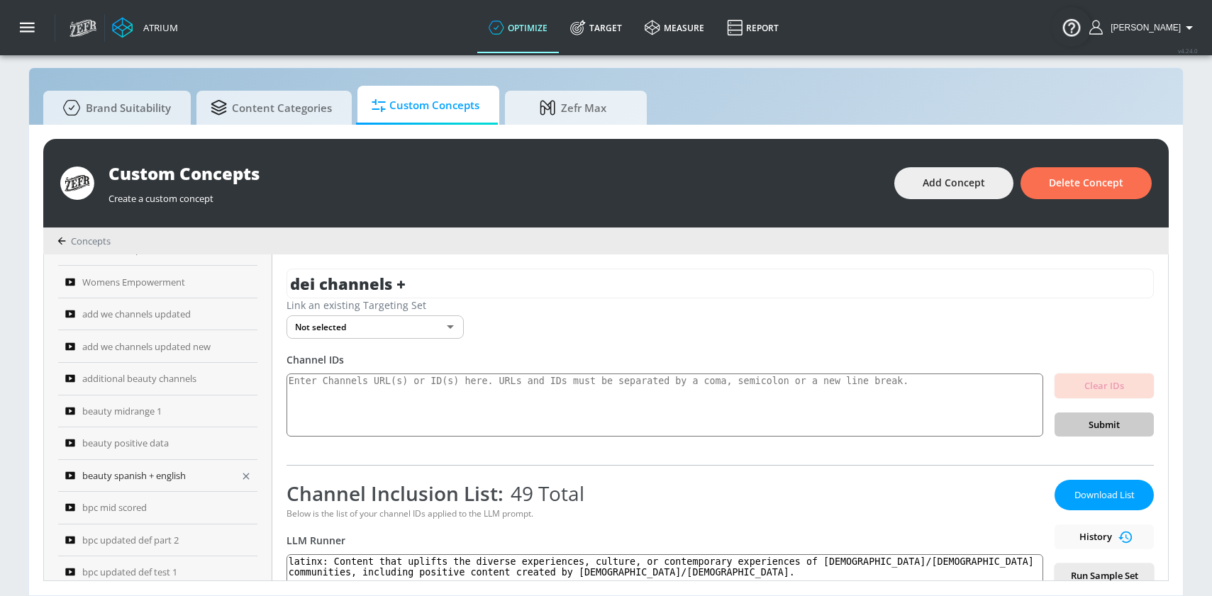
scroll to position [0, 0]
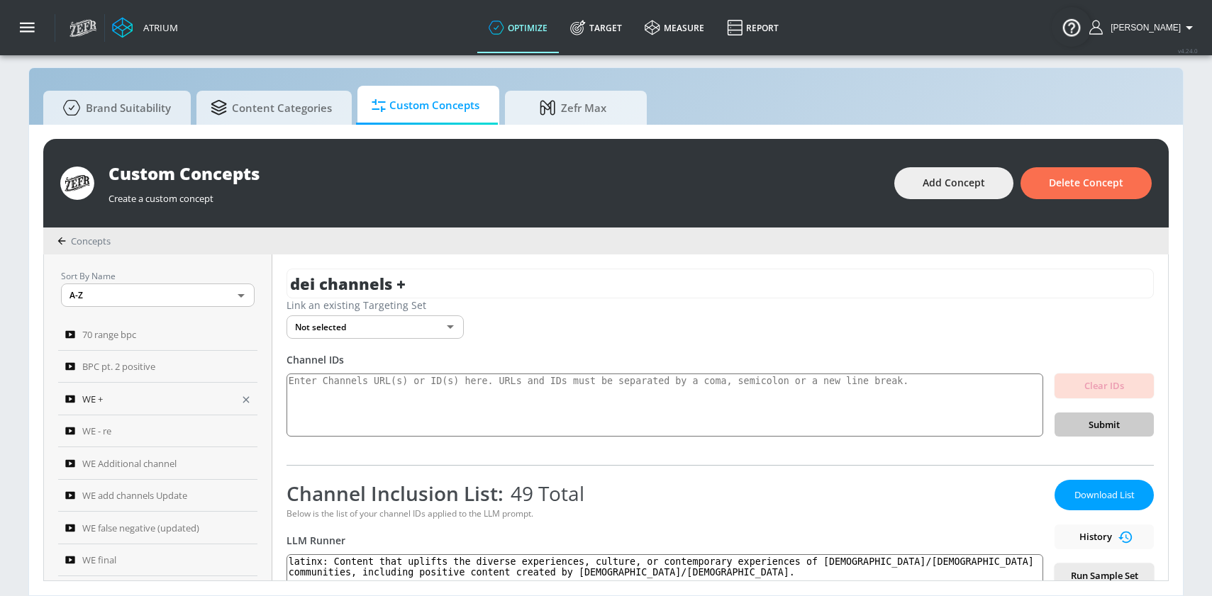
click at [244, 396] on icon "button" at bounding box center [245, 399] width 11 height 11
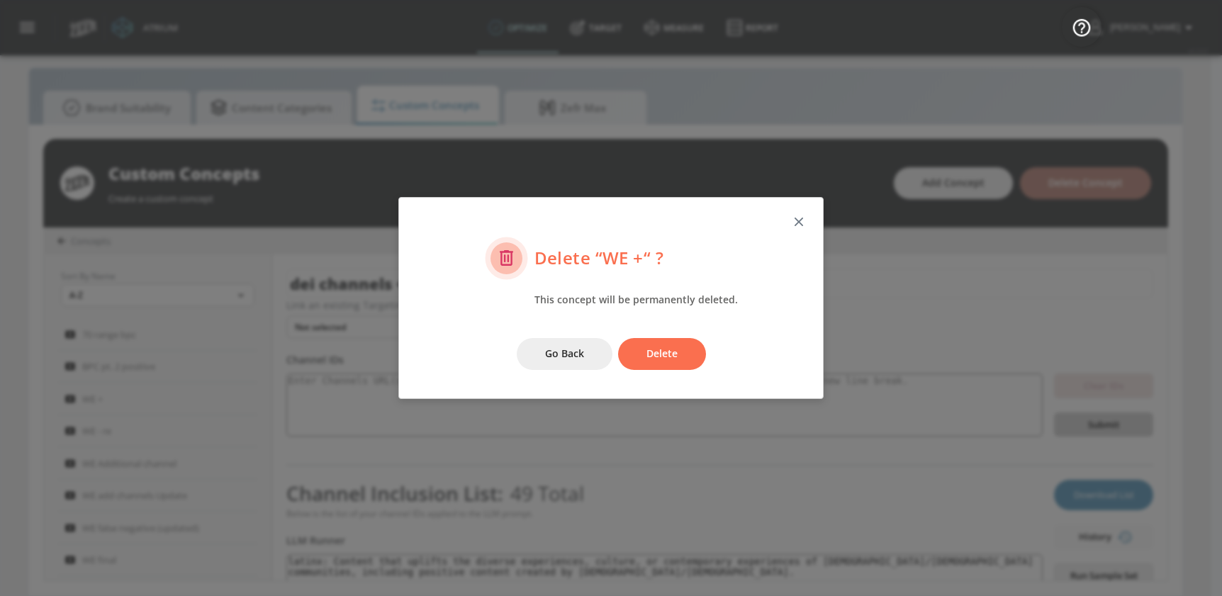
click at [663, 348] on span "Delete" at bounding box center [662, 354] width 31 height 18
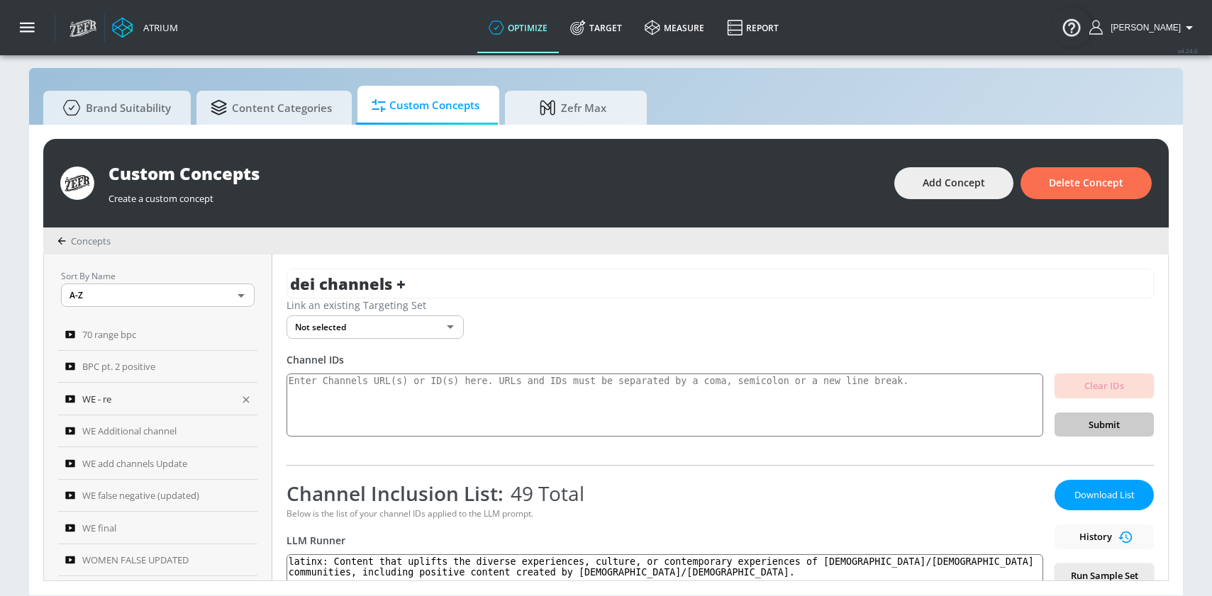
click at [240, 397] on icon "button" at bounding box center [245, 399] width 11 height 11
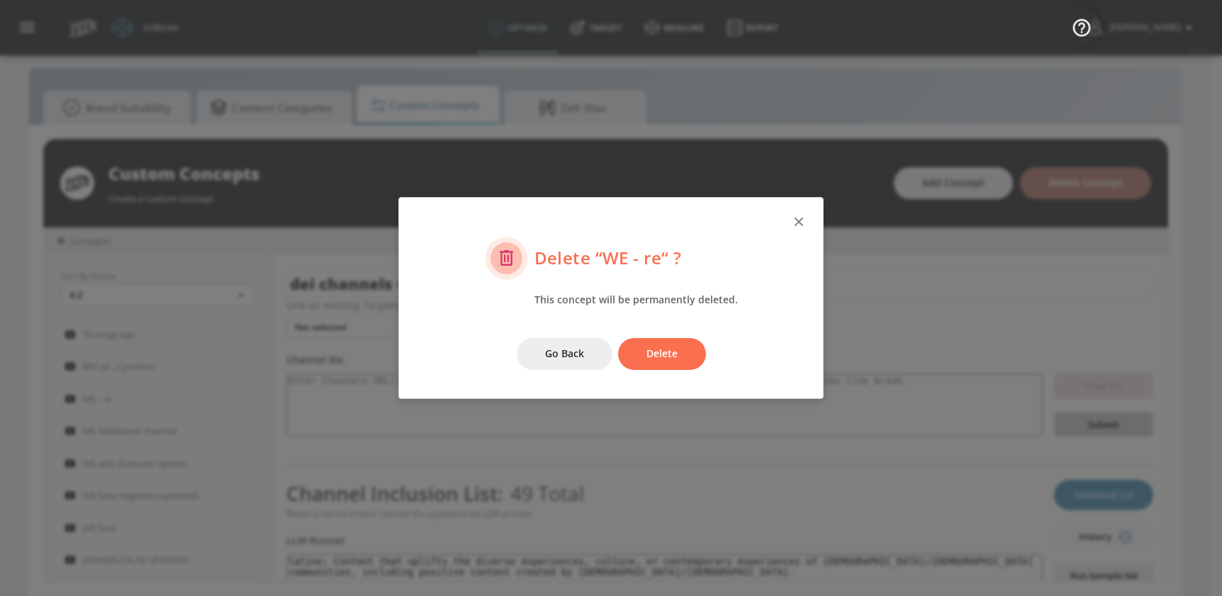
click at [642, 351] on button "Delete" at bounding box center [662, 354] width 88 height 32
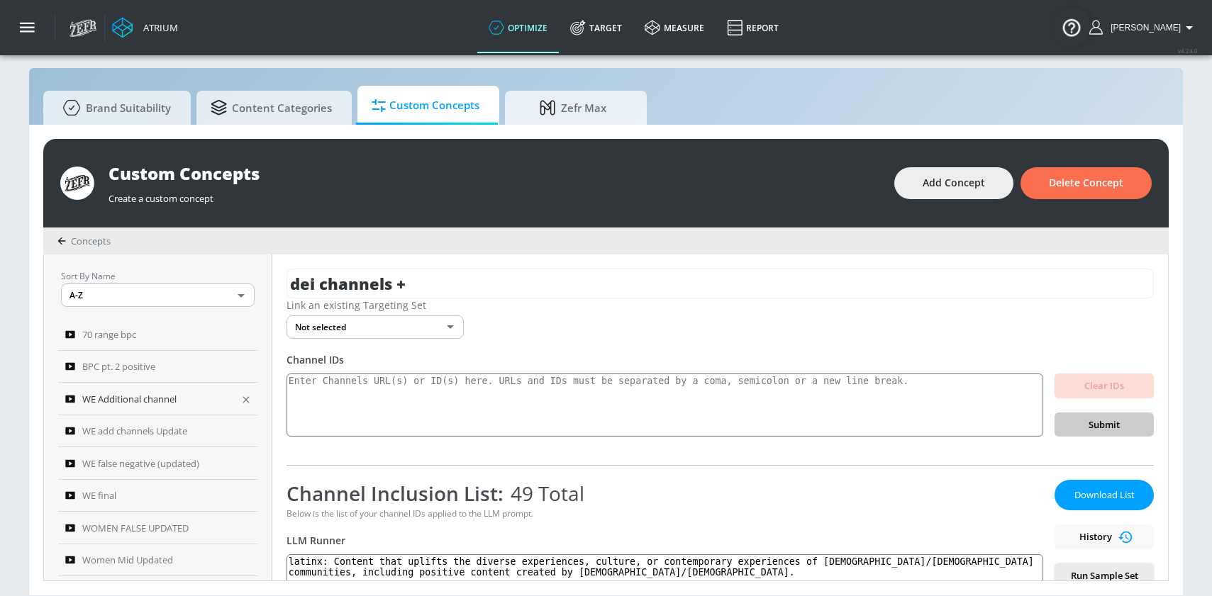
click at [243, 399] on icon "button" at bounding box center [246, 399] width 6 height 6
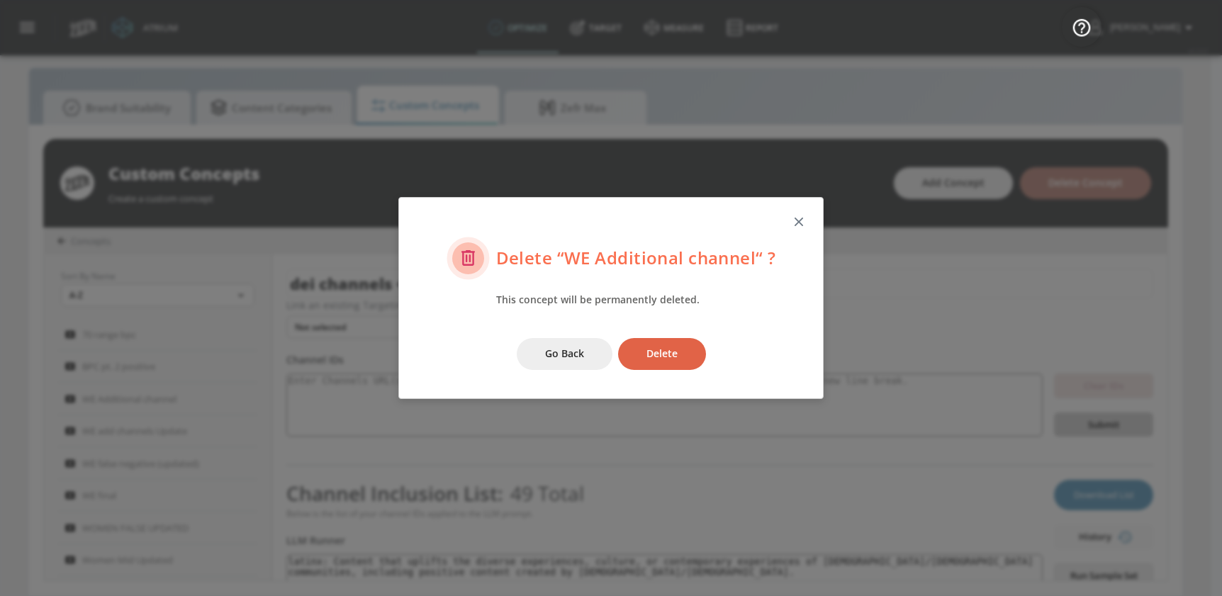
click at [638, 357] on button "Delete" at bounding box center [662, 354] width 88 height 32
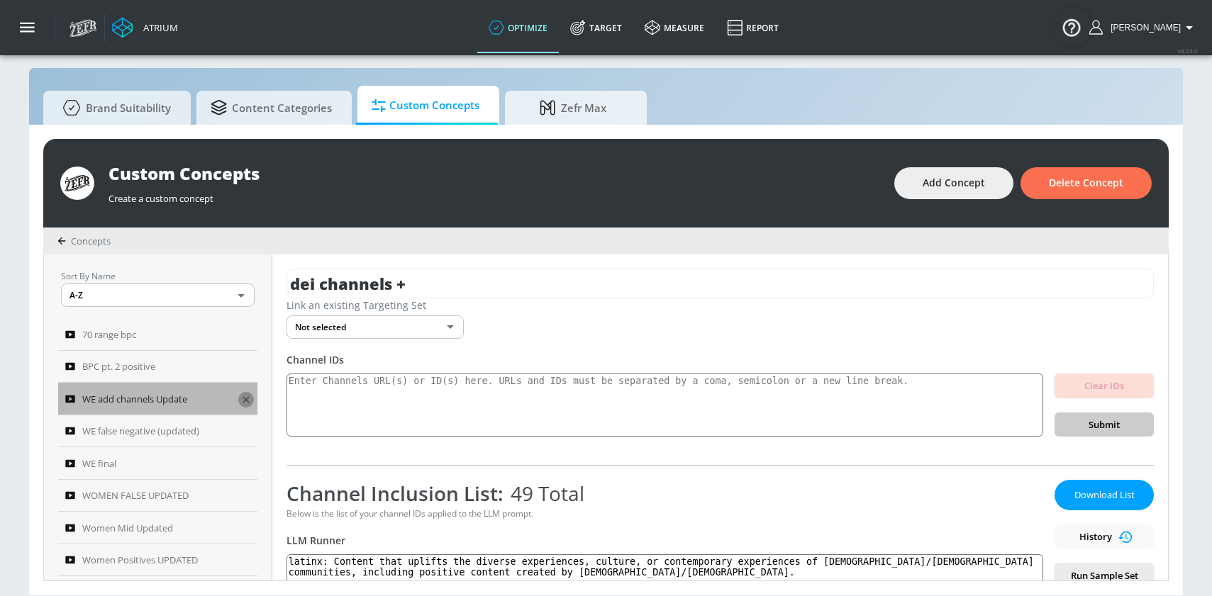
click at [243, 401] on icon "button" at bounding box center [246, 399] width 6 height 6
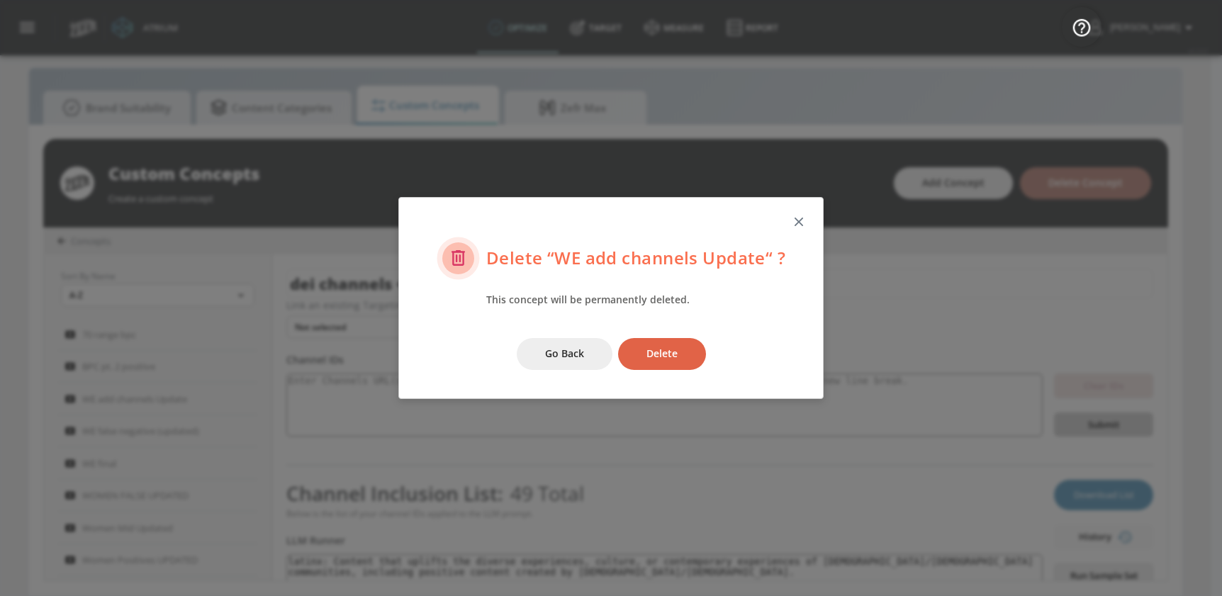
click at [654, 352] on span "Delete" at bounding box center [662, 354] width 31 height 18
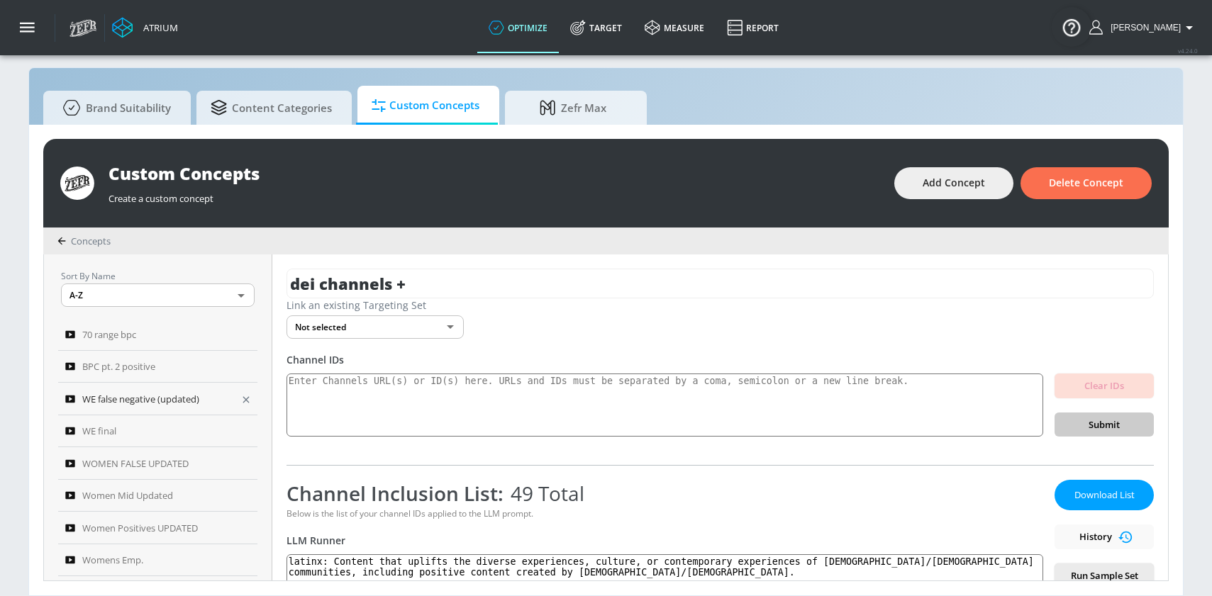
click at [243, 399] on icon "button" at bounding box center [245, 399] width 11 height 11
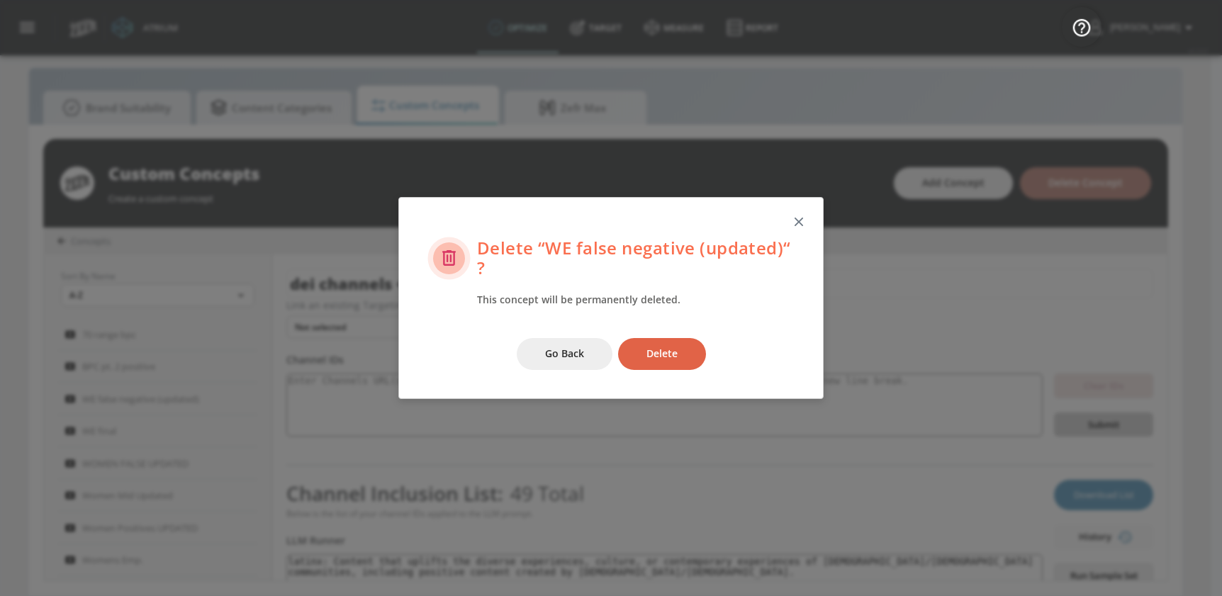
click at [652, 348] on span "Delete" at bounding box center [662, 354] width 31 height 18
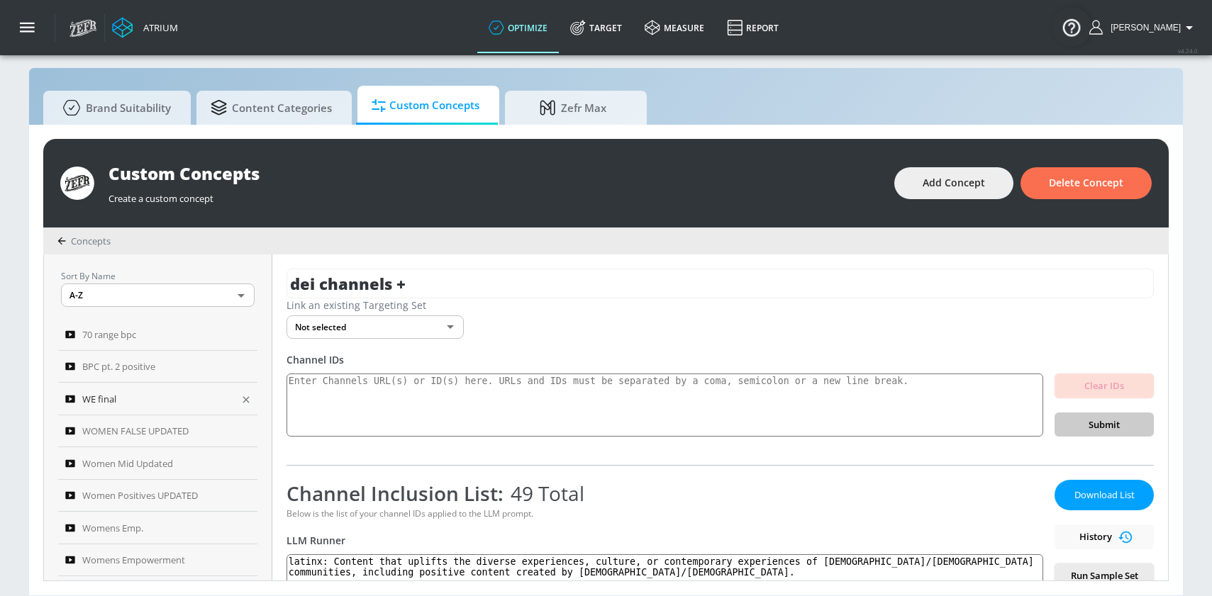
click at [245, 398] on icon "button" at bounding box center [245, 399] width 11 height 11
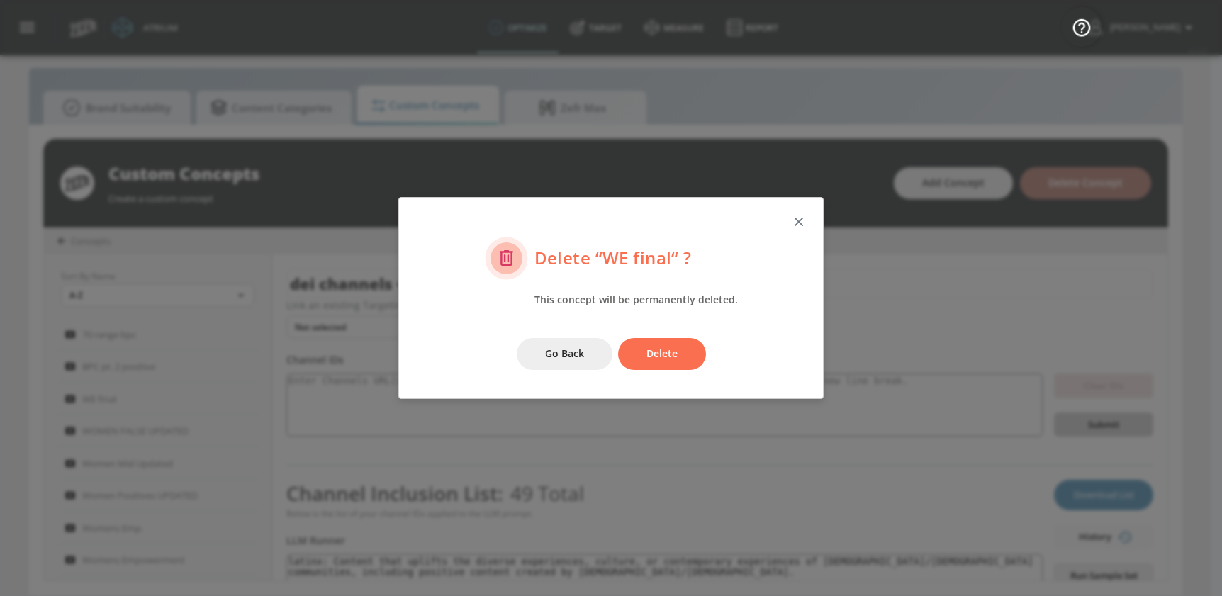
click at [655, 342] on button "Delete" at bounding box center [662, 354] width 88 height 32
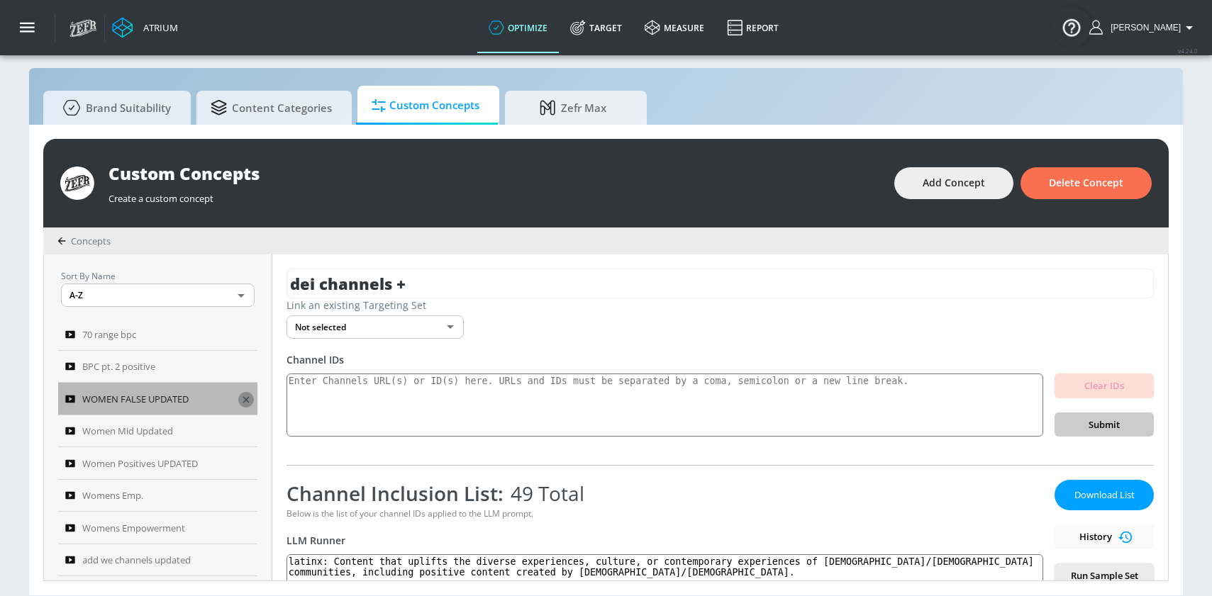
click at [245, 403] on icon "button" at bounding box center [245, 399] width 11 height 11
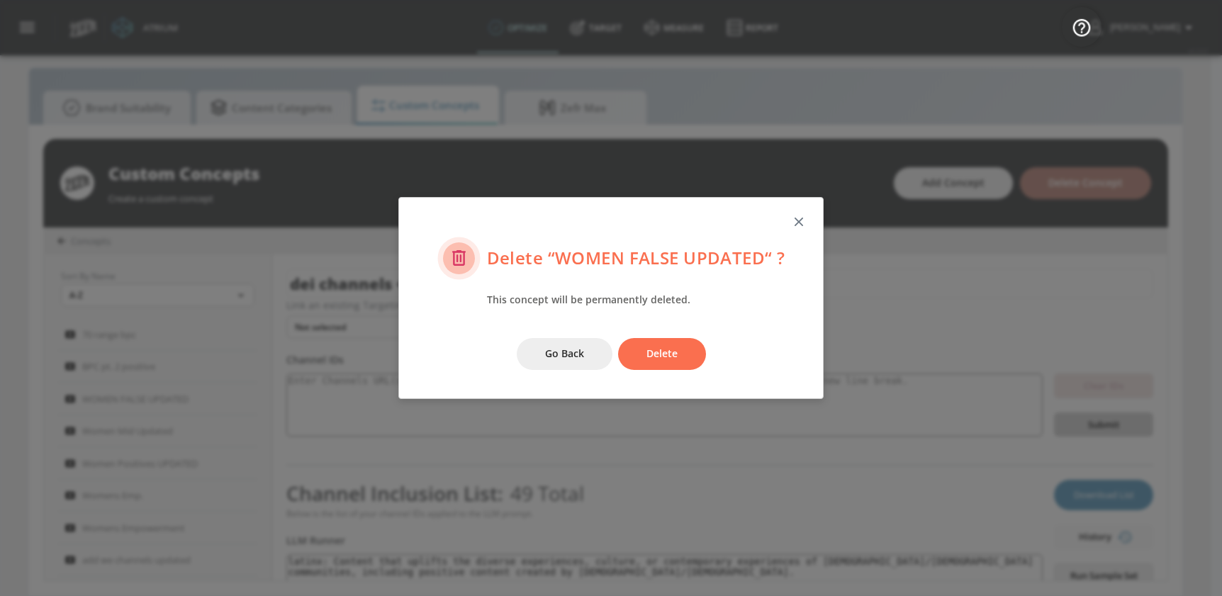
click at [797, 220] on icon "button" at bounding box center [799, 222] width 16 height 16
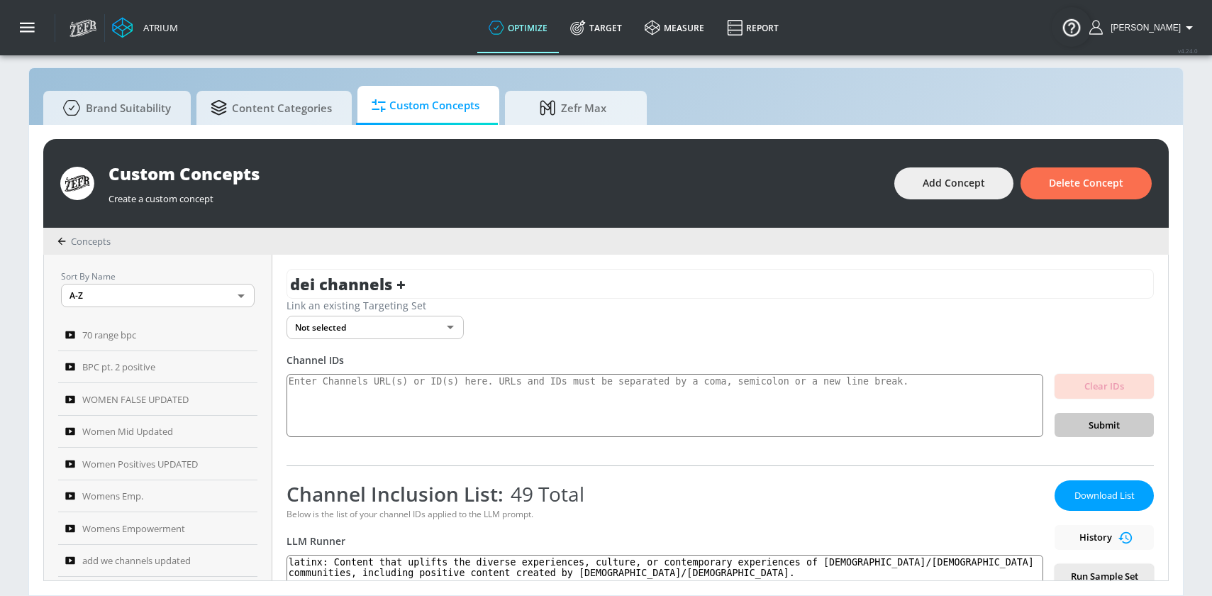
click at [829, 538] on div "Download List History Run Sample Set Finalize Concept" at bounding box center [1103, 553] width 99 height 147
click at [829, 537] on div "Download List History Run Sample Set Finalize Concept" at bounding box center [1103, 553] width 99 height 147
click at [148, 335] on div "70 range bpc" at bounding box center [148, 334] width 166 height 17
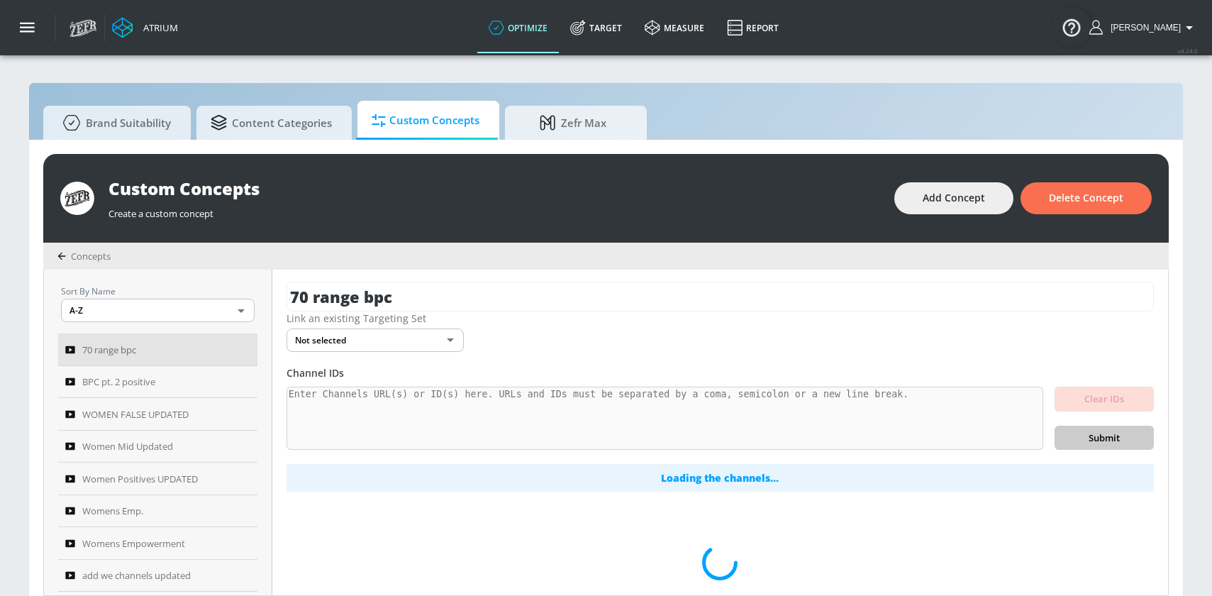
scroll to position [6, 0]
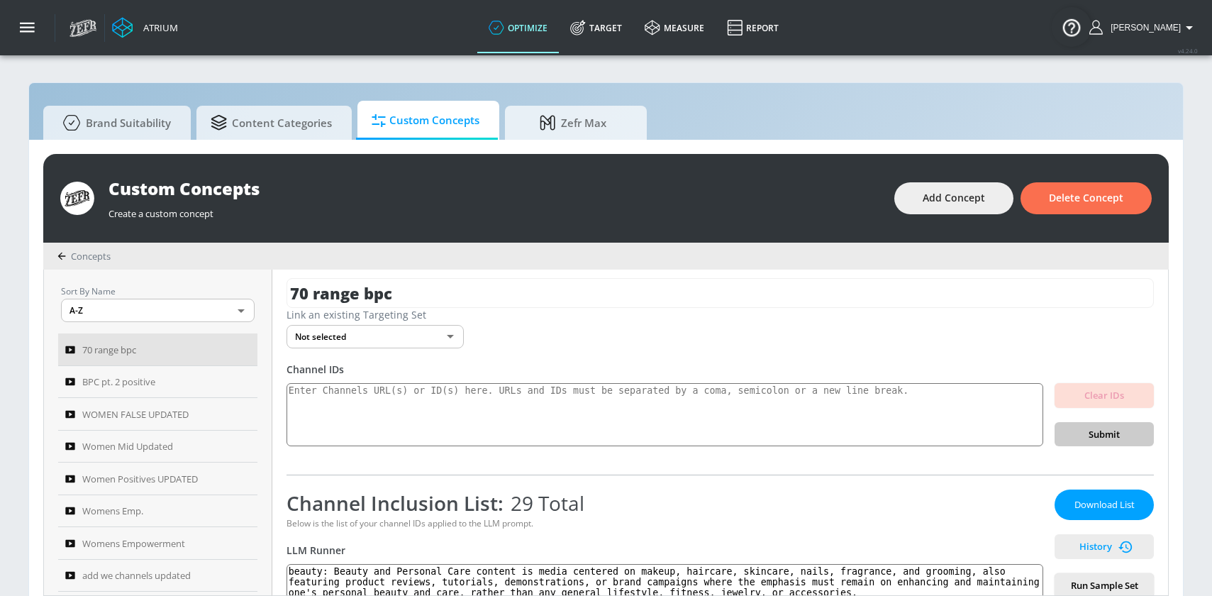
click at [829, 545] on span "History" at bounding box center [1104, 546] width 88 height 16
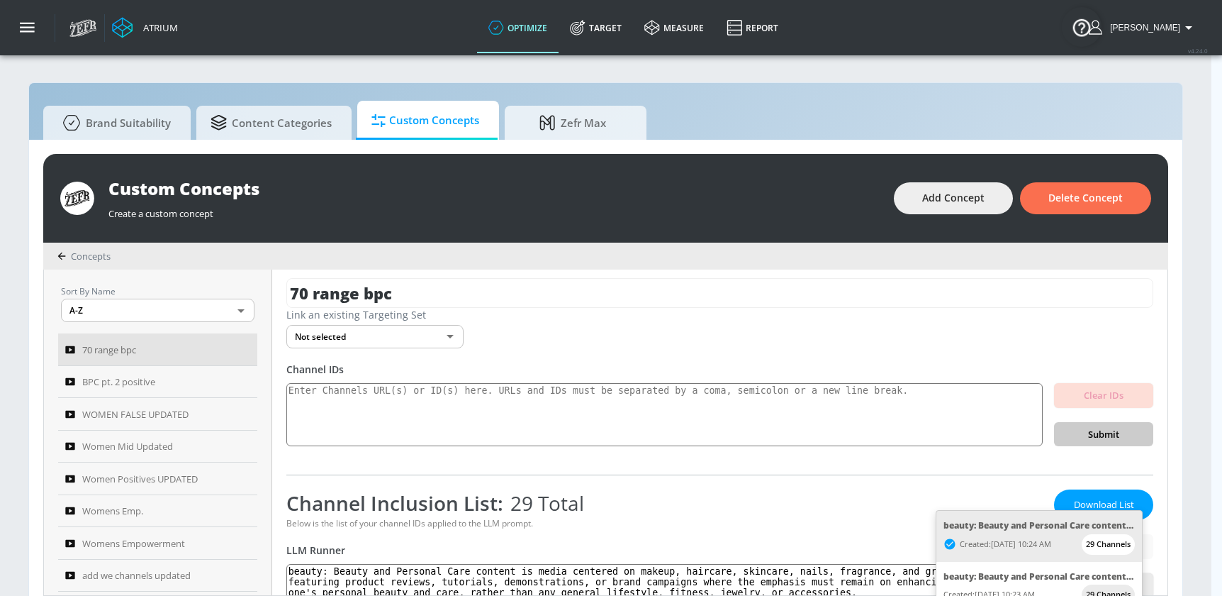
drag, startPoint x: 1166, startPoint y: 322, endPoint x: 1166, endPoint y: 336, distance: 14.2
click at [829, 337] on div at bounding box center [611, 298] width 1222 height 596
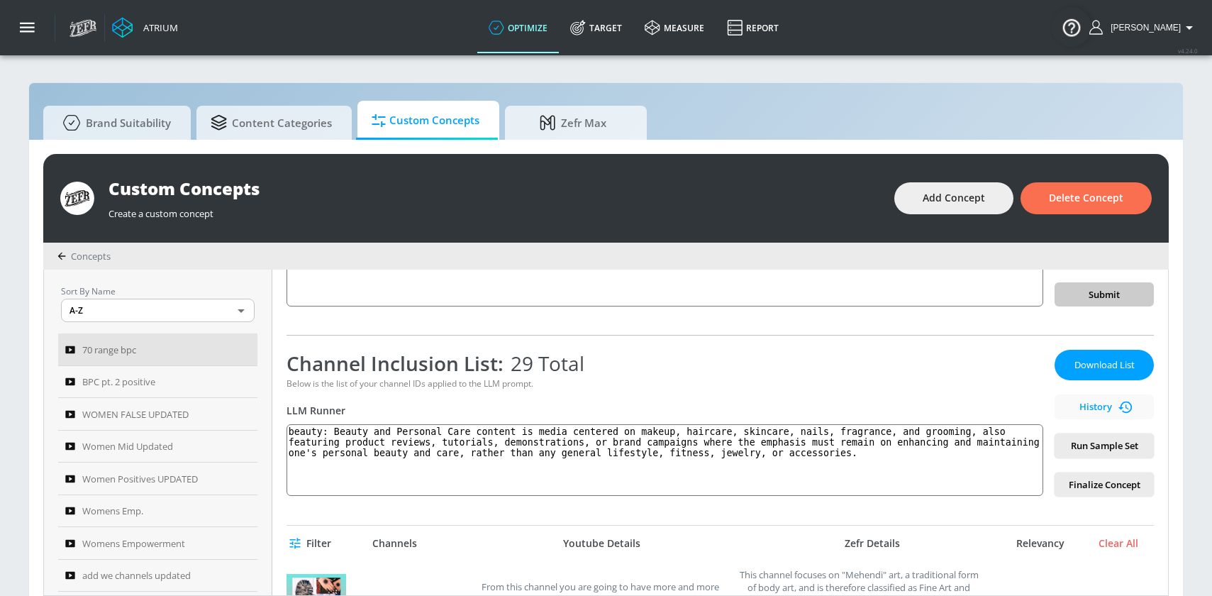
scroll to position [147, 0]
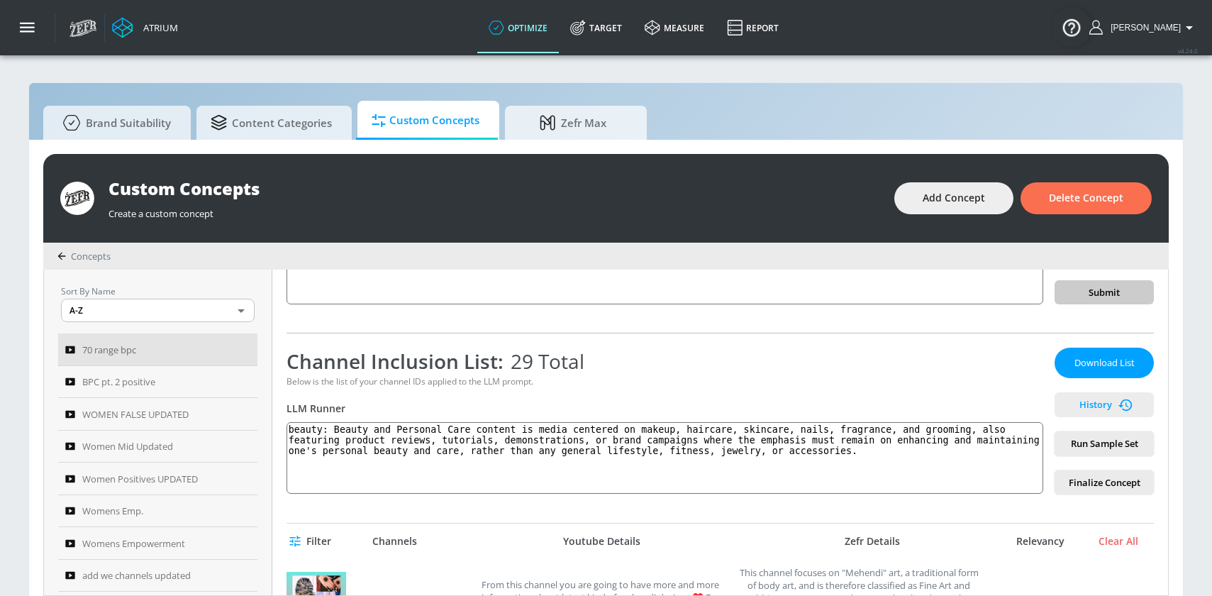
click at [829, 398] on span "History" at bounding box center [1104, 404] width 88 height 16
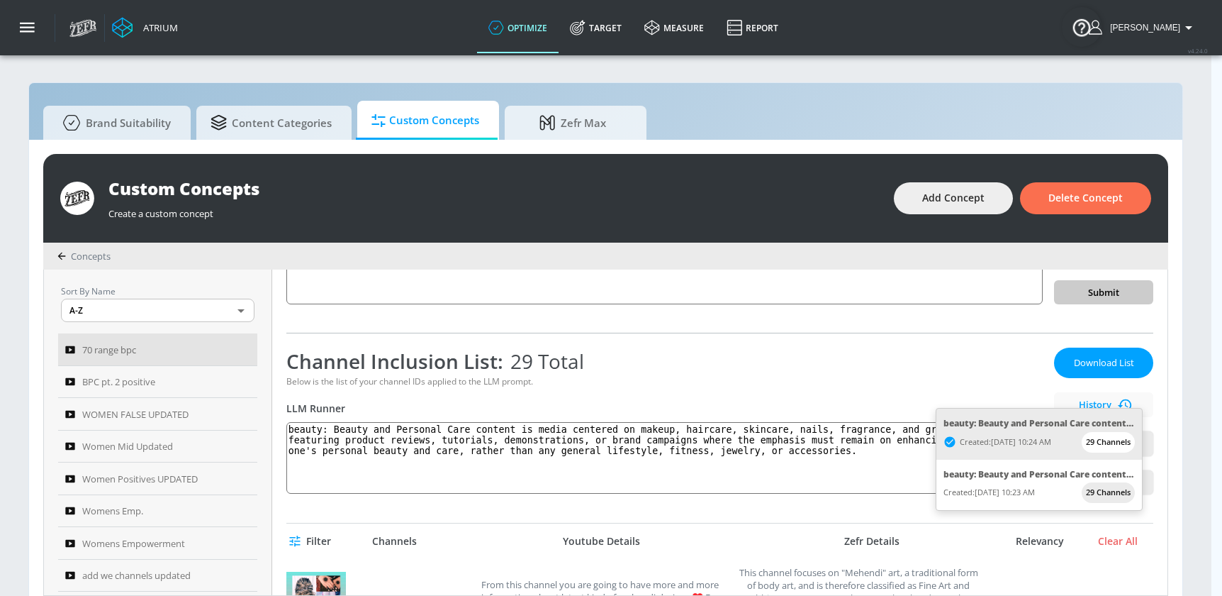
click at [793, 354] on div at bounding box center [611, 298] width 1222 height 596
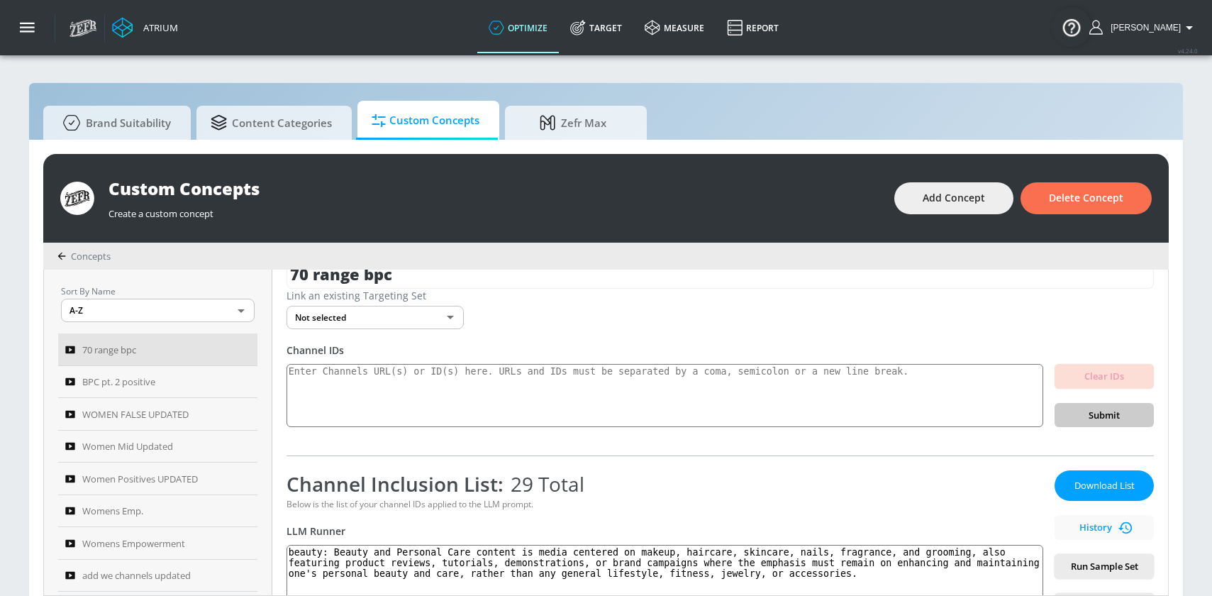
scroll to position [106, 0]
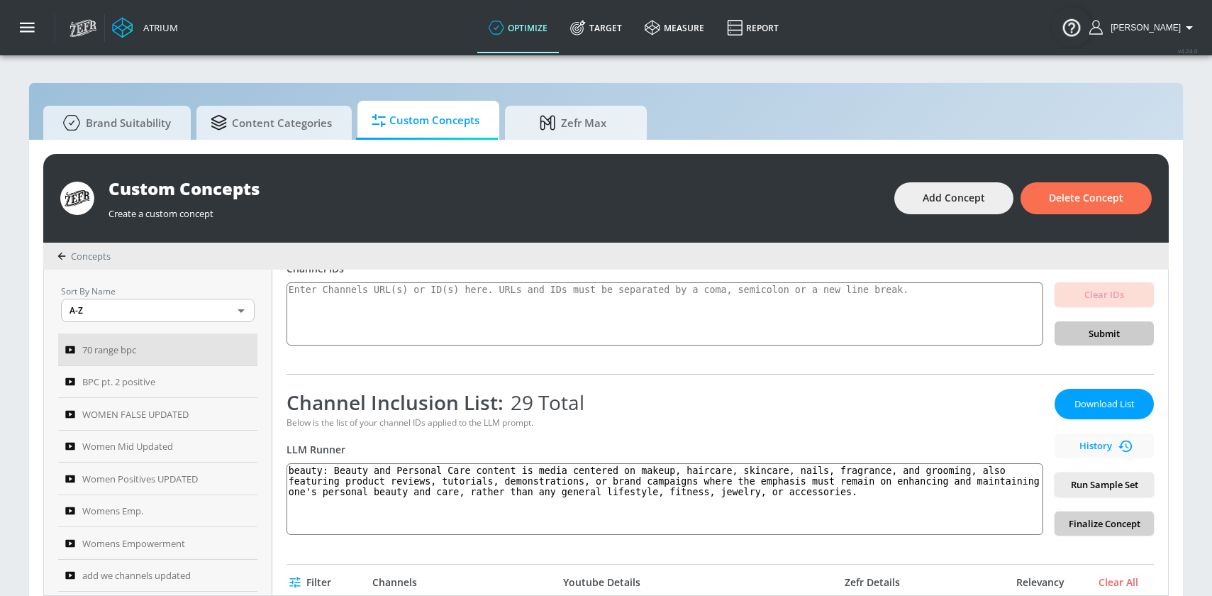
click at [829, 519] on span "Finalize Concept" at bounding box center [1104, 523] width 77 height 16
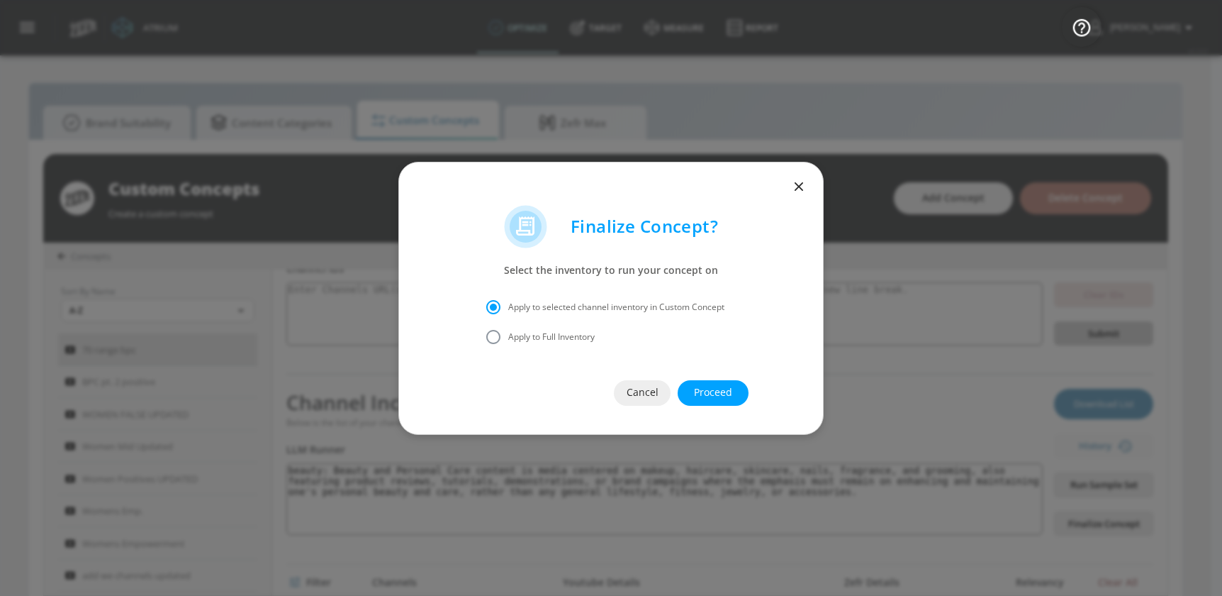
click at [719, 395] on span "Proceed" at bounding box center [713, 393] width 14 height 18
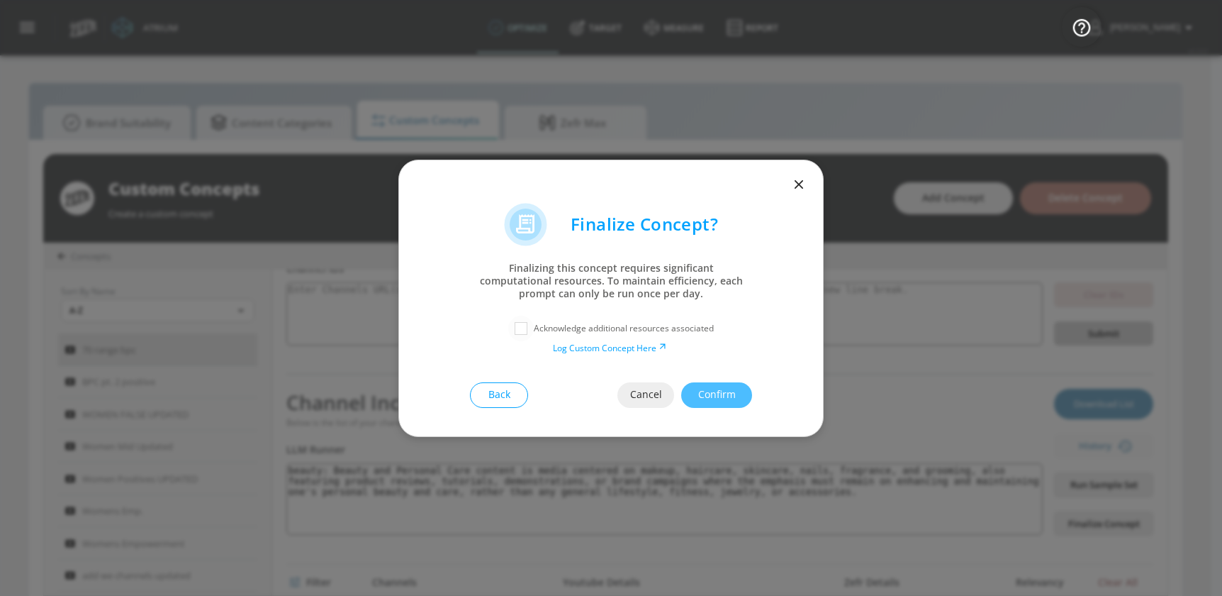
click at [528, 323] on input "checkbox" at bounding box center [521, 329] width 26 height 26
checkbox input "true"
click at [739, 396] on button "Confirm" at bounding box center [716, 395] width 71 height 26
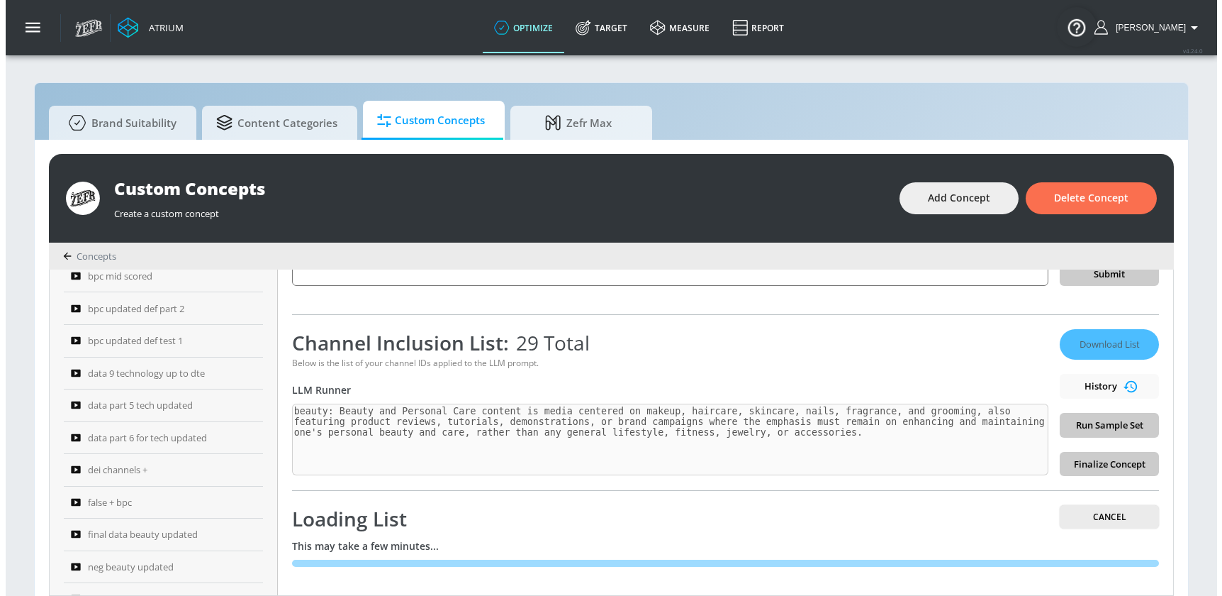
scroll to position [528, 0]
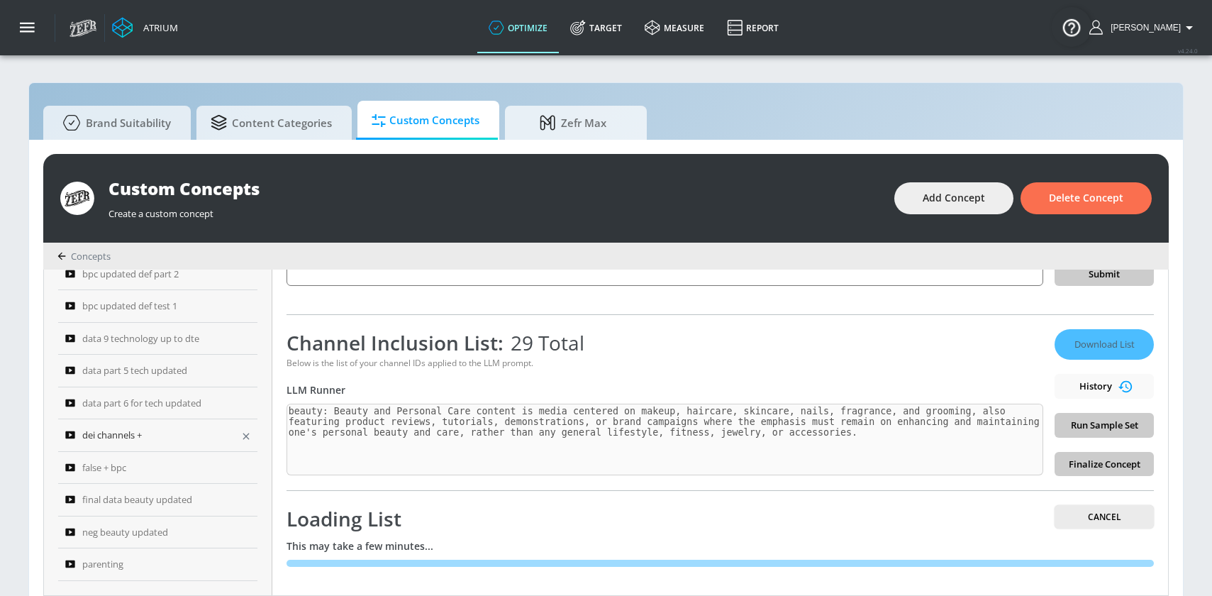
click at [139, 445] on link "dei channels +" at bounding box center [157, 435] width 199 height 33
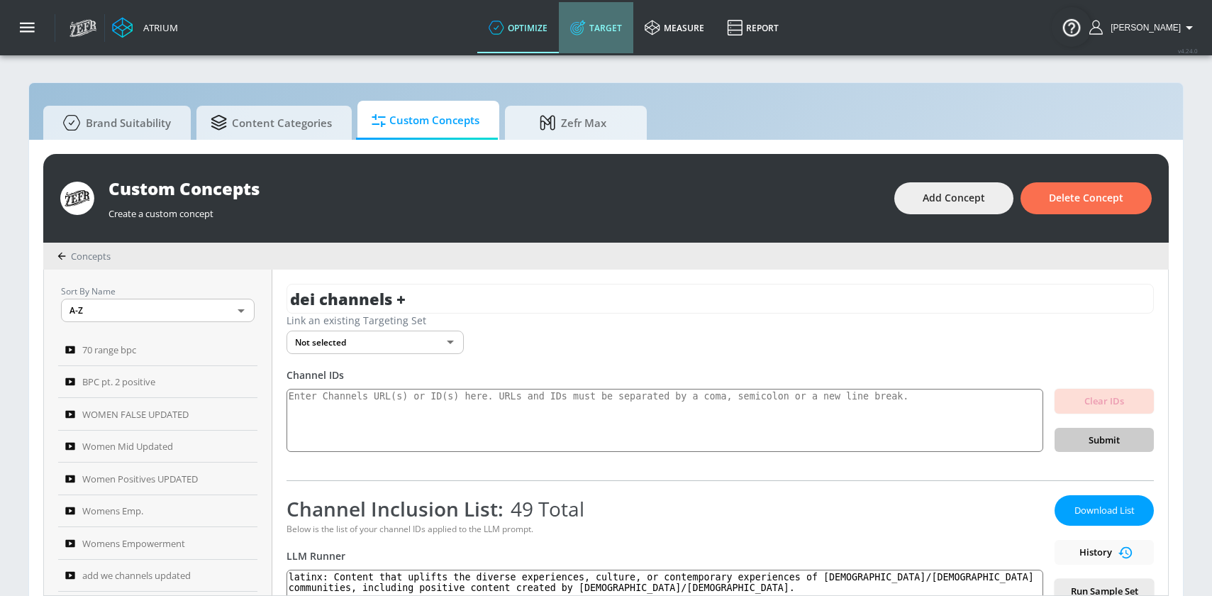
click at [623, 40] on link "Target" at bounding box center [596, 27] width 74 height 51
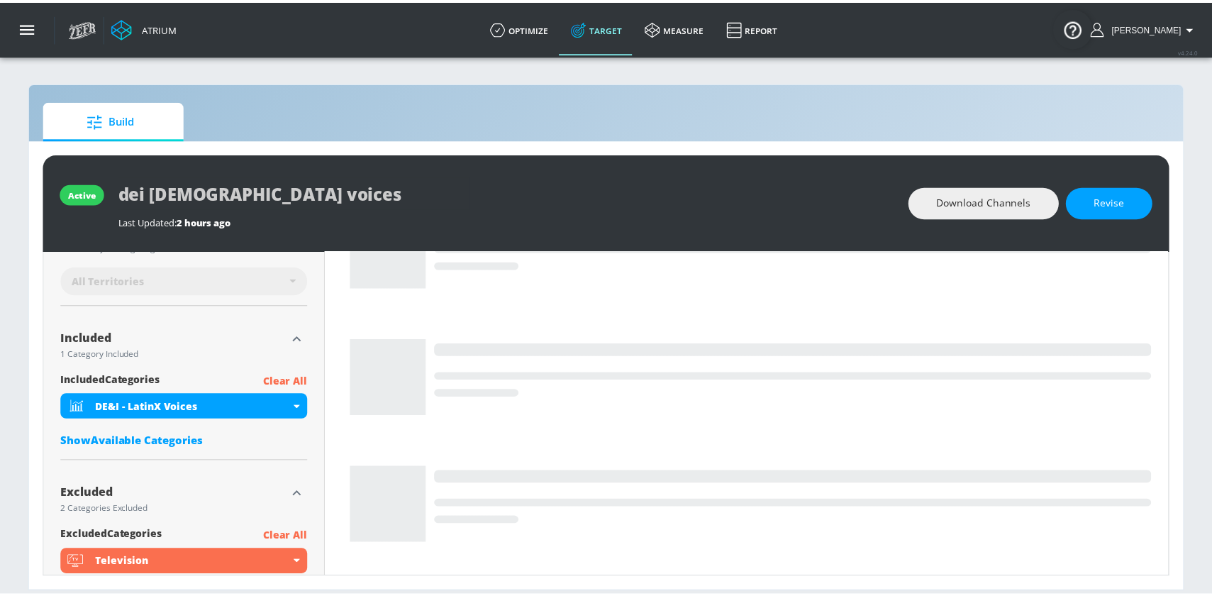
scroll to position [151, 0]
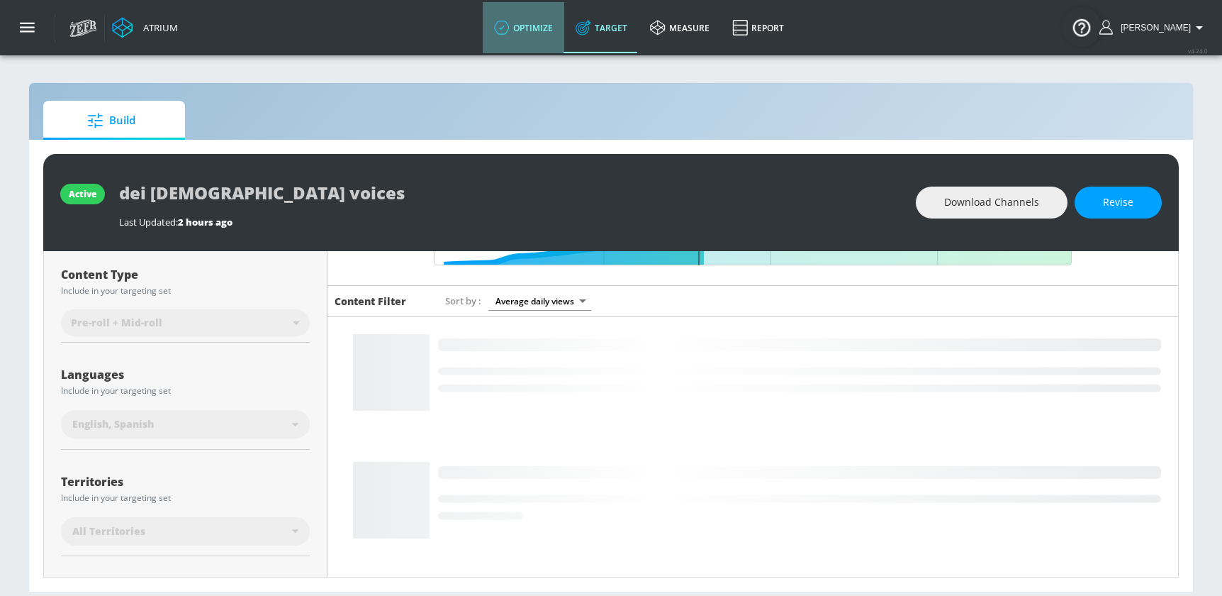
click at [557, 28] on link "optimize" at bounding box center [524, 27] width 82 height 51
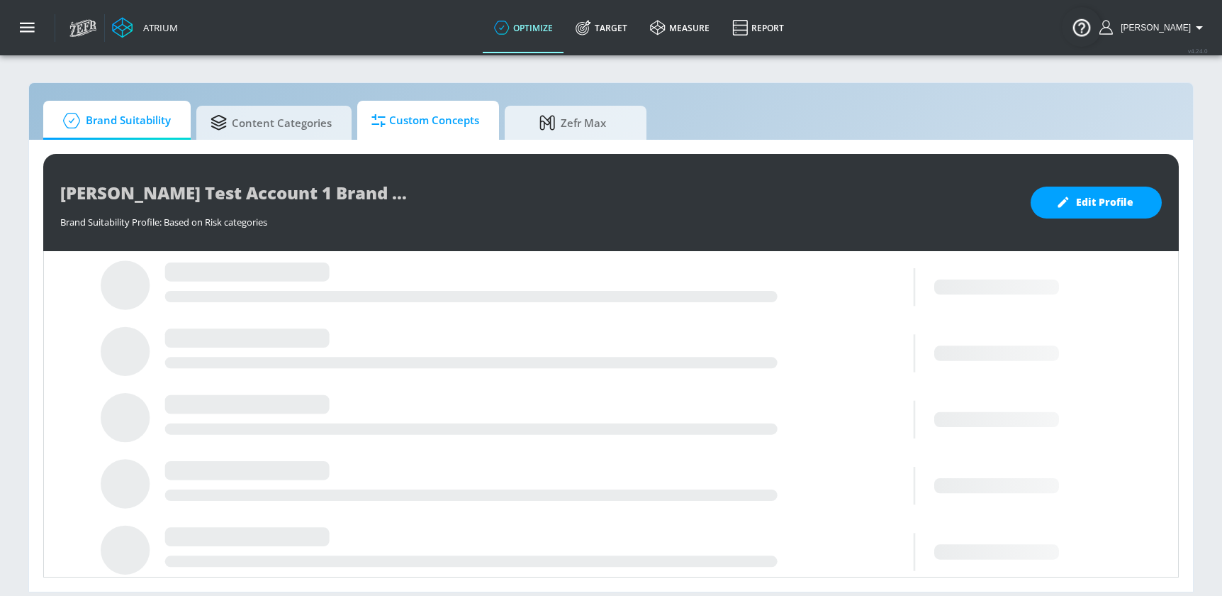
click at [391, 126] on span "Custom Concepts" at bounding box center [426, 121] width 108 height 34
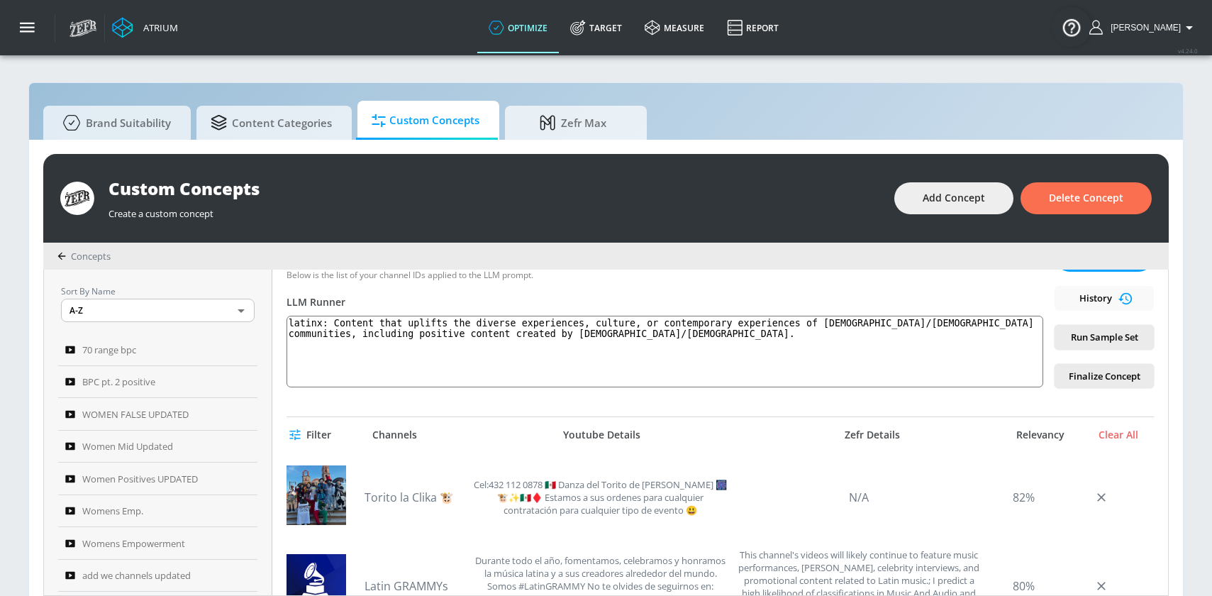
scroll to position [255, 0]
